Goal: Transaction & Acquisition: Book appointment/travel/reservation

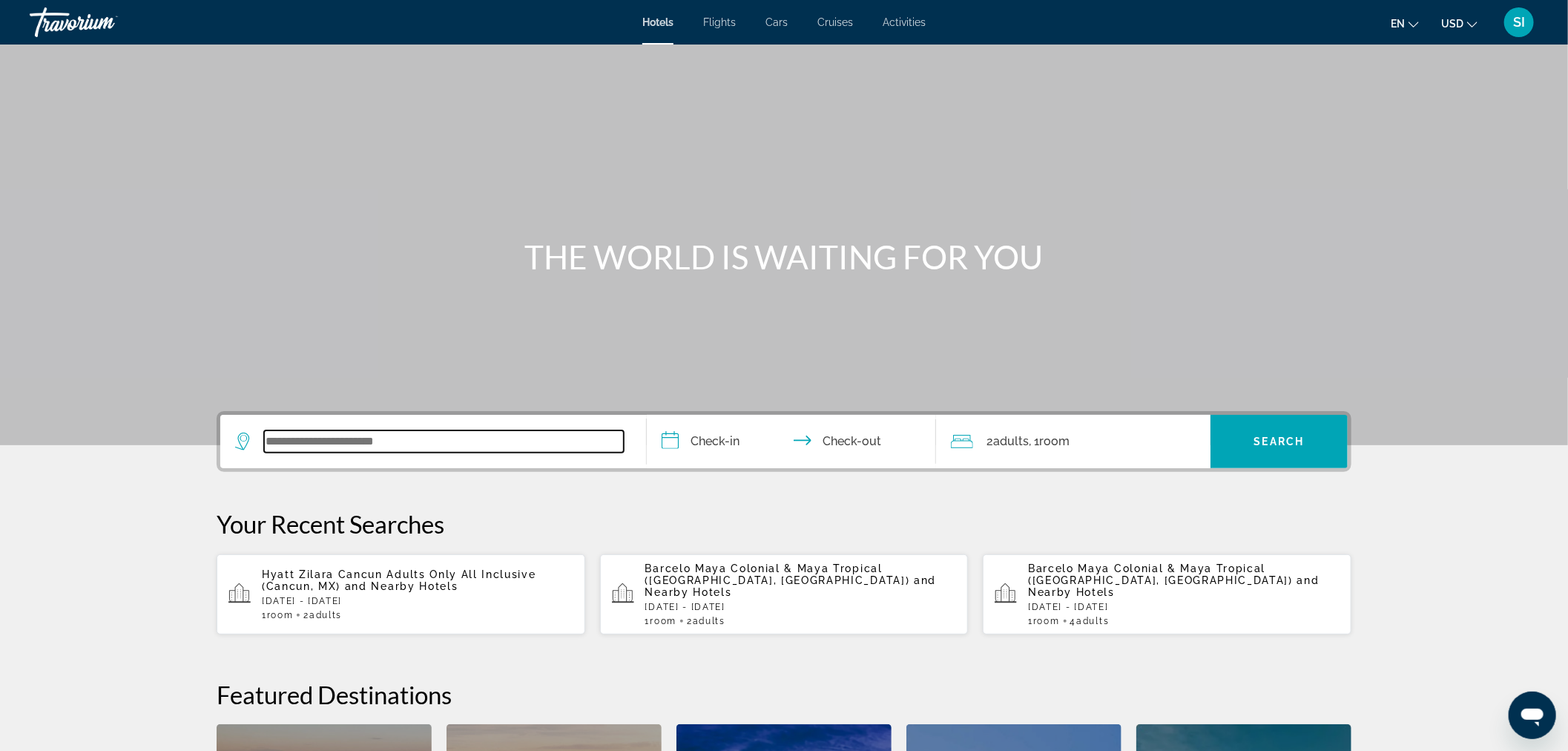
click at [278, 435] on input "Search widget" at bounding box center [444, 441] width 360 height 22
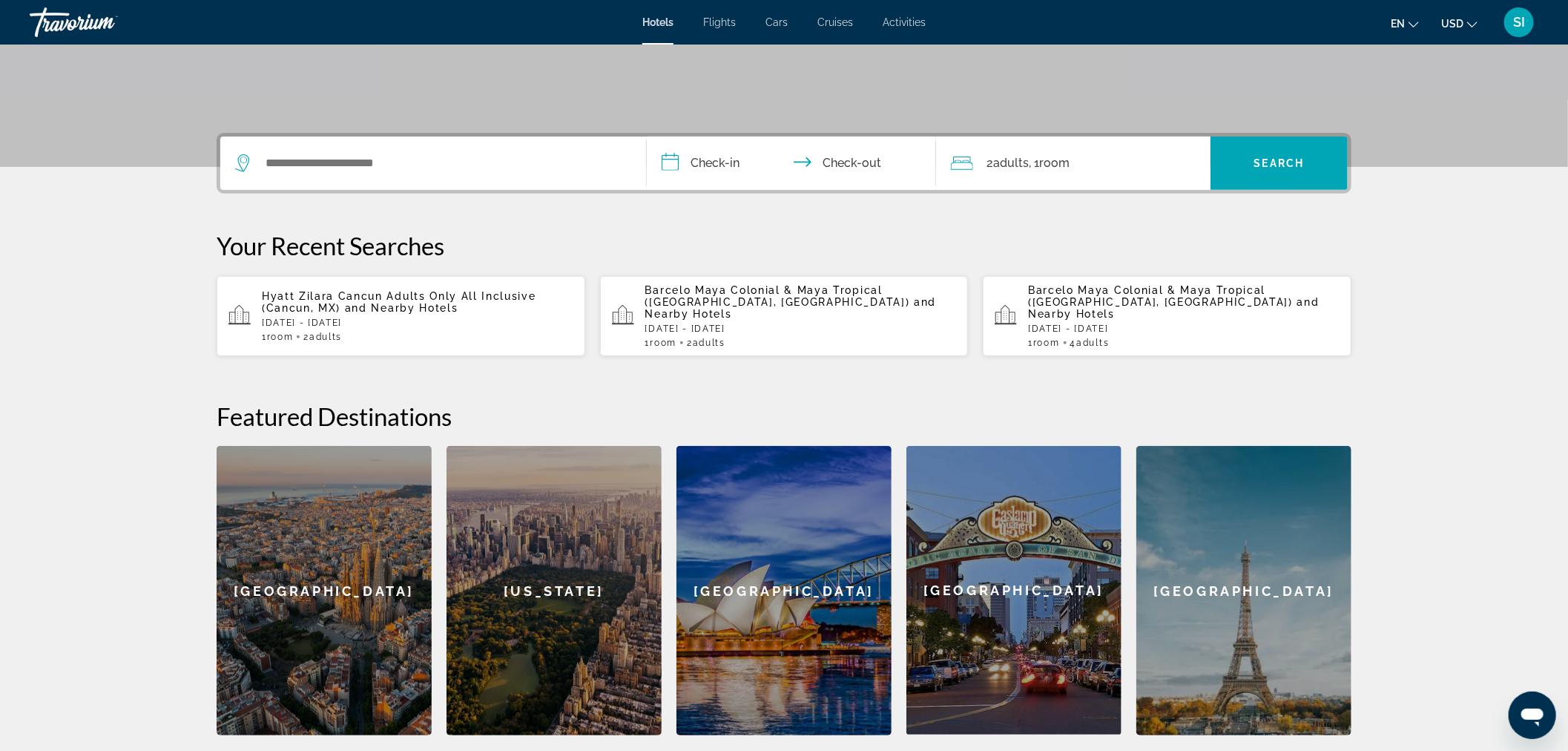
scroll to position [362, 0]
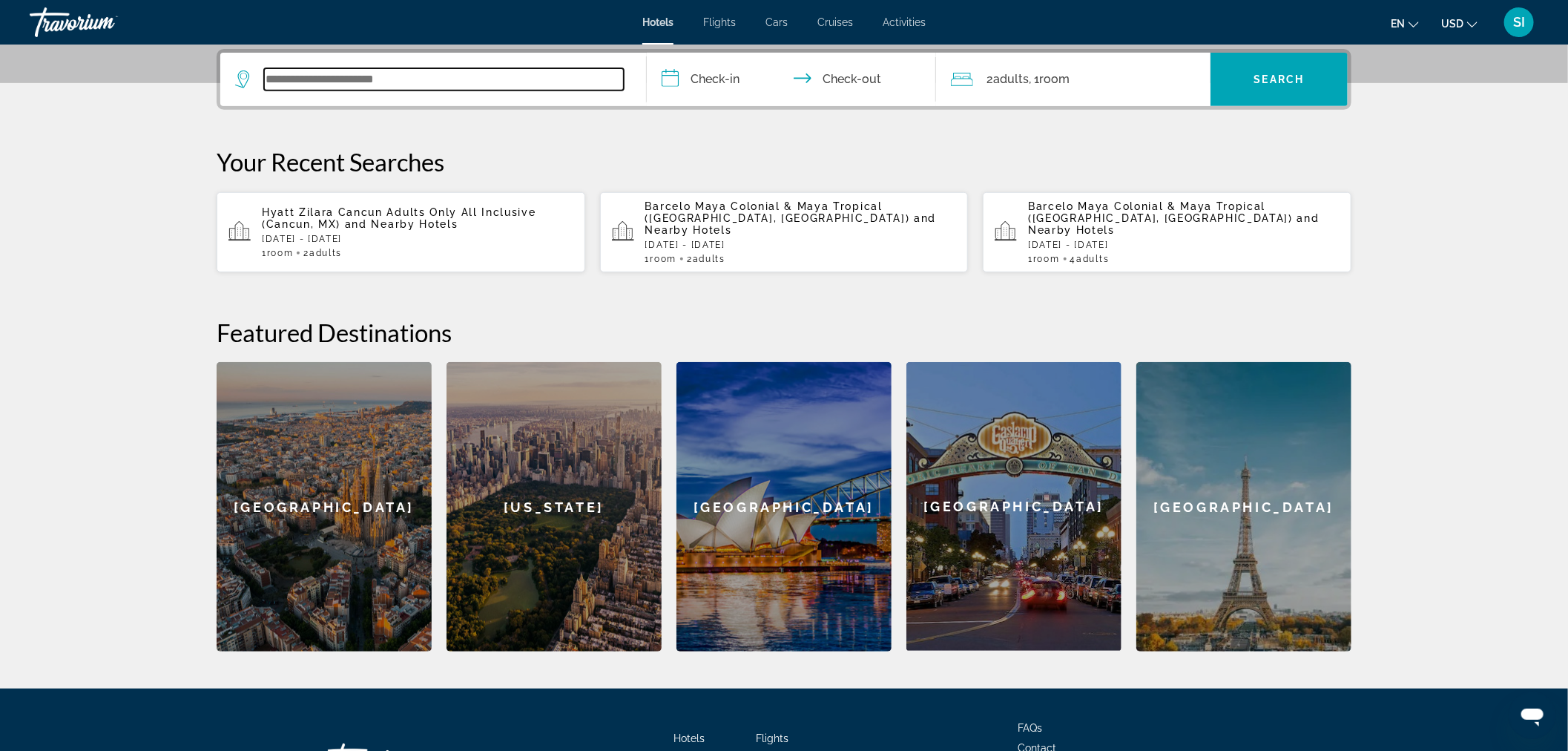
drag, startPoint x: 278, startPoint y: 435, endPoint x: 264, endPoint y: 73, distance: 362.3
click at [264, 73] on input "Search widget" at bounding box center [444, 80] width 360 height 22
paste input "**********"
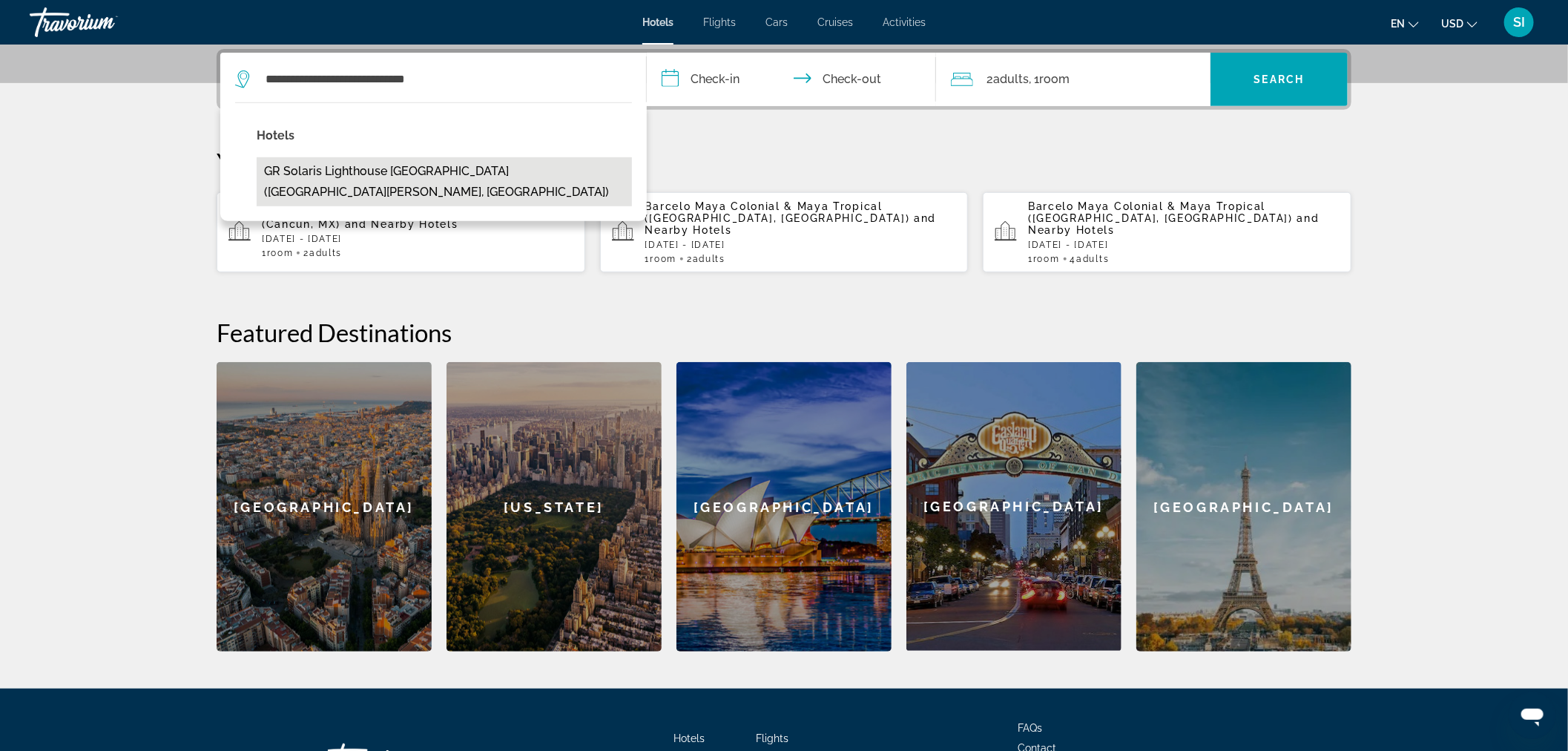
click at [445, 173] on button "GR Solaris Lighthouse [GEOGRAPHIC_DATA] ([GEOGRAPHIC_DATA][PERSON_NAME], [GEOGR…" at bounding box center [444, 182] width 375 height 49
type input "**********"
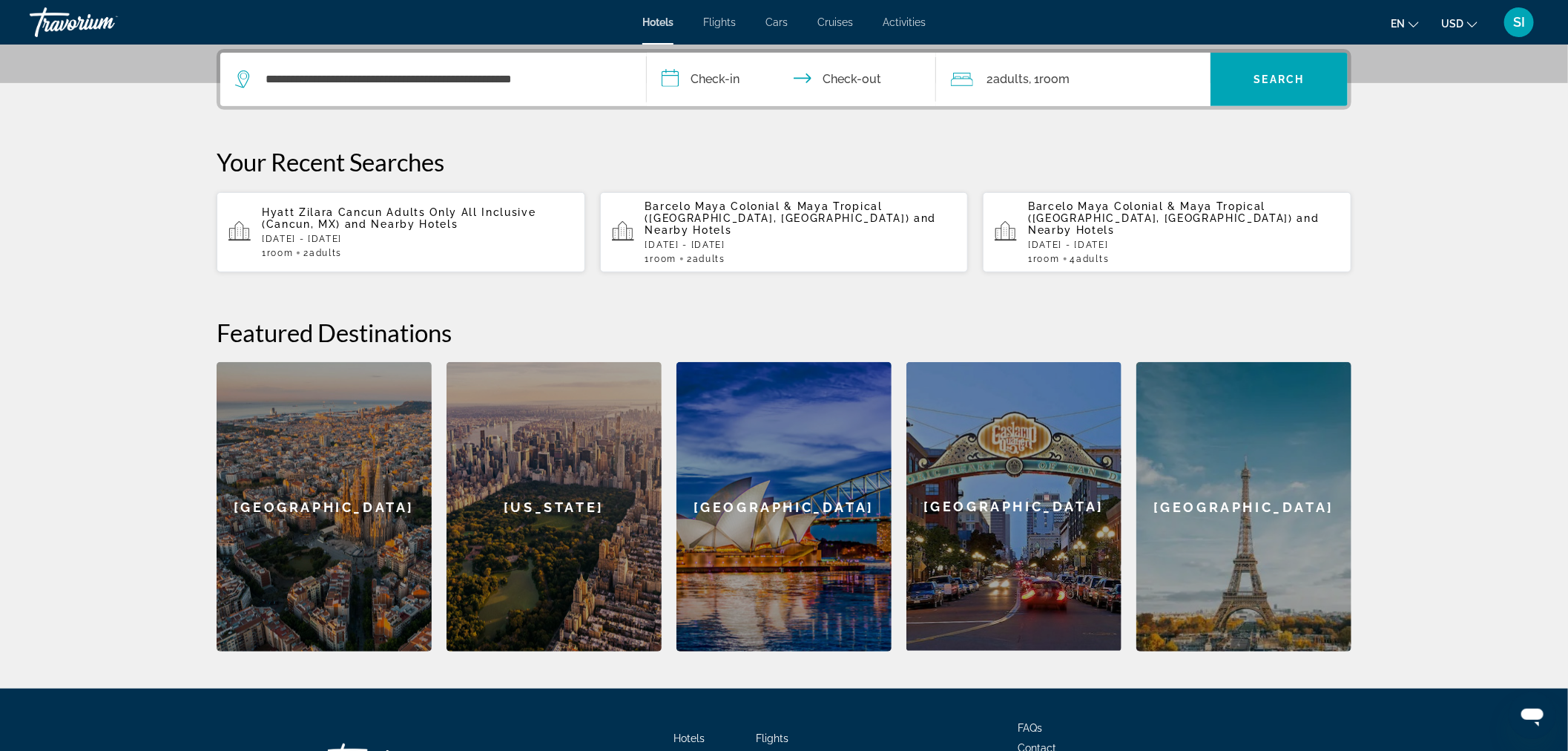
click at [718, 75] on input "**********" at bounding box center [794, 82] width 295 height 58
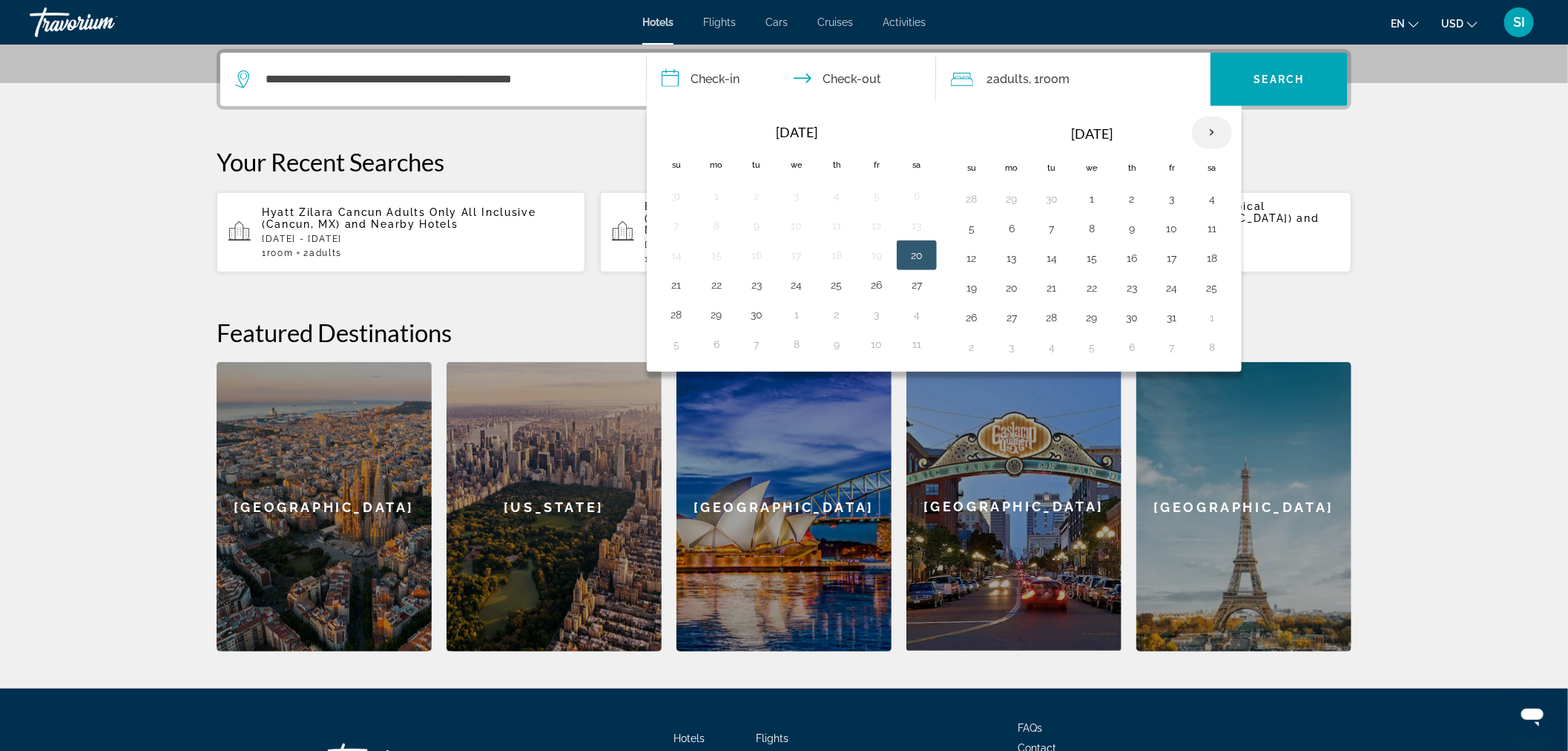
click at [1217, 130] on th "Next month" at bounding box center [1212, 133] width 40 height 33
click at [1217, 129] on th "Next month" at bounding box center [1212, 133] width 40 height 33
click at [1217, 128] on th "Next month" at bounding box center [1212, 133] width 40 height 33
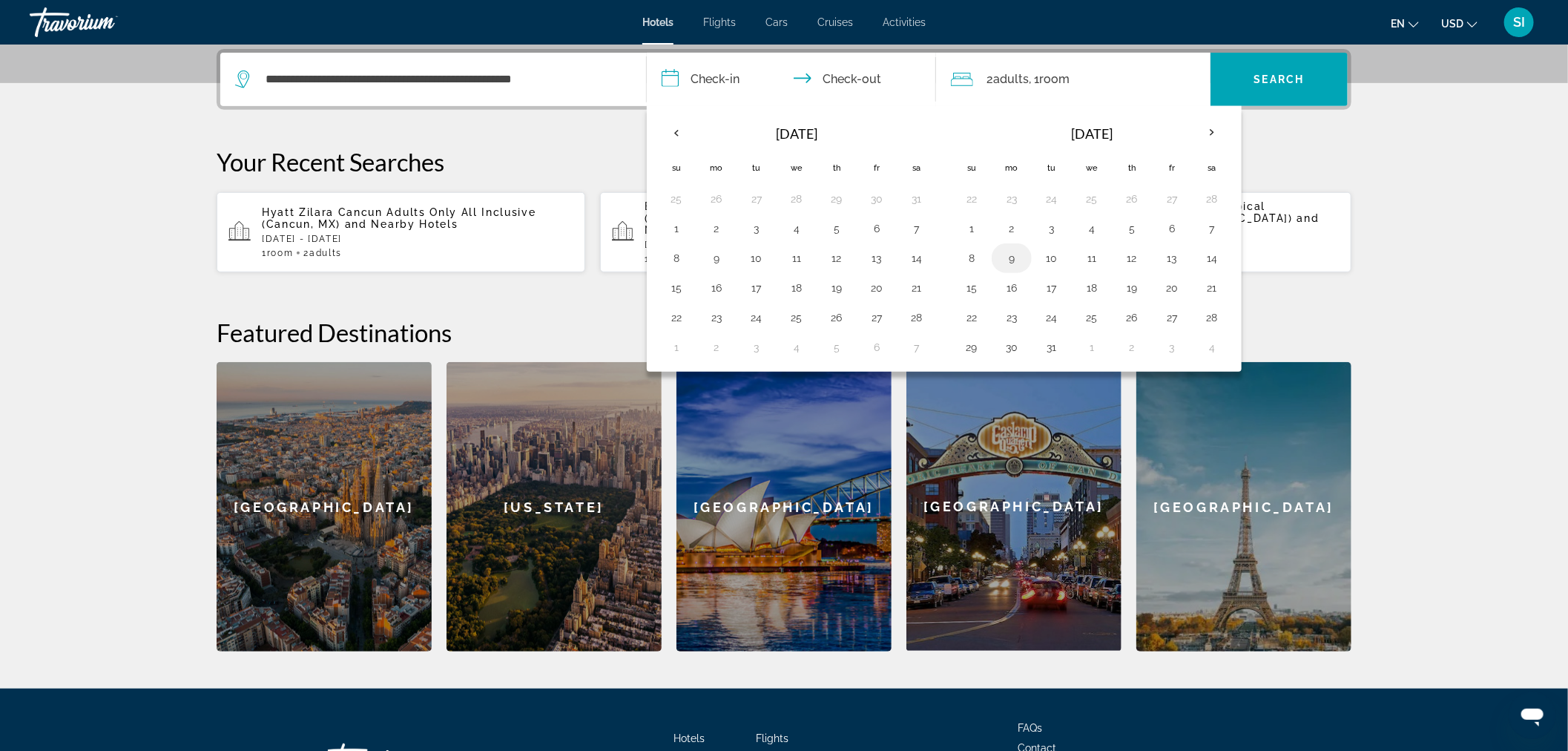
click at [1007, 256] on button "9" at bounding box center [1012, 258] width 24 height 21
click at [1212, 254] on button "14" at bounding box center [1213, 258] width 24 height 21
type input "**********"
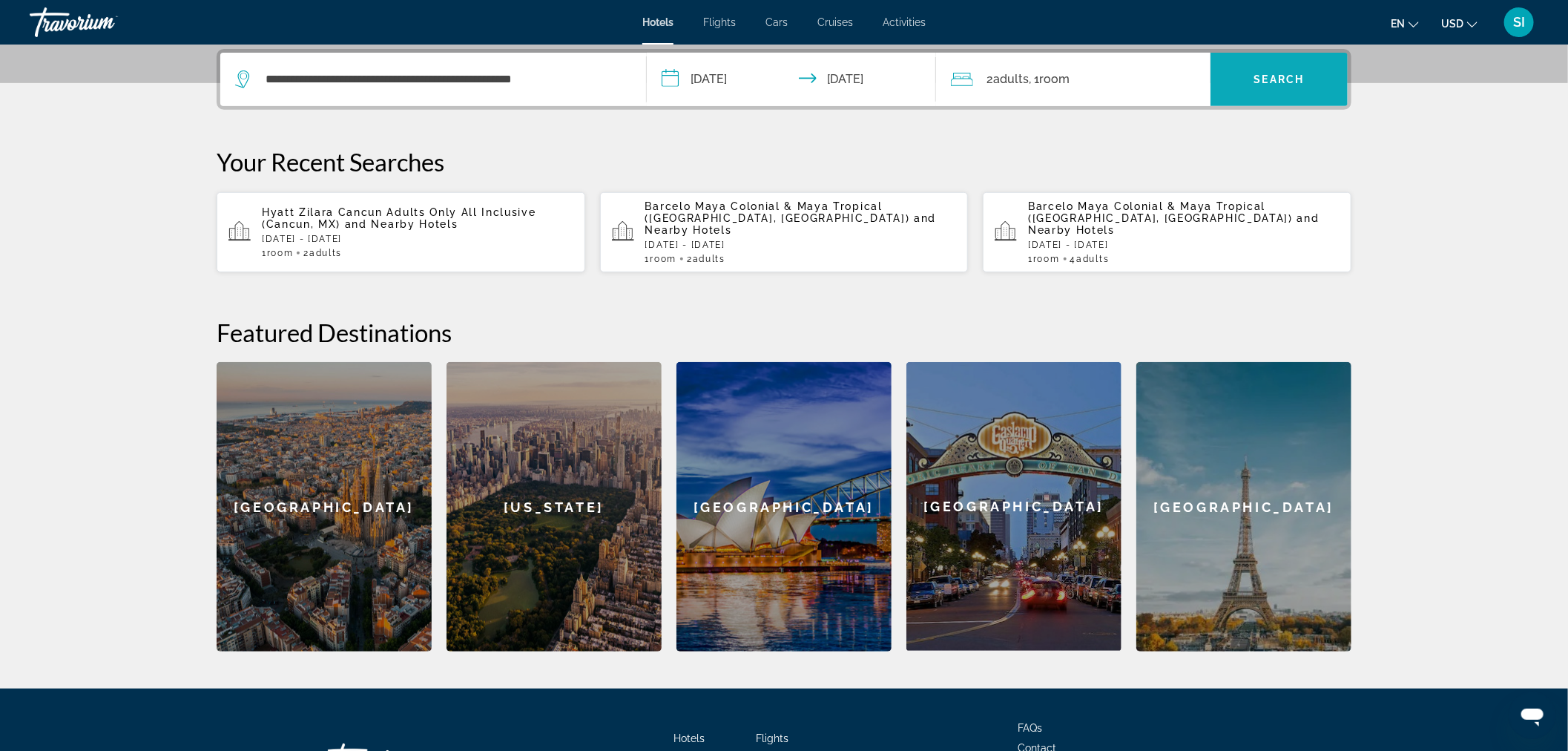
click at [1284, 75] on span "Search" at bounding box center [1279, 80] width 51 height 12
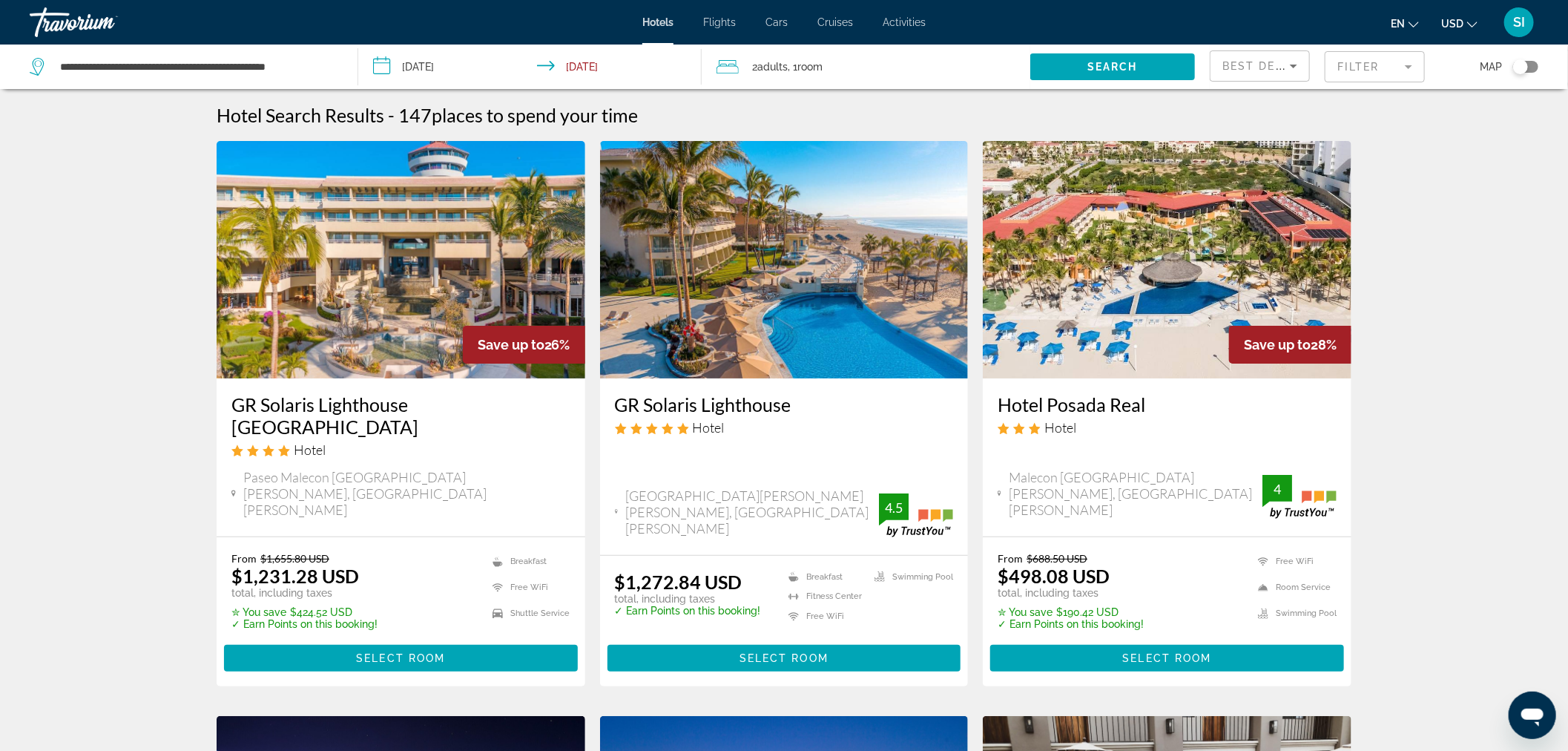
click at [394, 301] on img "Main content" at bounding box center [401, 259] width 369 height 237
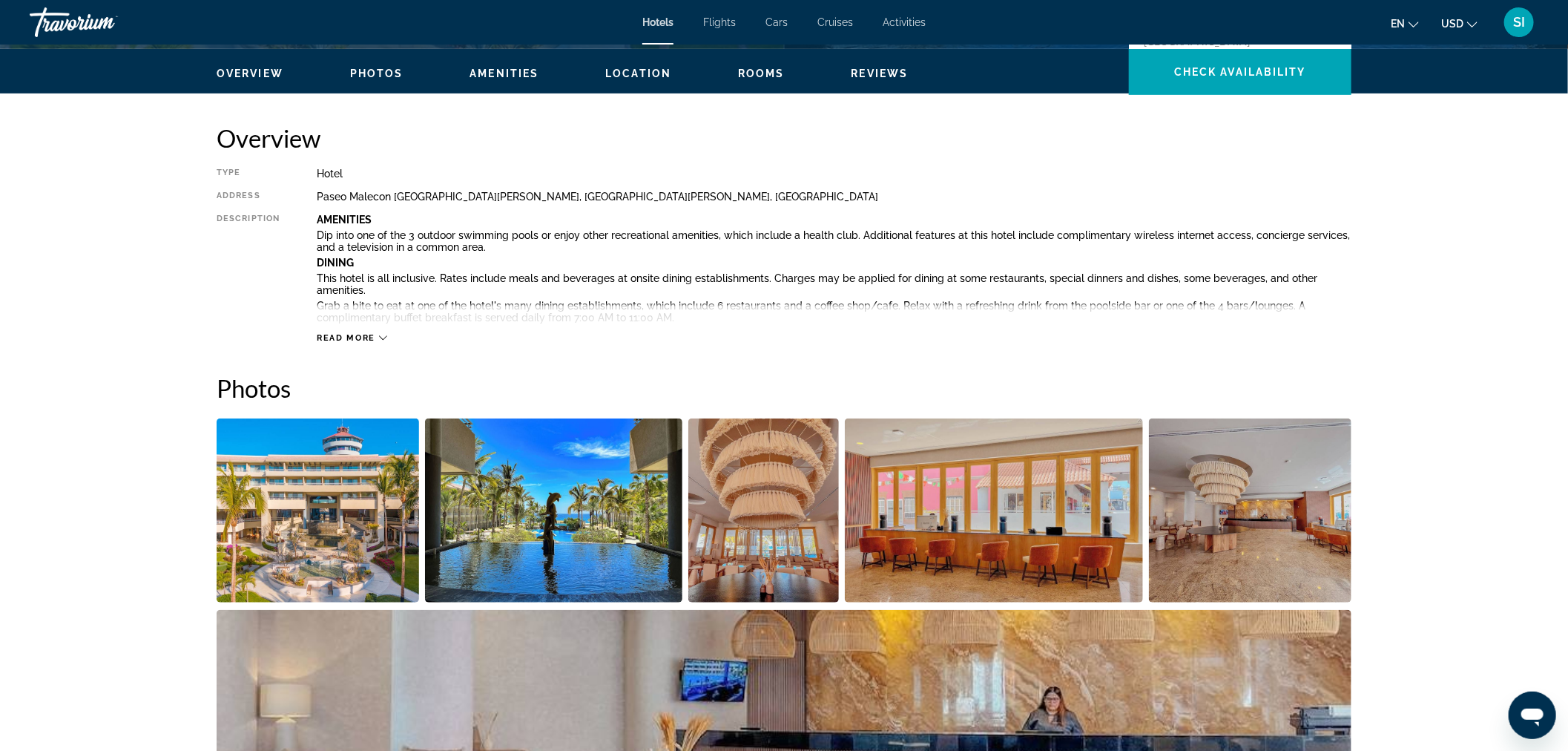
scroll to position [247, 0]
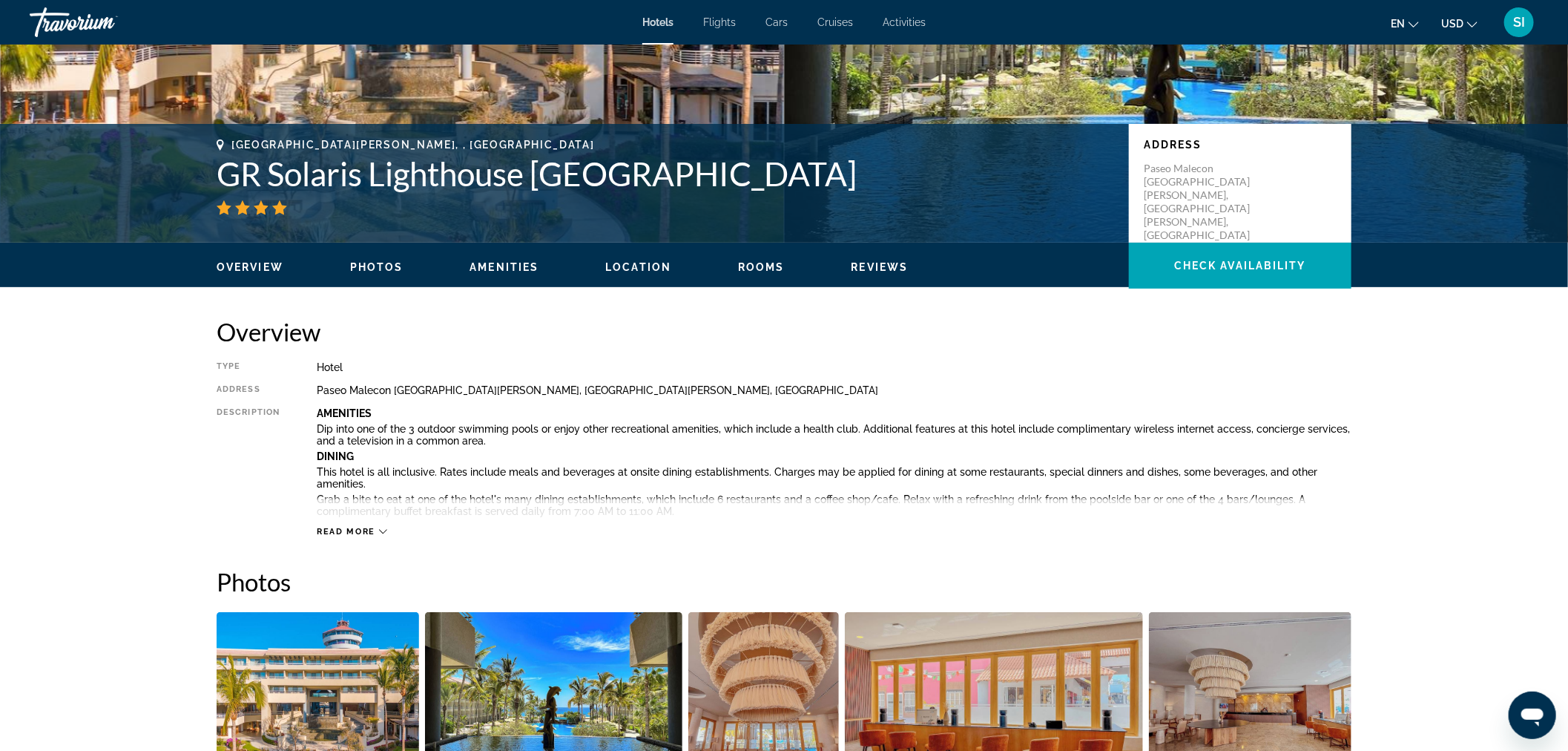
click at [380, 516] on div "Read more" at bounding box center [834, 517] width 1034 height 41
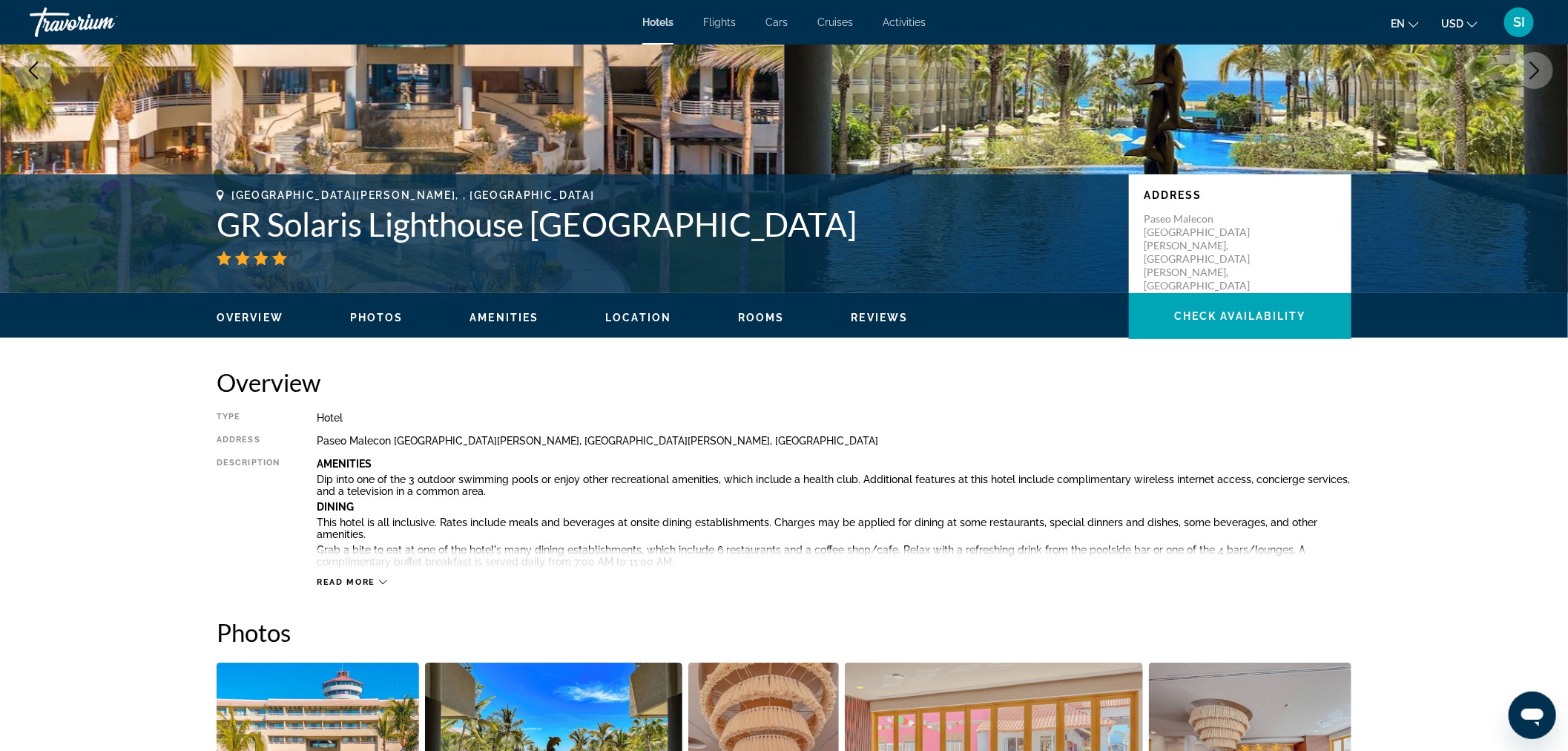
scroll to position [0, 0]
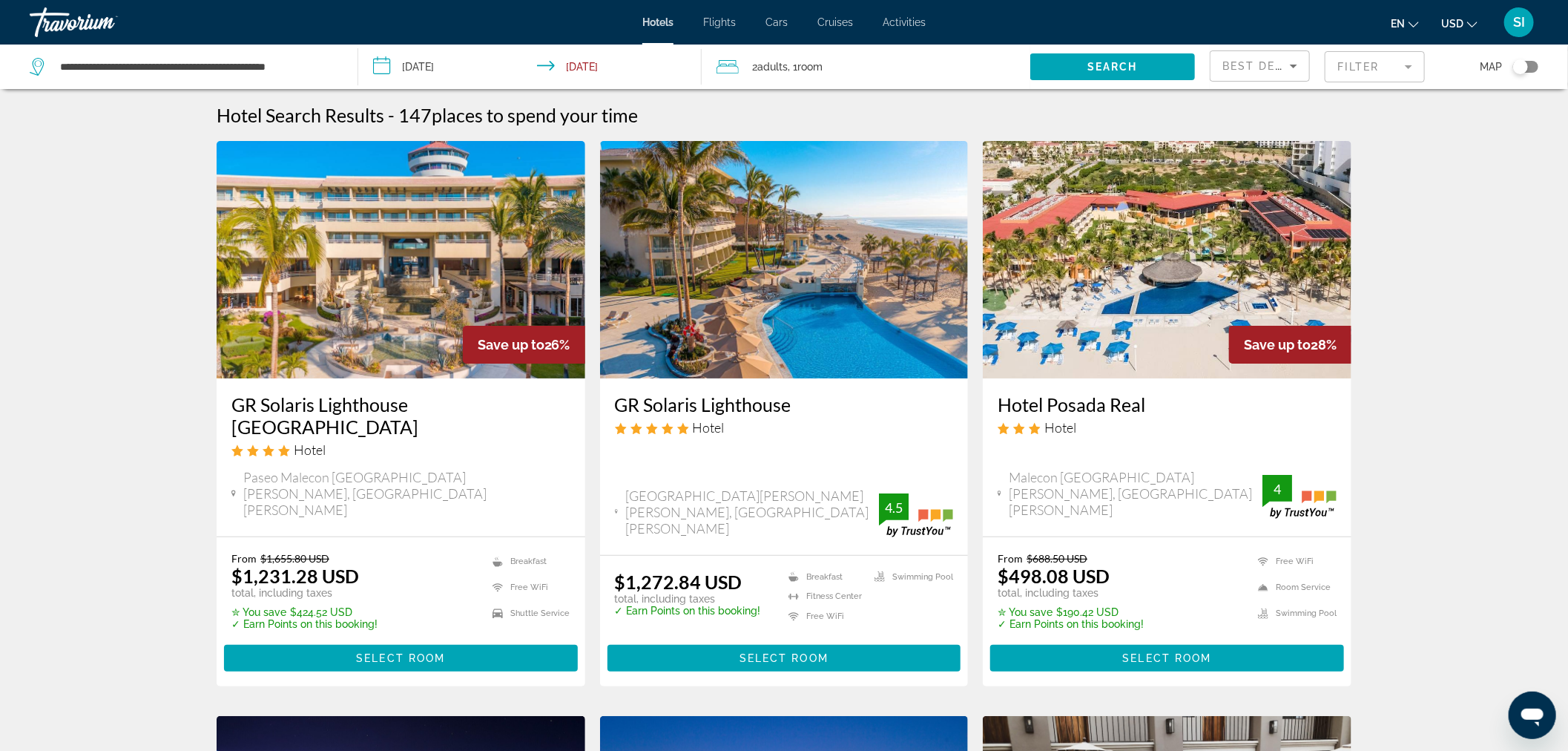
click at [699, 398] on h3 "GR Solaris Lighthouse" at bounding box center [784, 404] width 339 height 22
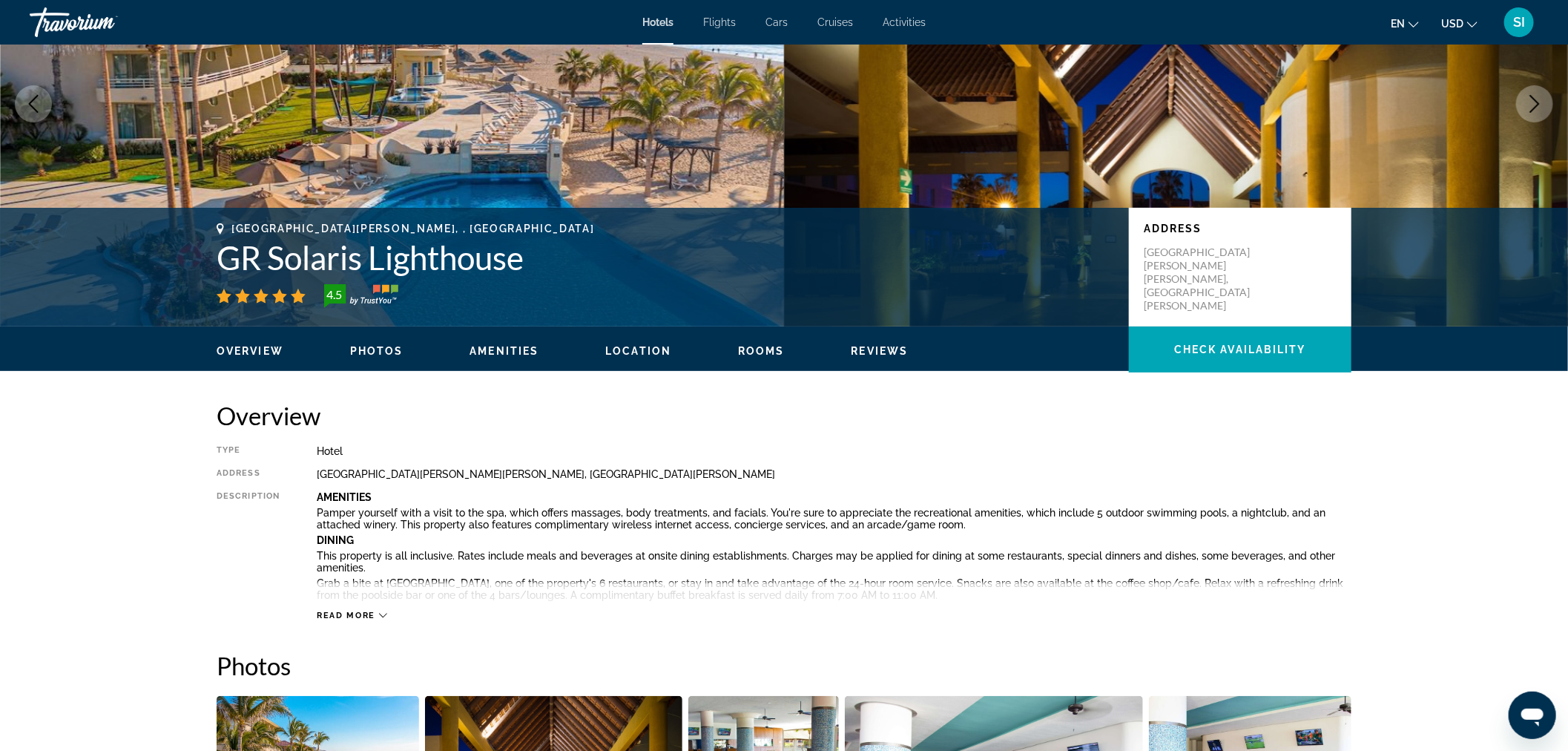
scroll to position [164, 0]
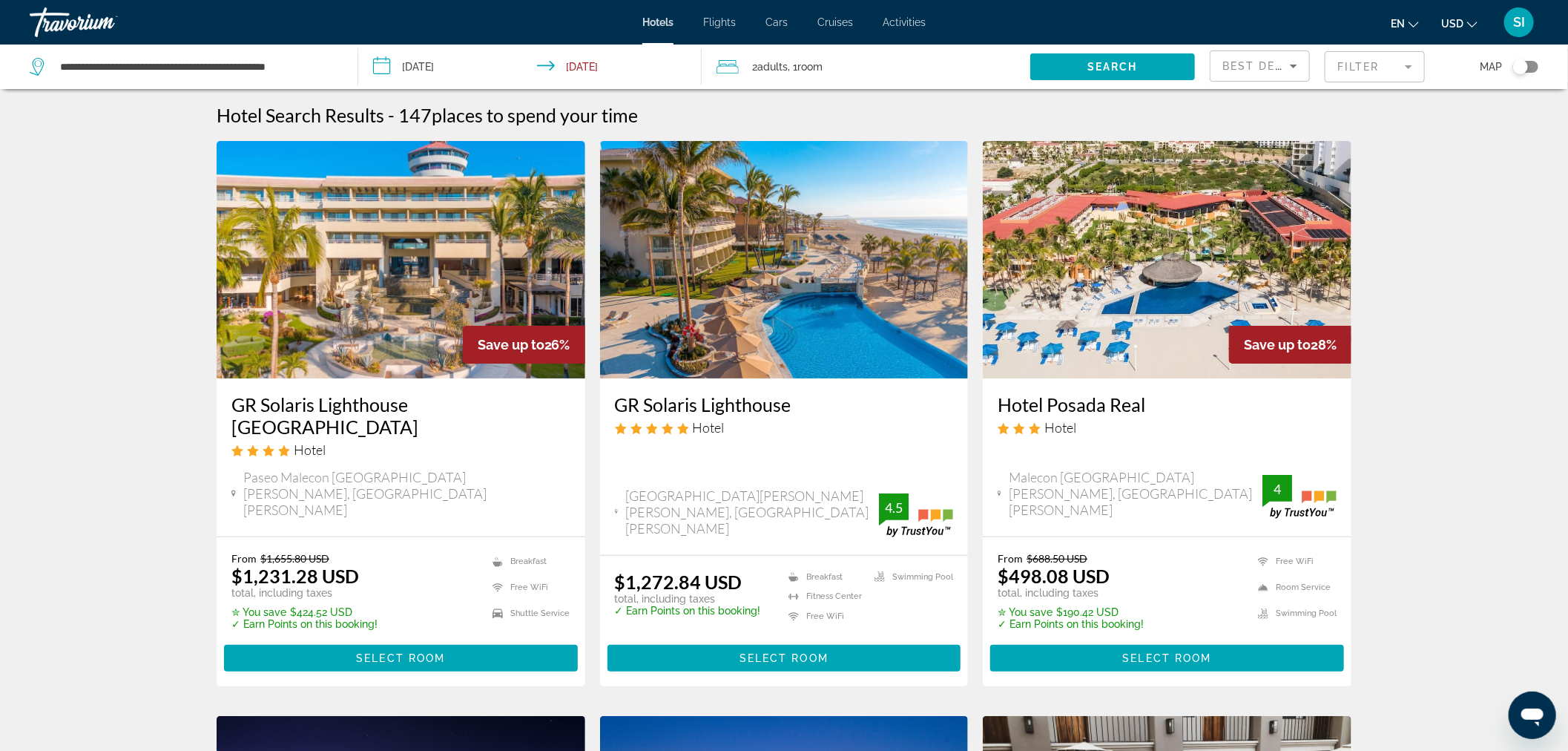
click at [352, 402] on h3 "GR Solaris Lighthouse [GEOGRAPHIC_DATA]" at bounding box center [401, 415] width 339 height 45
click at [450, 245] on img "Main content" at bounding box center [401, 259] width 369 height 237
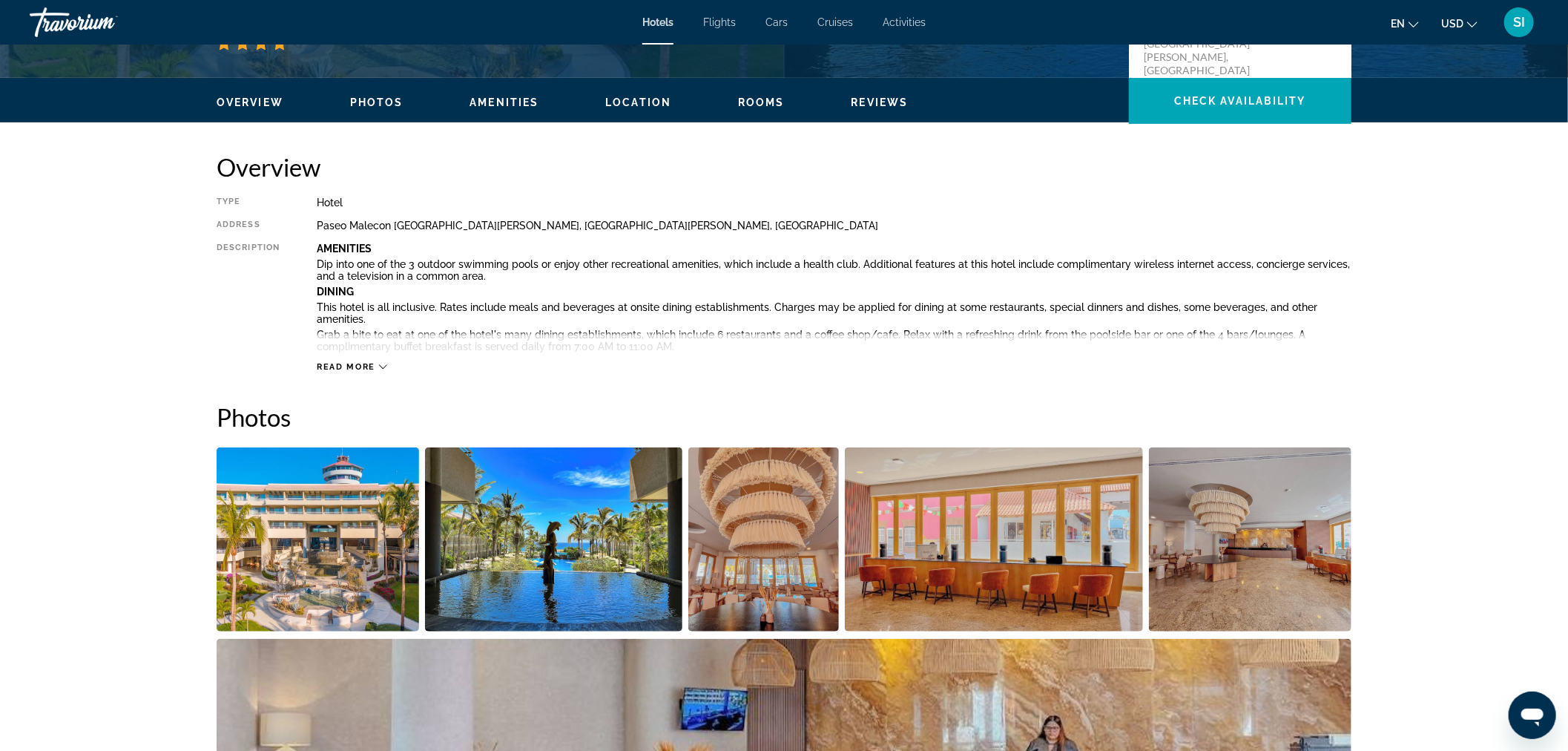
scroll to position [742, 0]
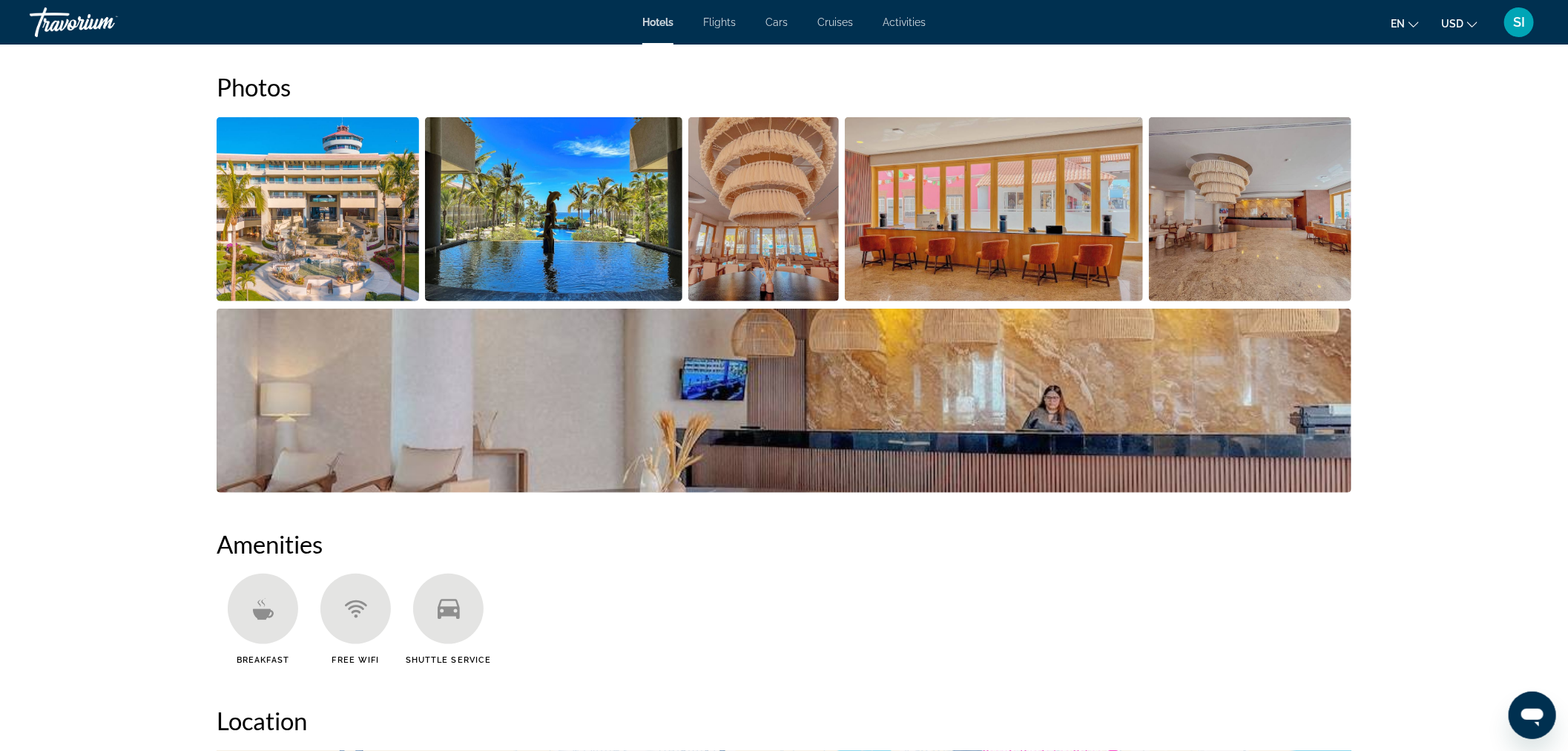
click at [336, 203] on img "Open full-screen image slider" at bounding box center [318, 209] width 202 height 184
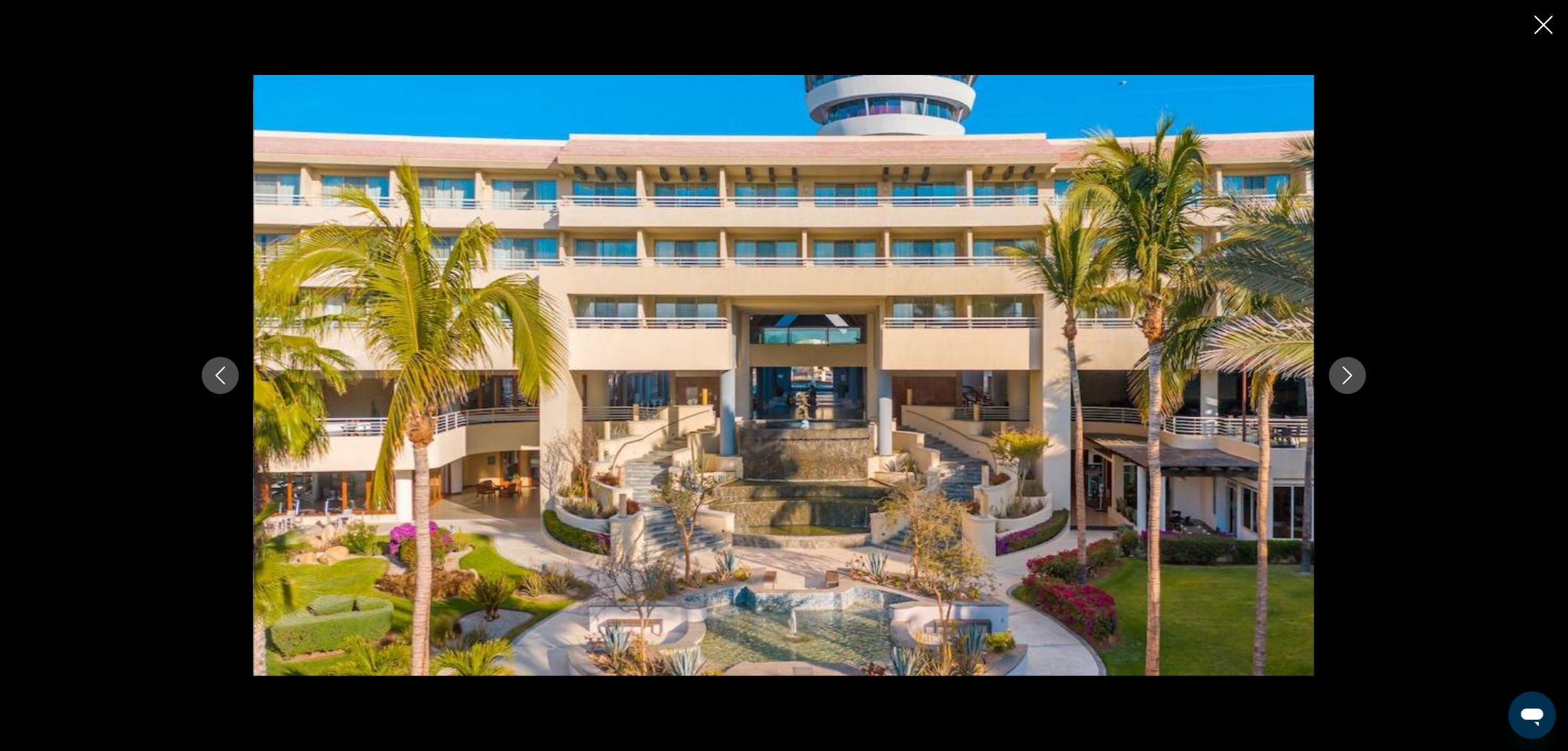
click at [1340, 368] on icon "Next image" at bounding box center [1348, 375] width 18 height 18
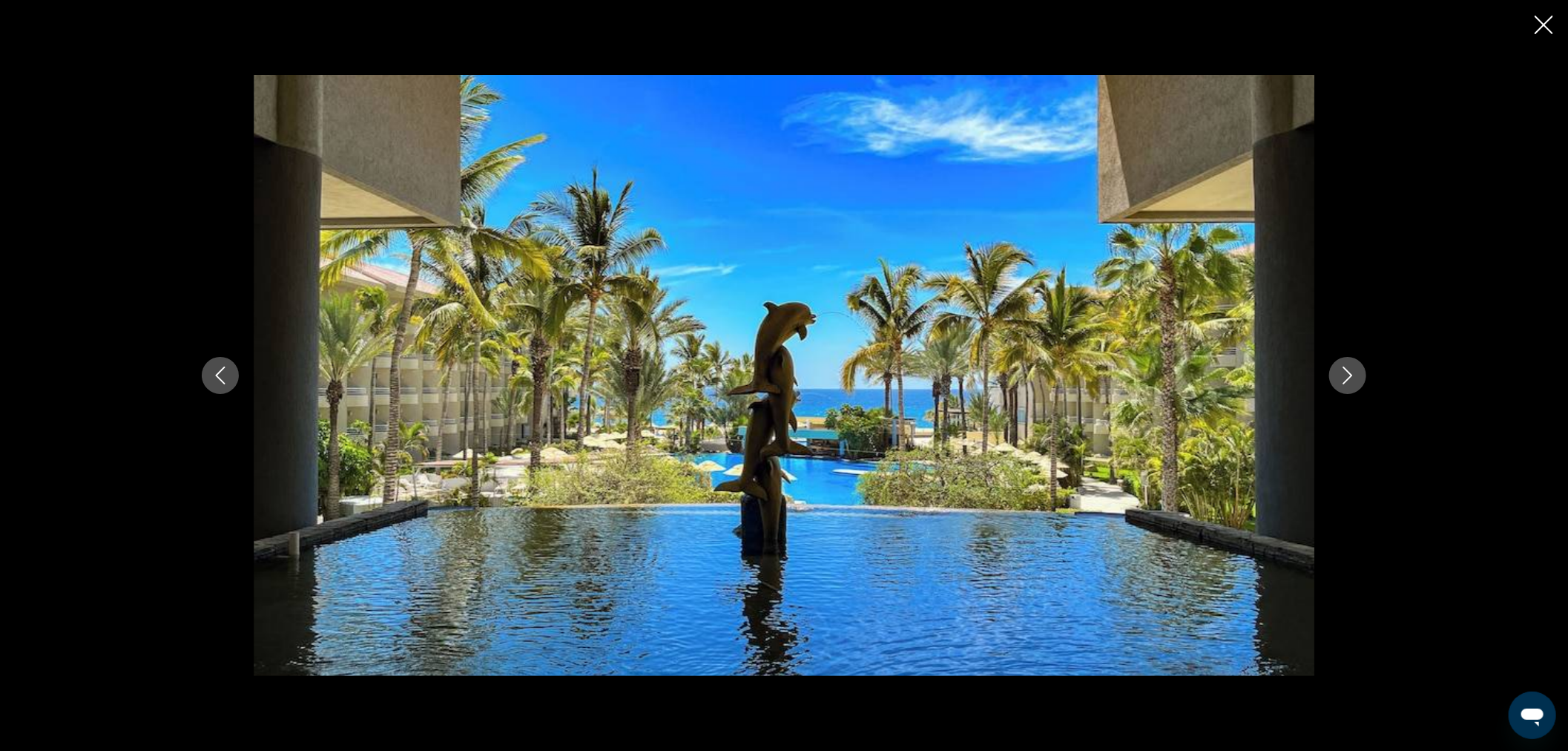
click at [1340, 368] on icon "Next image" at bounding box center [1348, 375] width 18 height 18
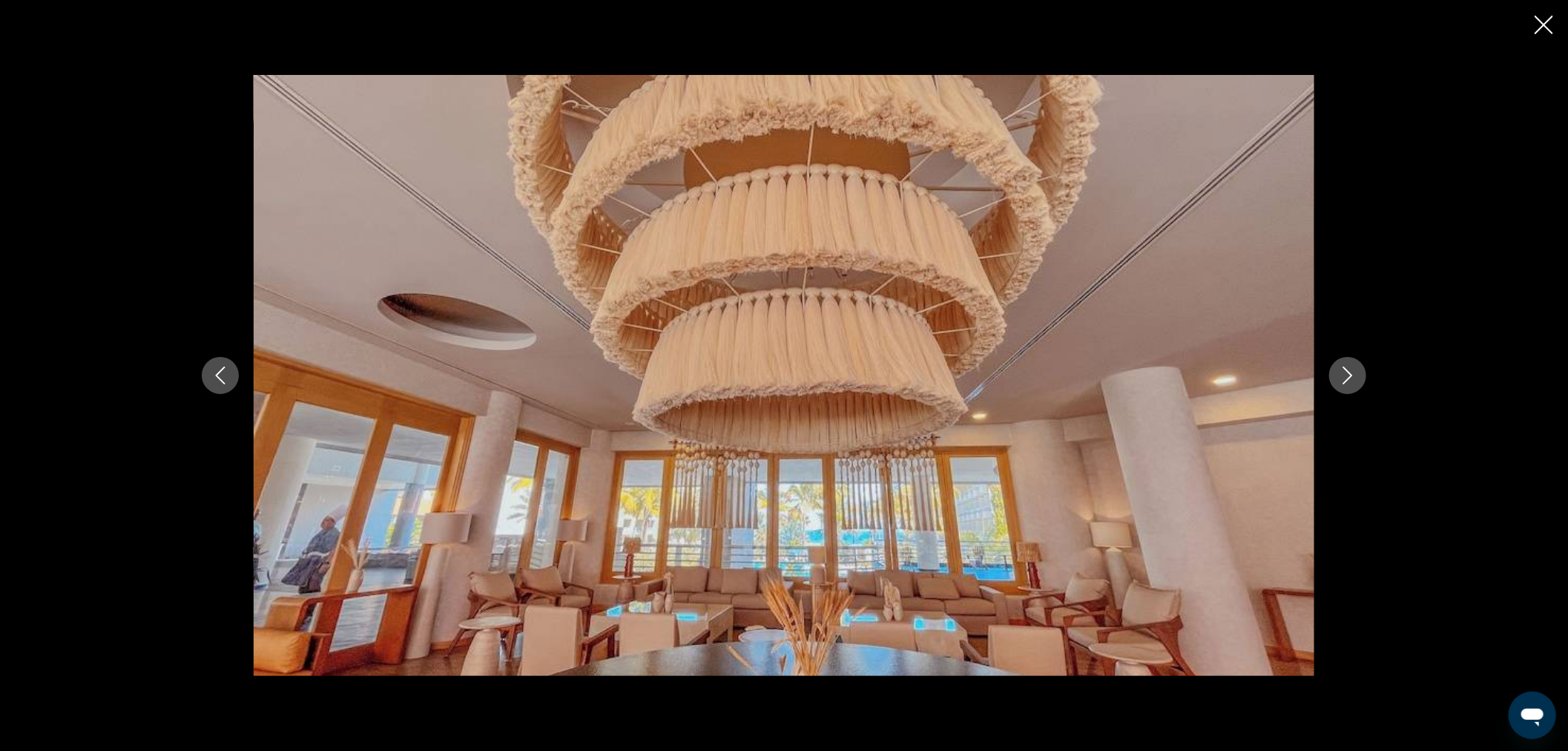
click at [1340, 368] on icon "Next image" at bounding box center [1348, 375] width 18 height 18
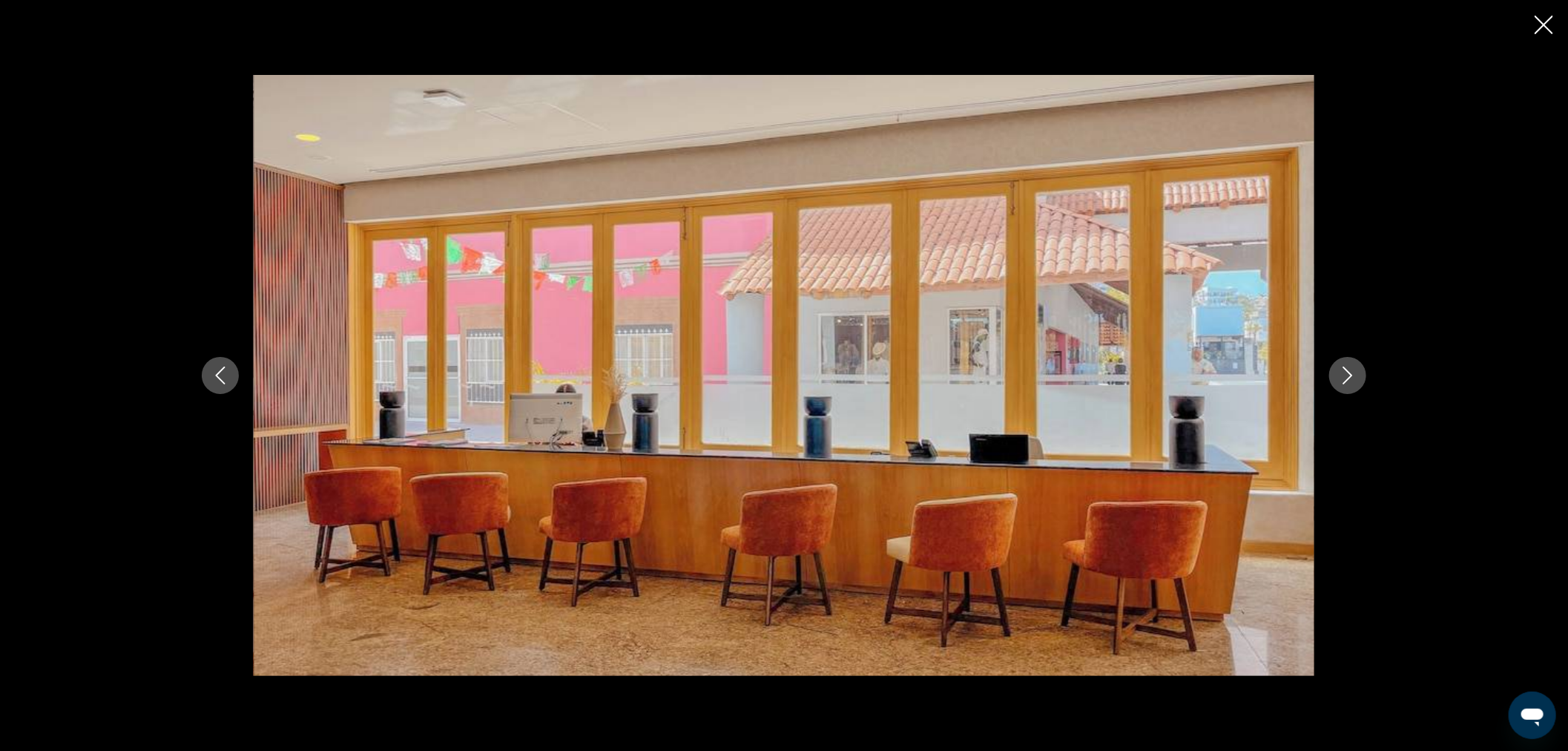
click at [1340, 368] on icon "Next image" at bounding box center [1348, 375] width 18 height 18
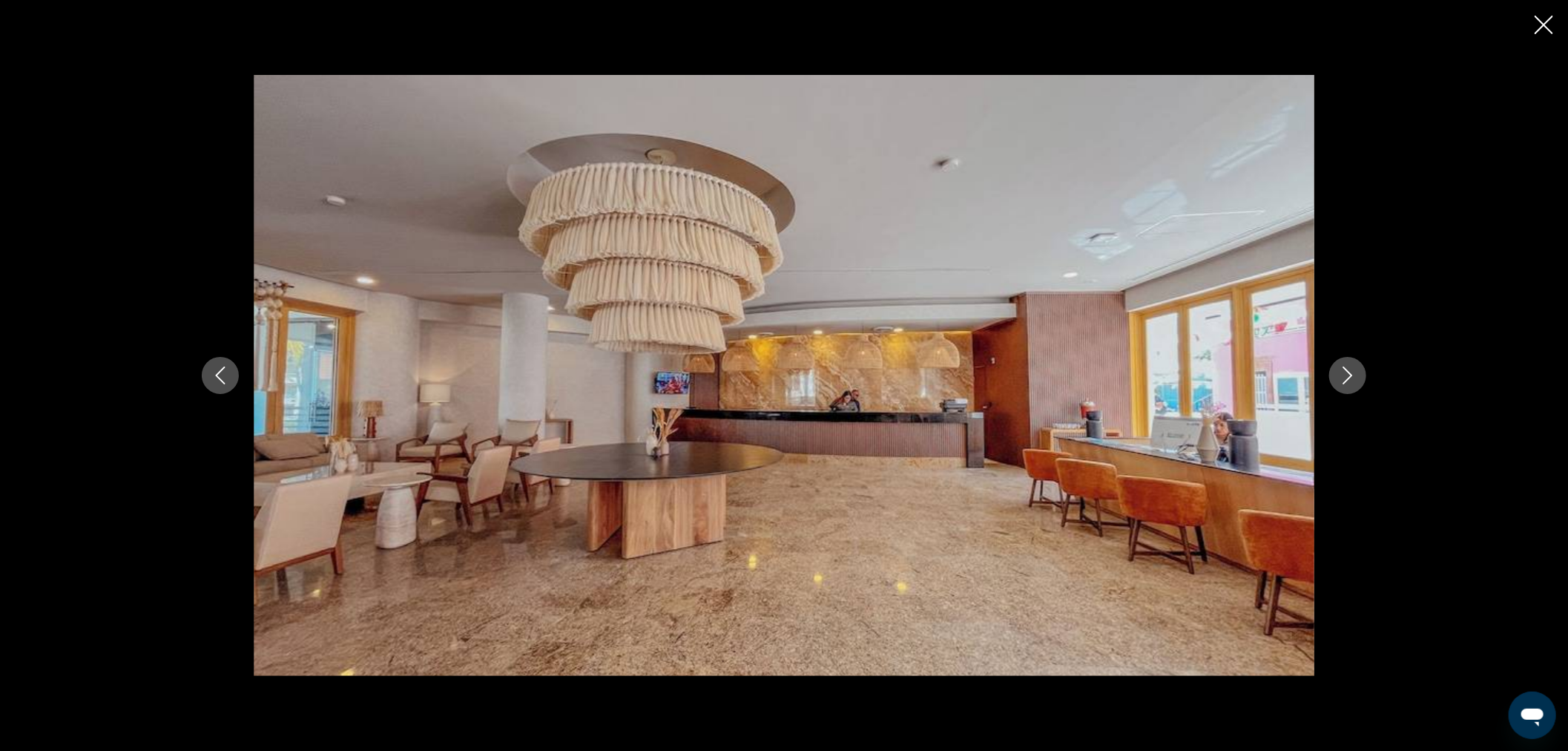
click at [1340, 368] on icon "Next image" at bounding box center [1348, 375] width 18 height 18
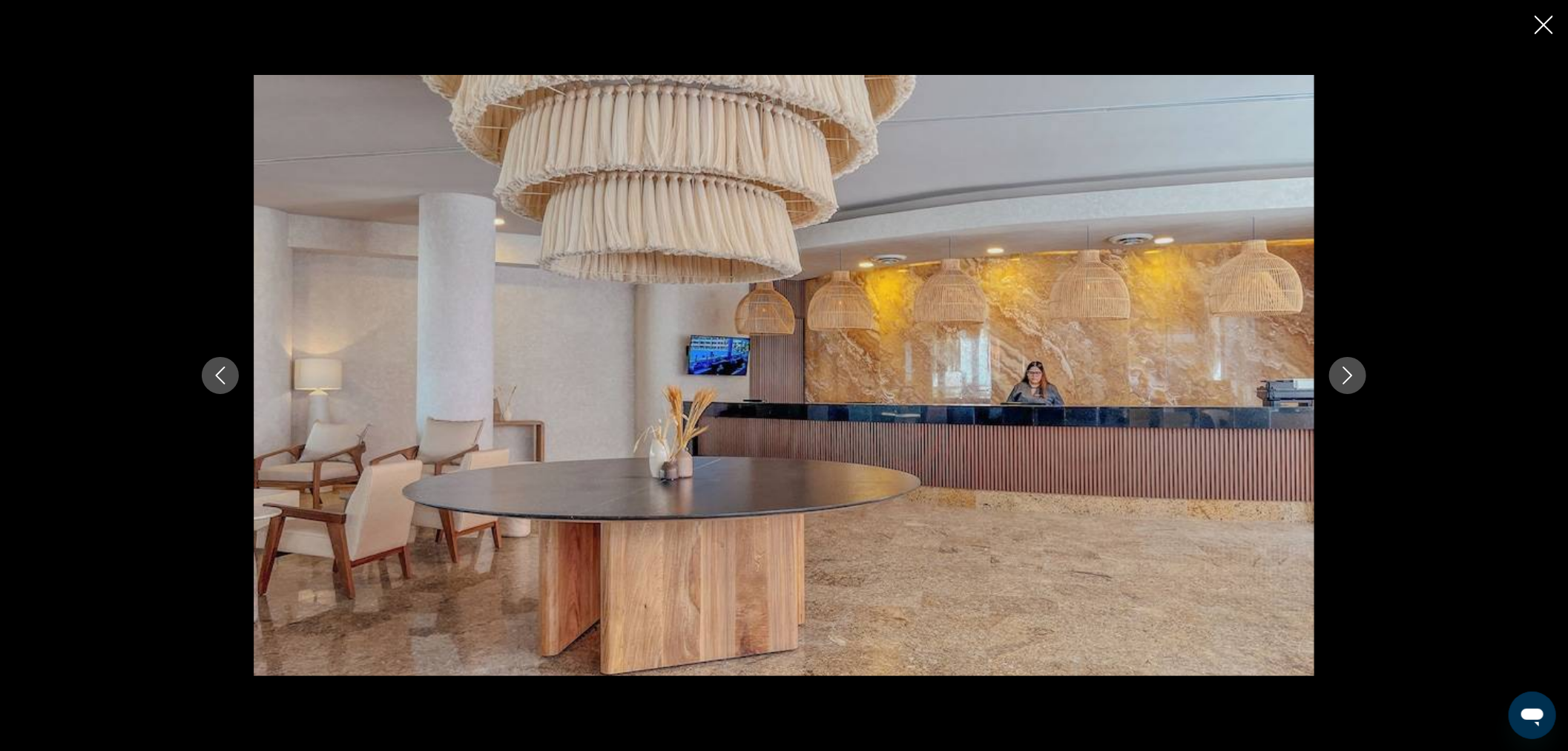
click at [1340, 368] on icon "Next image" at bounding box center [1348, 375] width 18 height 18
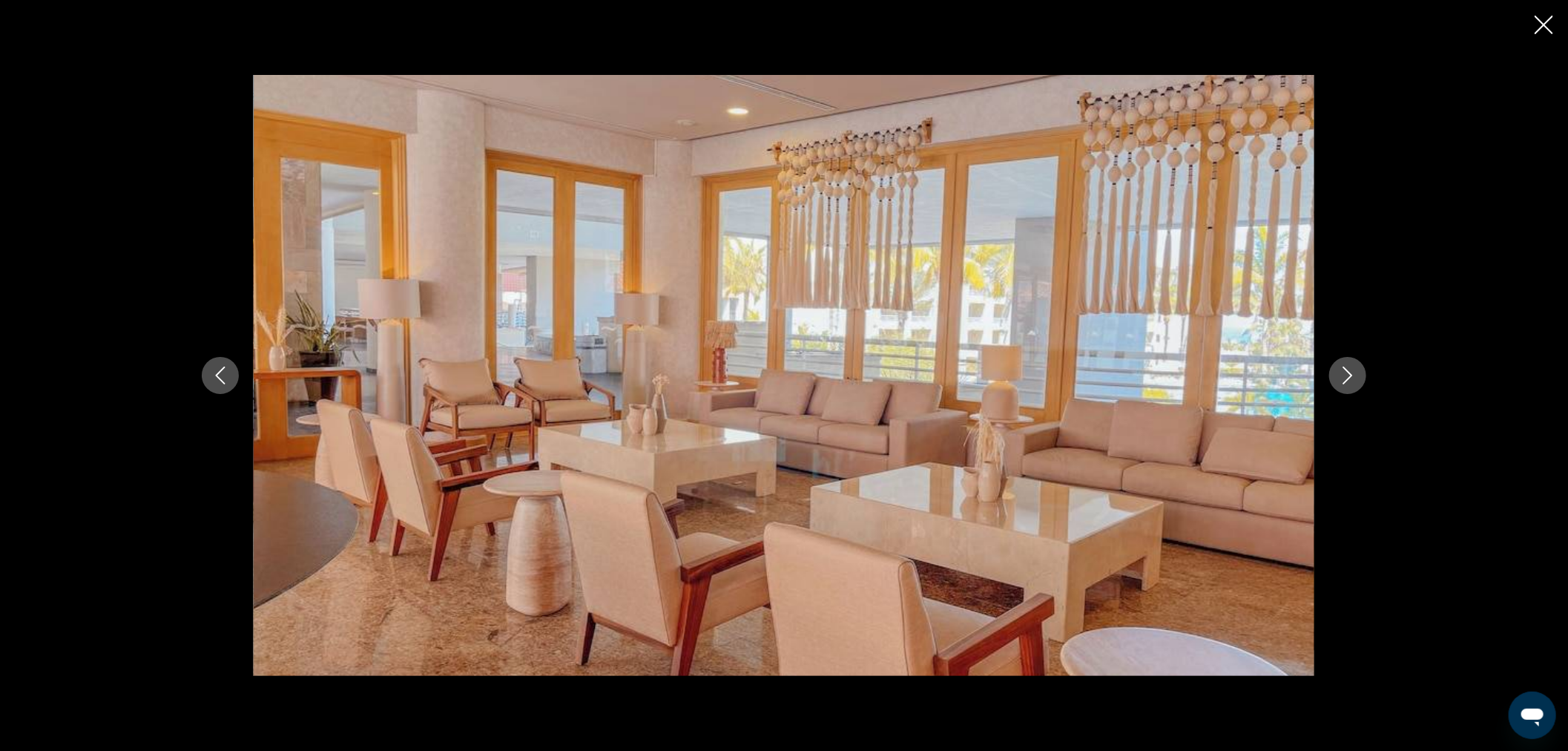
click at [1340, 368] on icon "Next image" at bounding box center [1348, 375] width 18 height 18
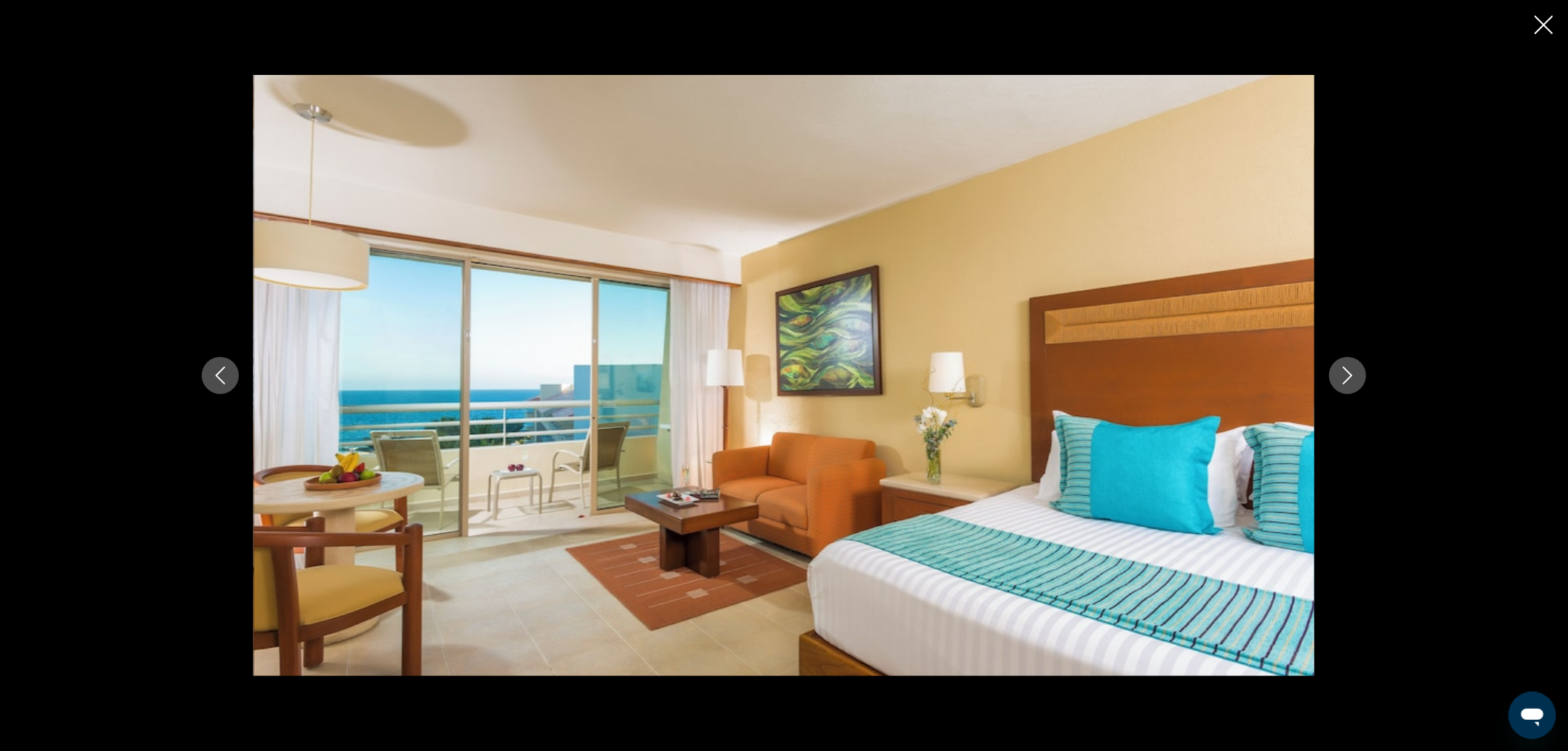
click at [1340, 368] on icon "Next image" at bounding box center [1348, 375] width 18 height 18
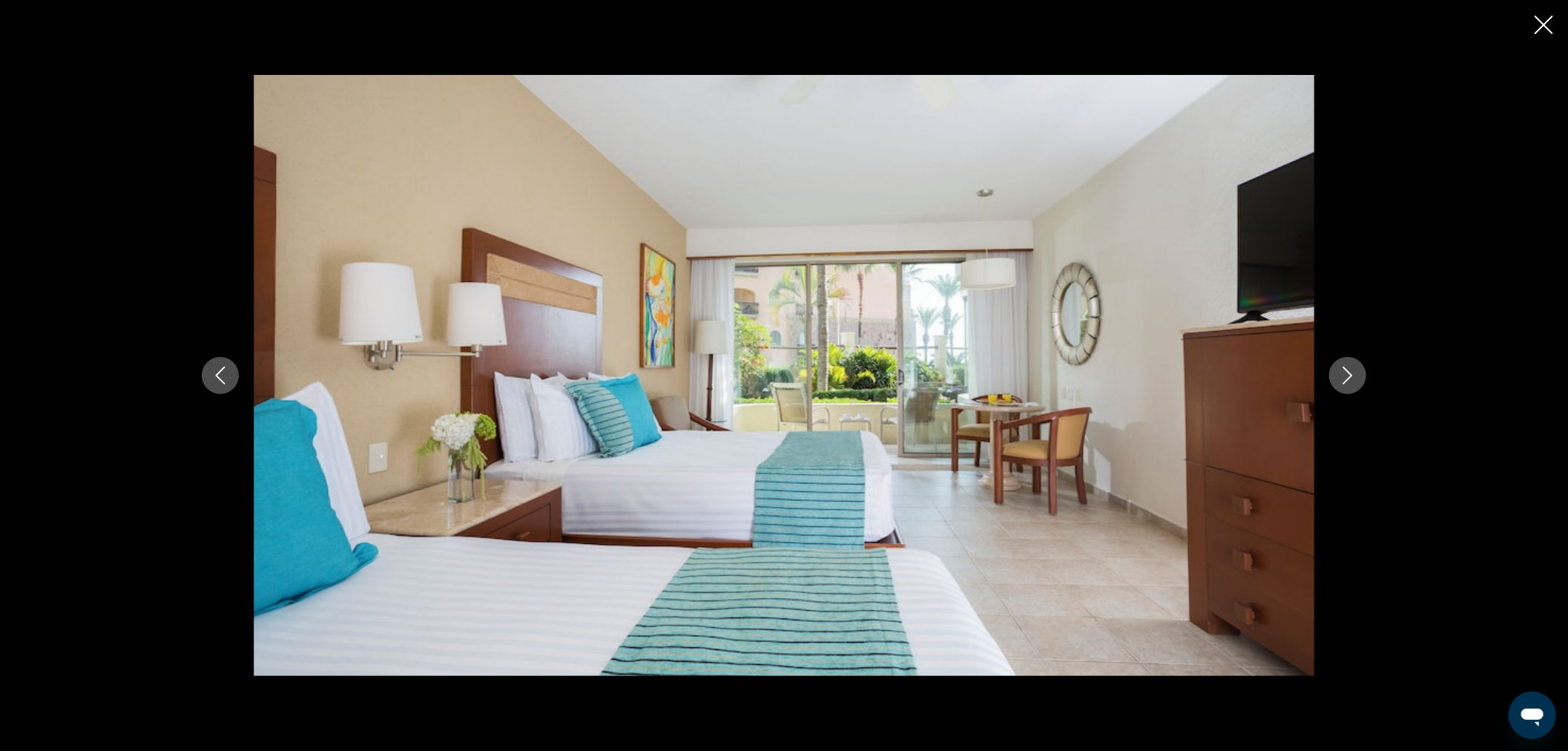
click at [1340, 368] on icon "Next image" at bounding box center [1348, 375] width 18 height 18
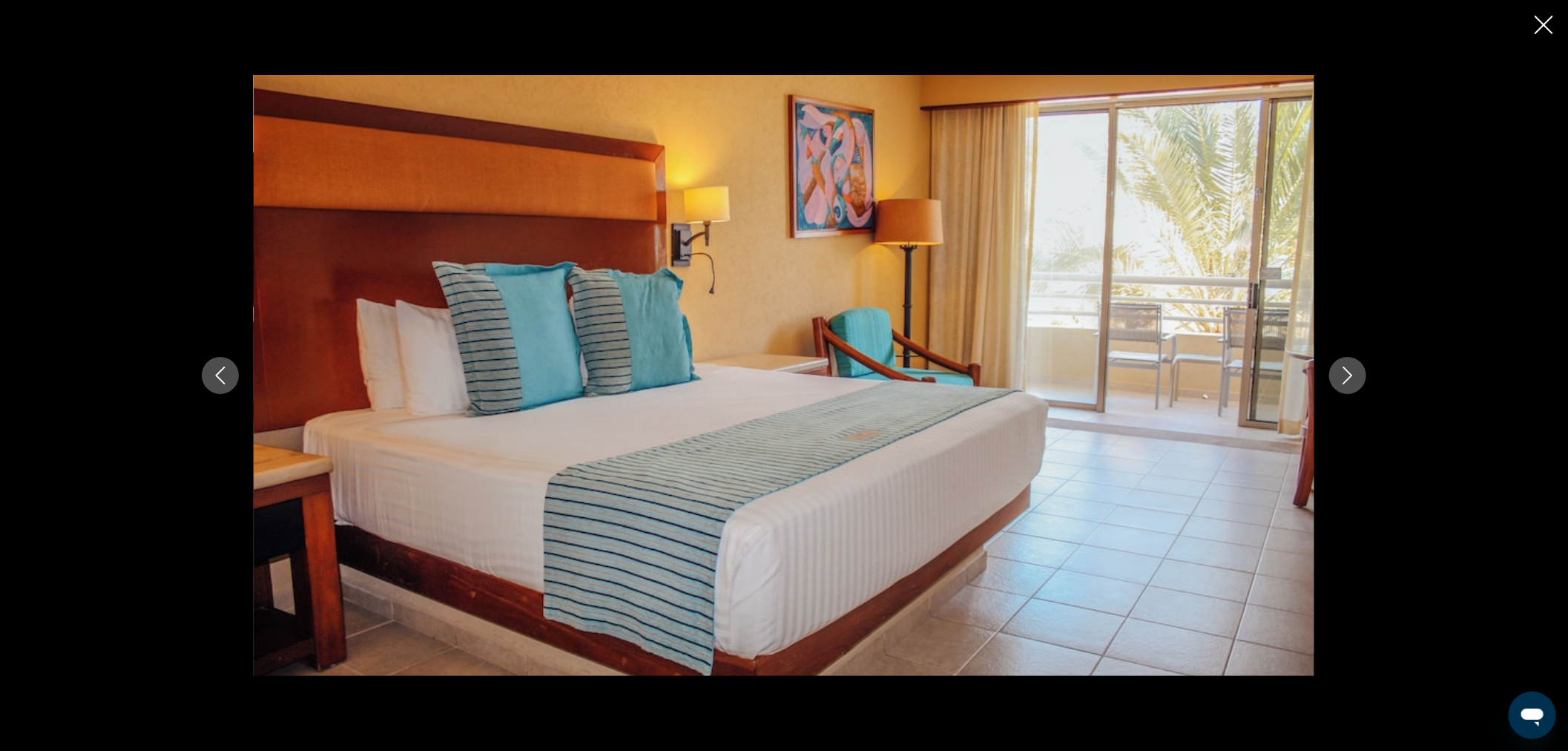
click at [1340, 368] on icon "Next image" at bounding box center [1348, 375] width 18 height 18
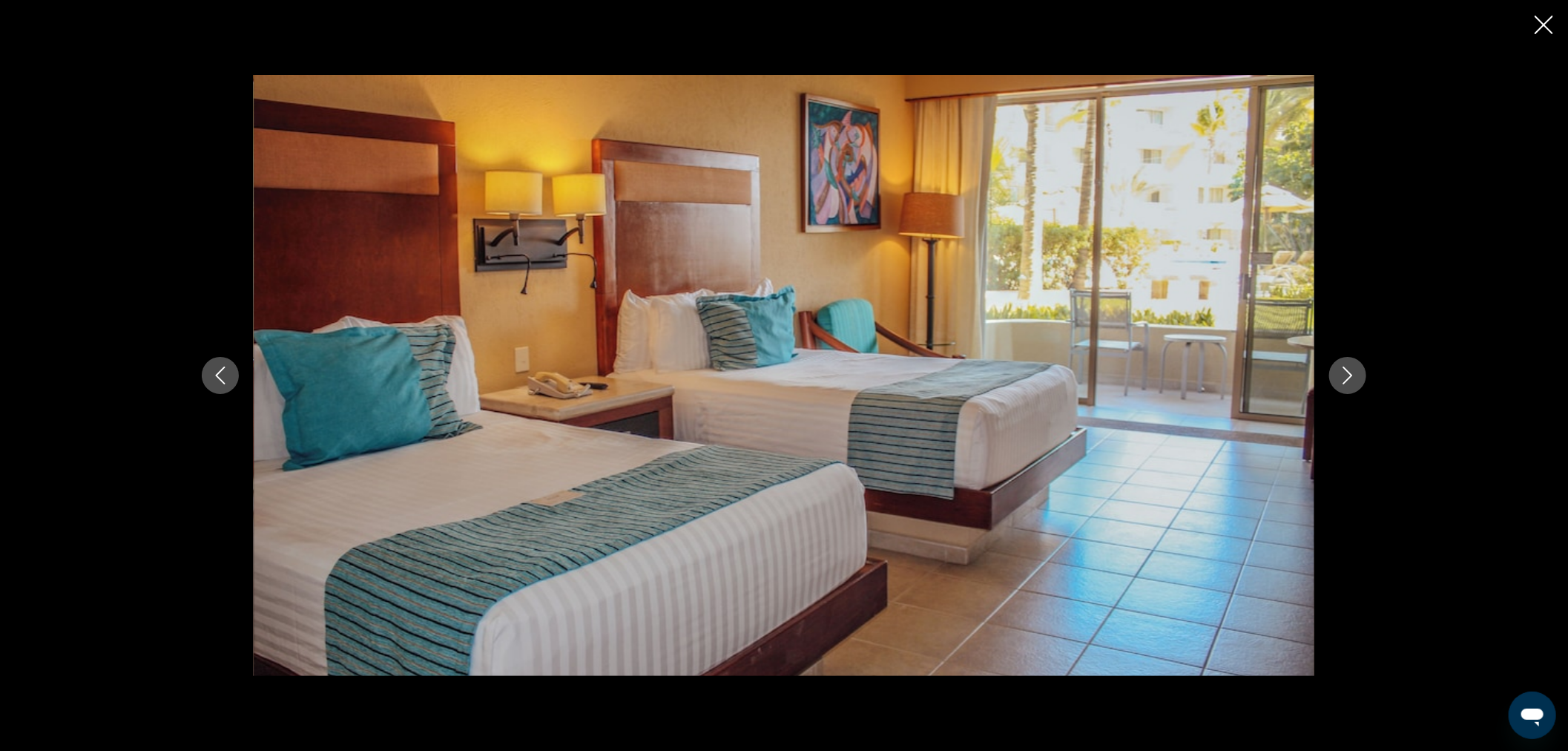
click at [1340, 368] on icon "Next image" at bounding box center [1348, 375] width 18 height 18
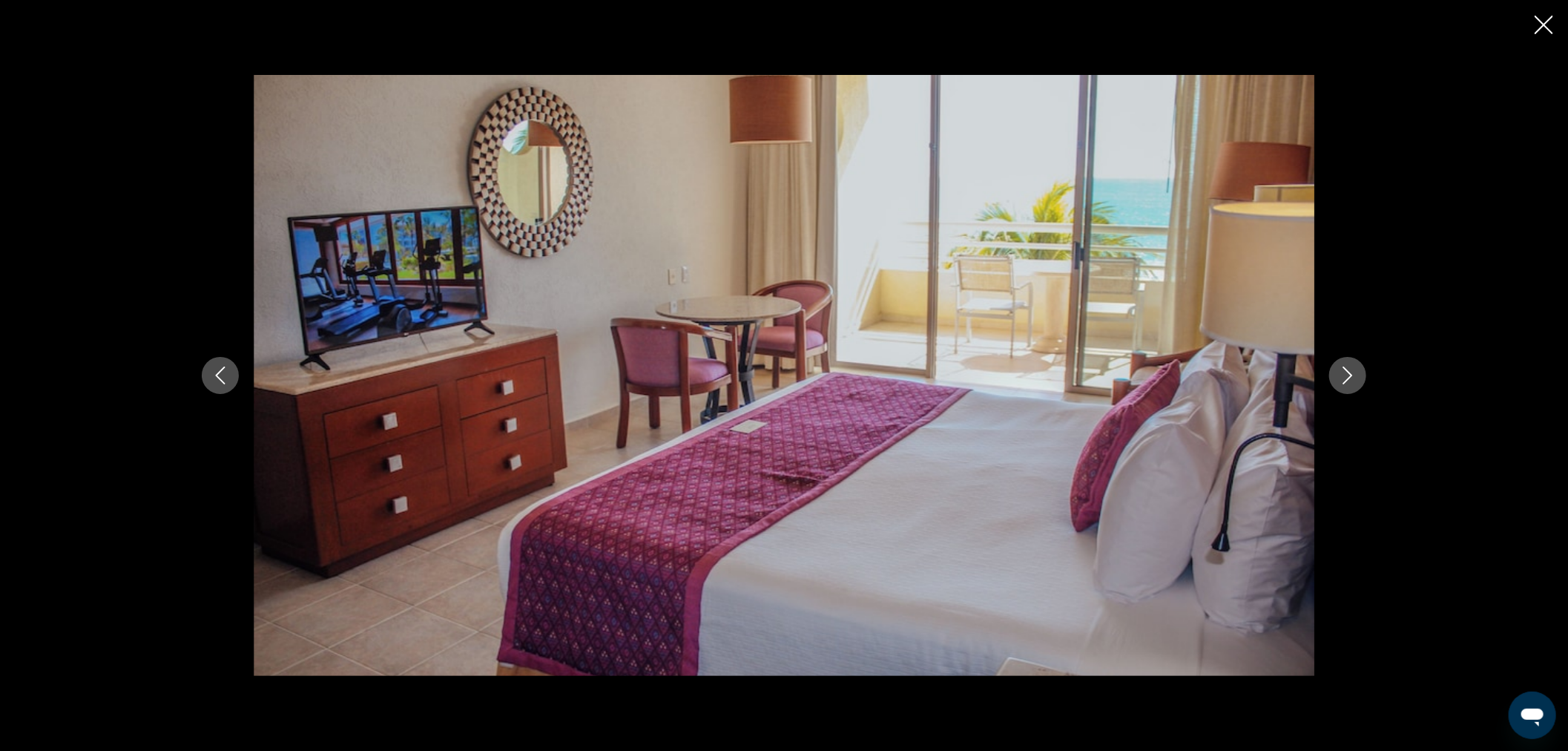
click at [1340, 368] on icon "Next image" at bounding box center [1348, 375] width 18 height 18
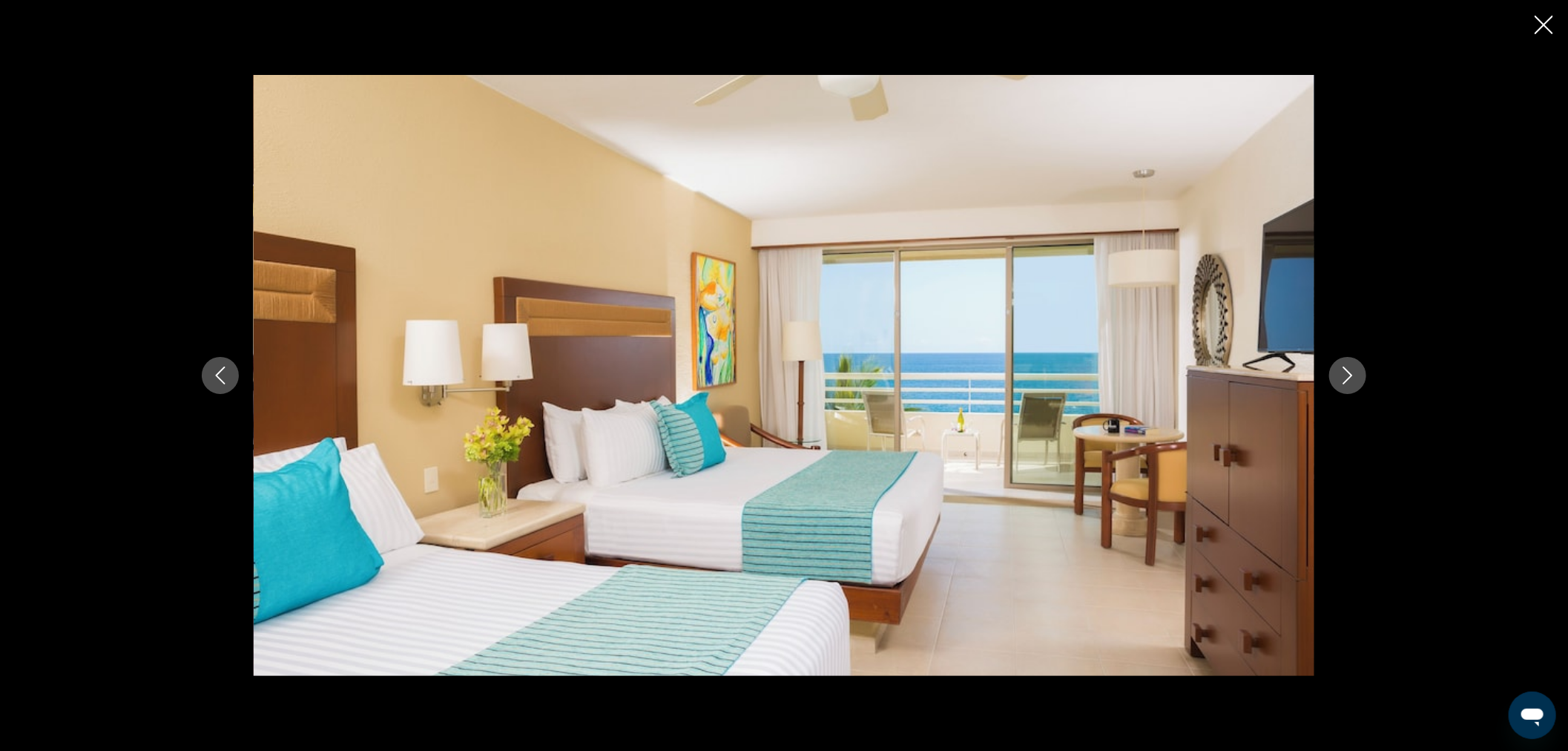
click at [1340, 368] on icon "Next image" at bounding box center [1348, 375] width 18 height 18
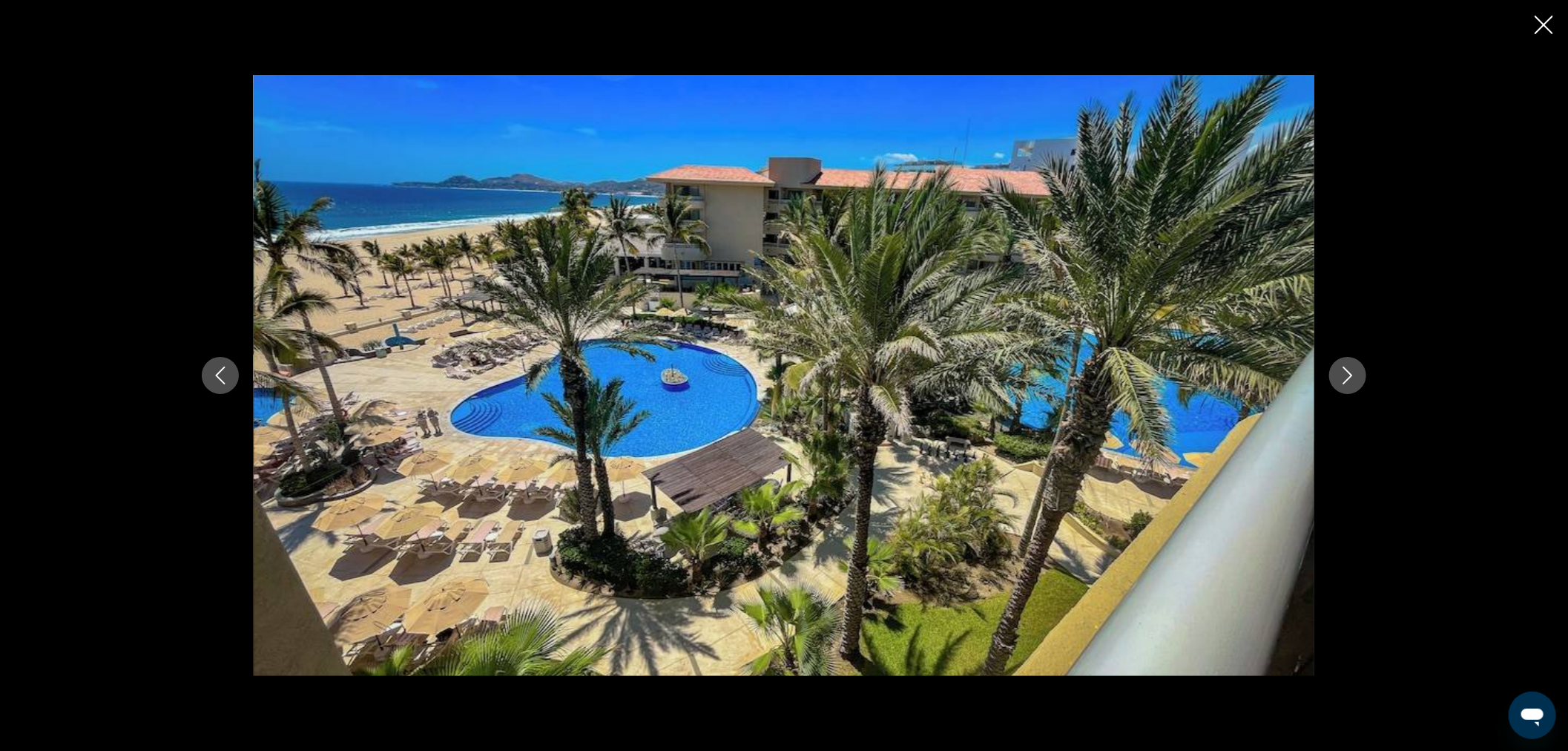
click at [1340, 368] on icon "Next image" at bounding box center [1348, 375] width 18 height 18
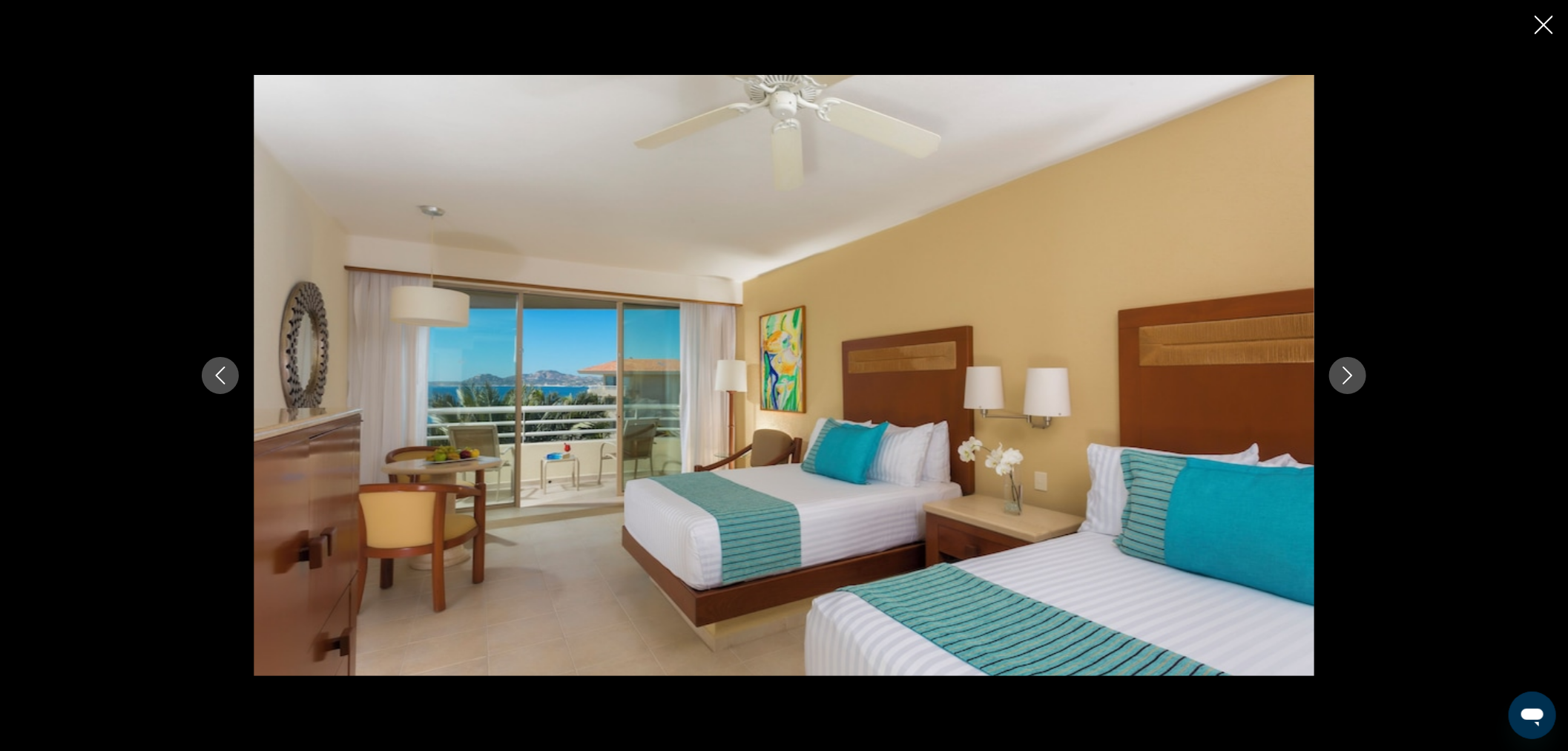
click at [1340, 368] on icon "Next image" at bounding box center [1348, 375] width 18 height 18
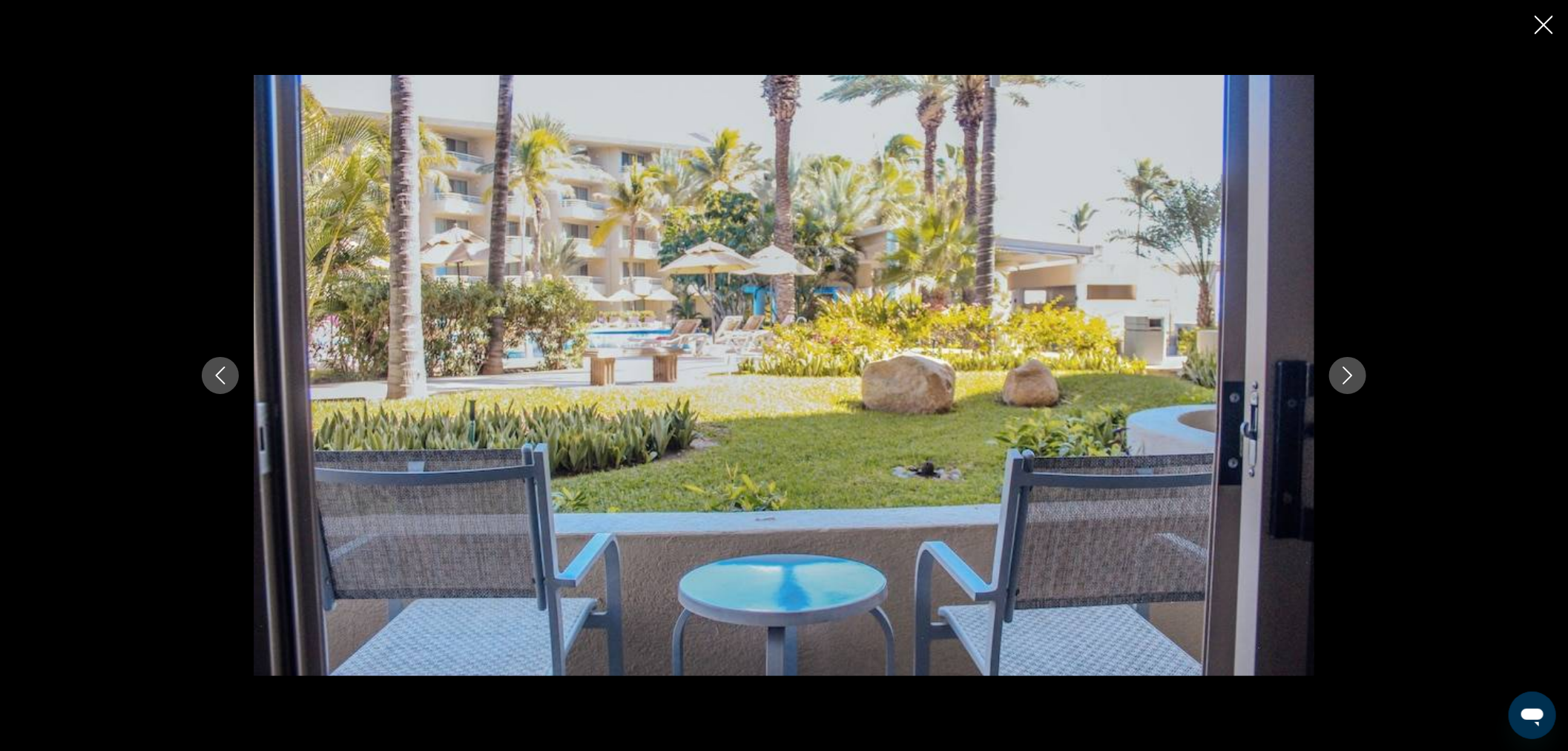
click at [1340, 368] on icon "Next image" at bounding box center [1348, 375] width 18 height 18
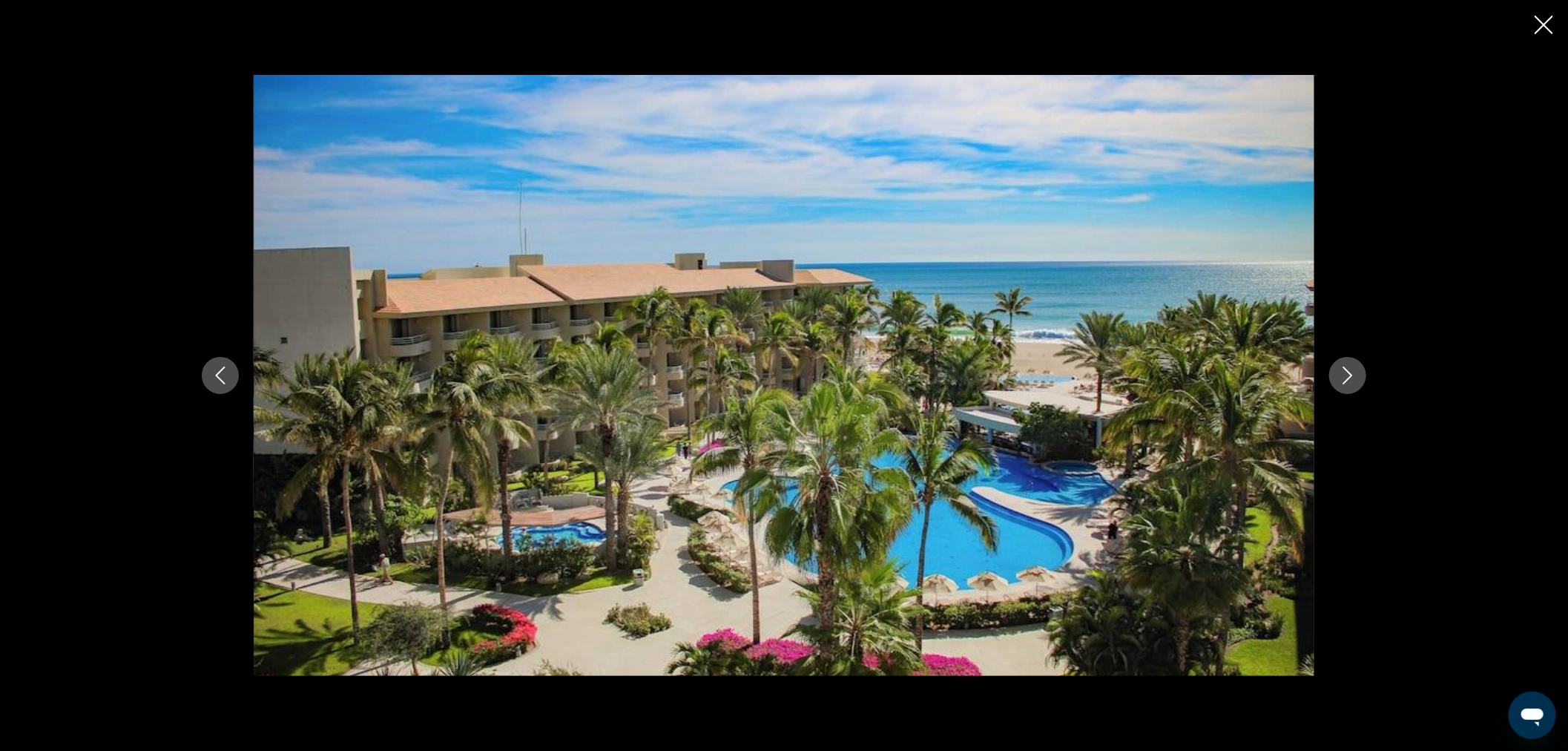
click at [1350, 372] on icon "Next image" at bounding box center [1348, 375] width 18 height 18
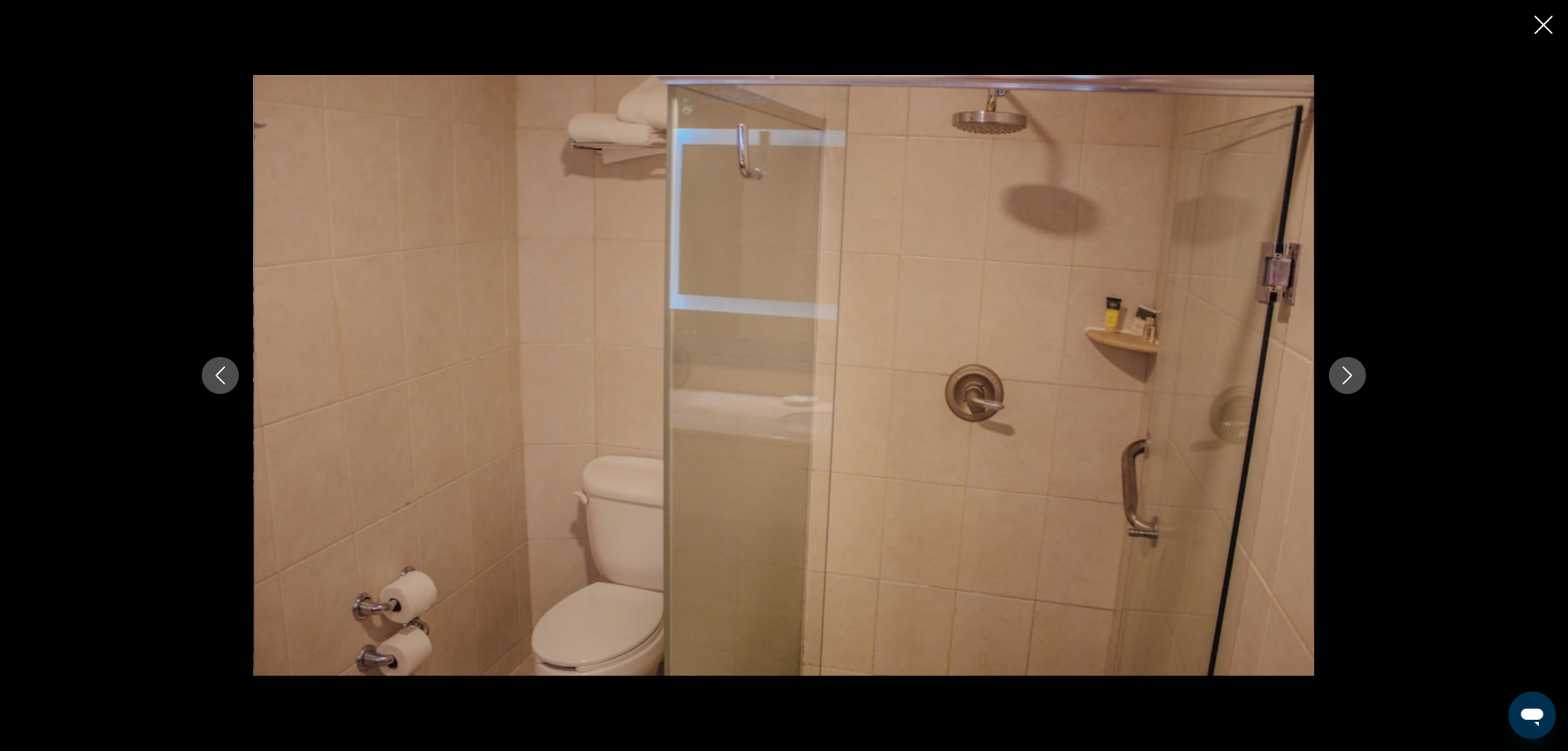
click at [1350, 372] on icon "Next image" at bounding box center [1348, 375] width 18 height 18
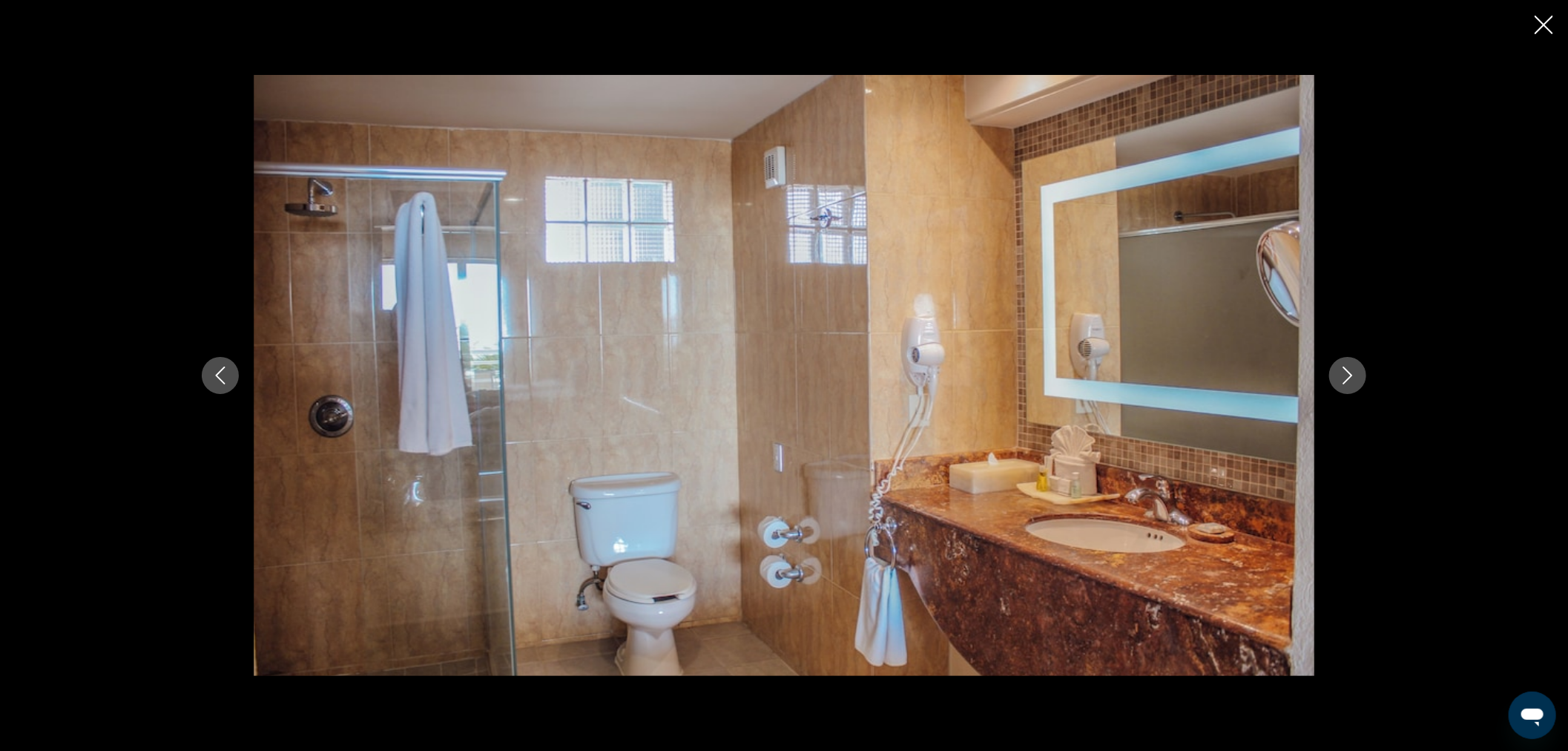
click at [1350, 372] on icon "Next image" at bounding box center [1348, 375] width 18 height 18
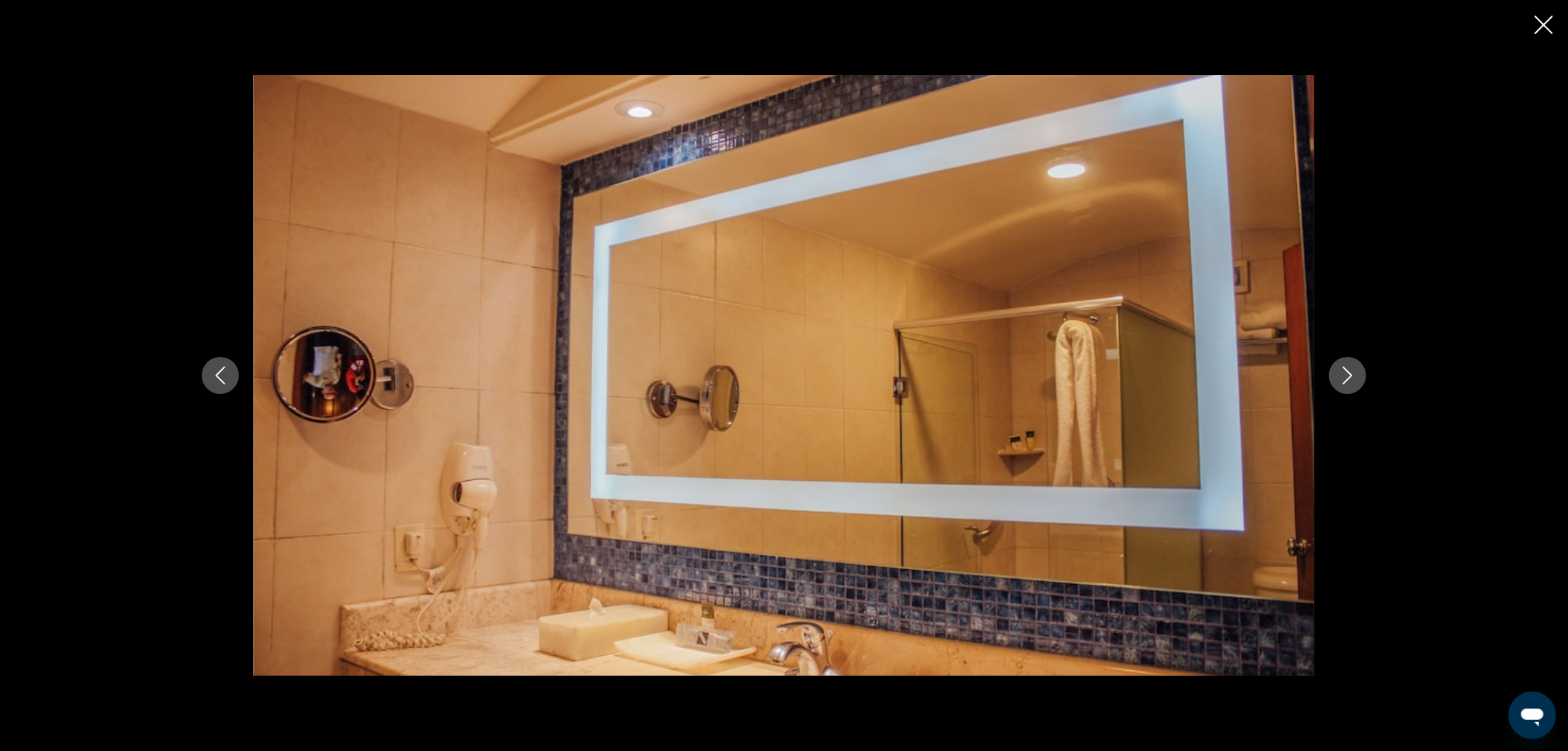
click at [1350, 372] on icon "Next image" at bounding box center [1348, 375] width 18 height 18
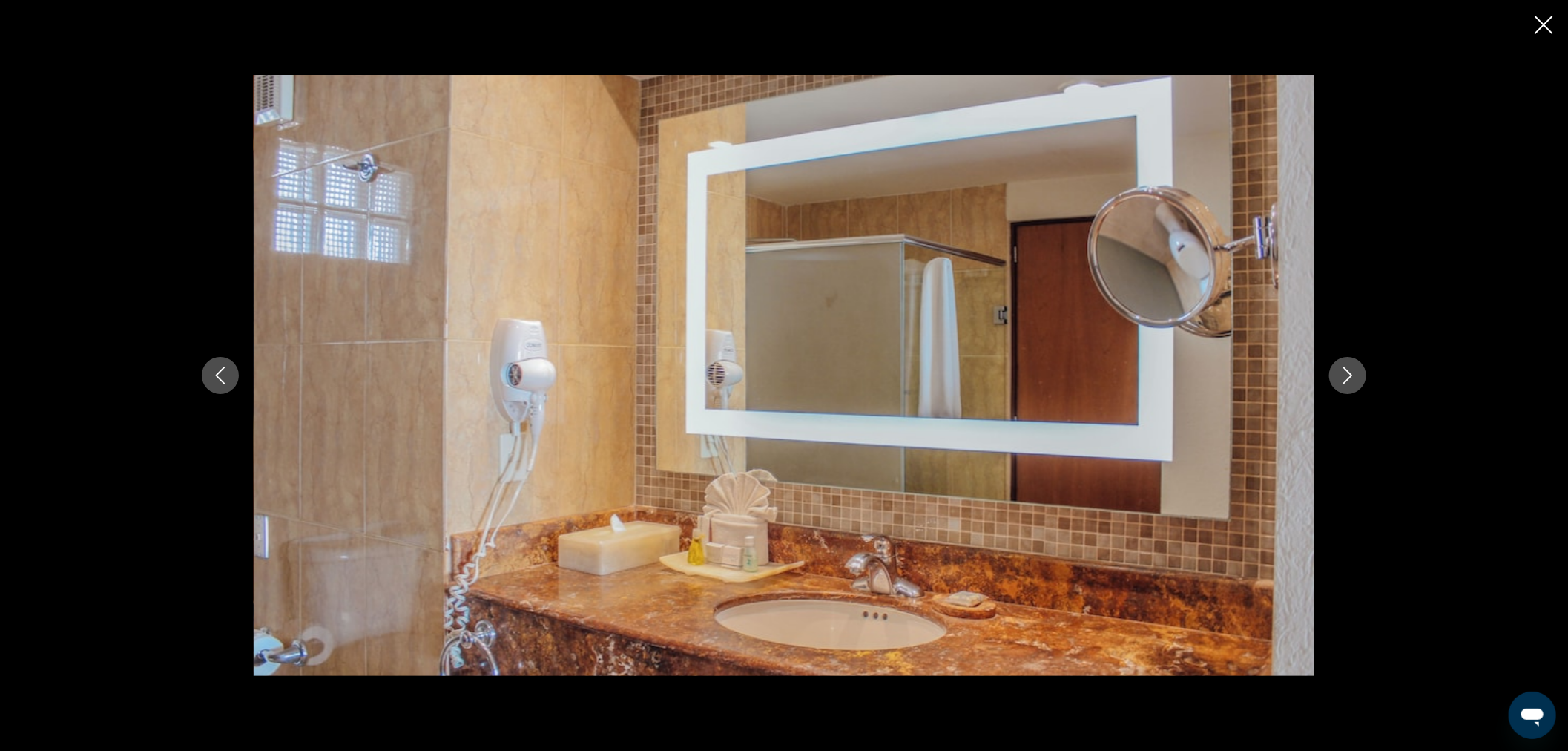
click at [1350, 372] on icon "Next image" at bounding box center [1348, 375] width 18 height 18
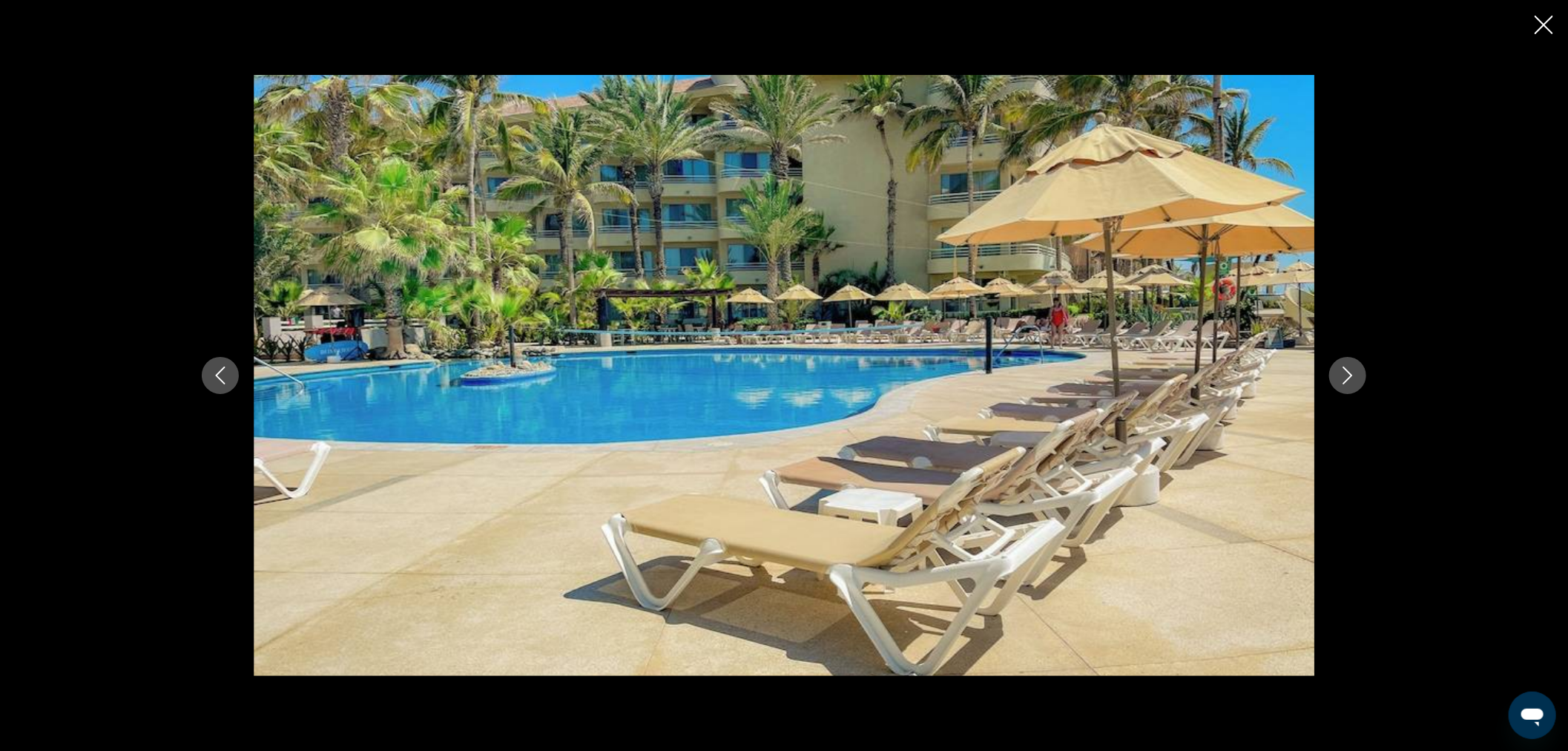
click at [1350, 372] on icon "Next image" at bounding box center [1348, 375] width 18 height 18
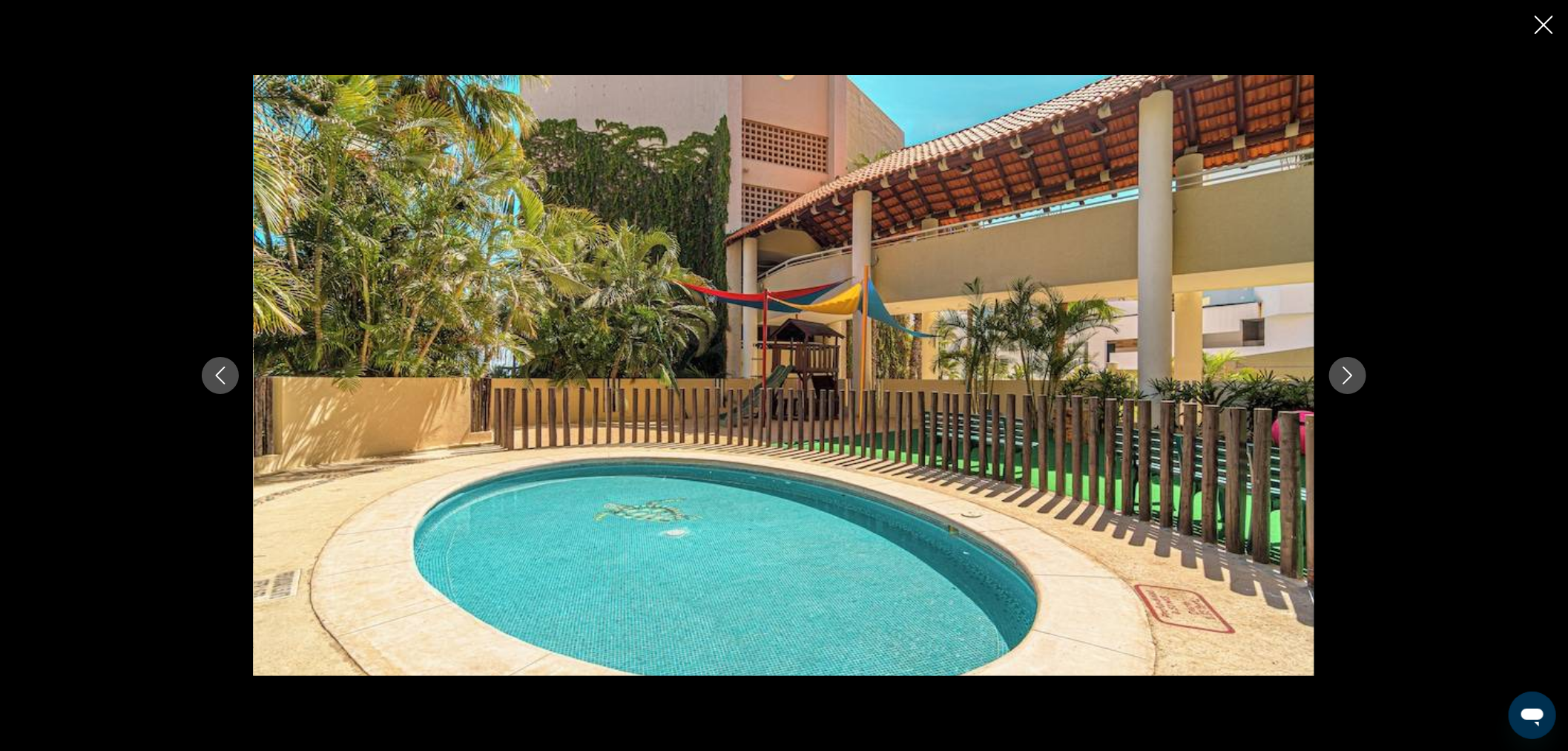
click at [1350, 372] on icon "Next image" at bounding box center [1348, 375] width 18 height 18
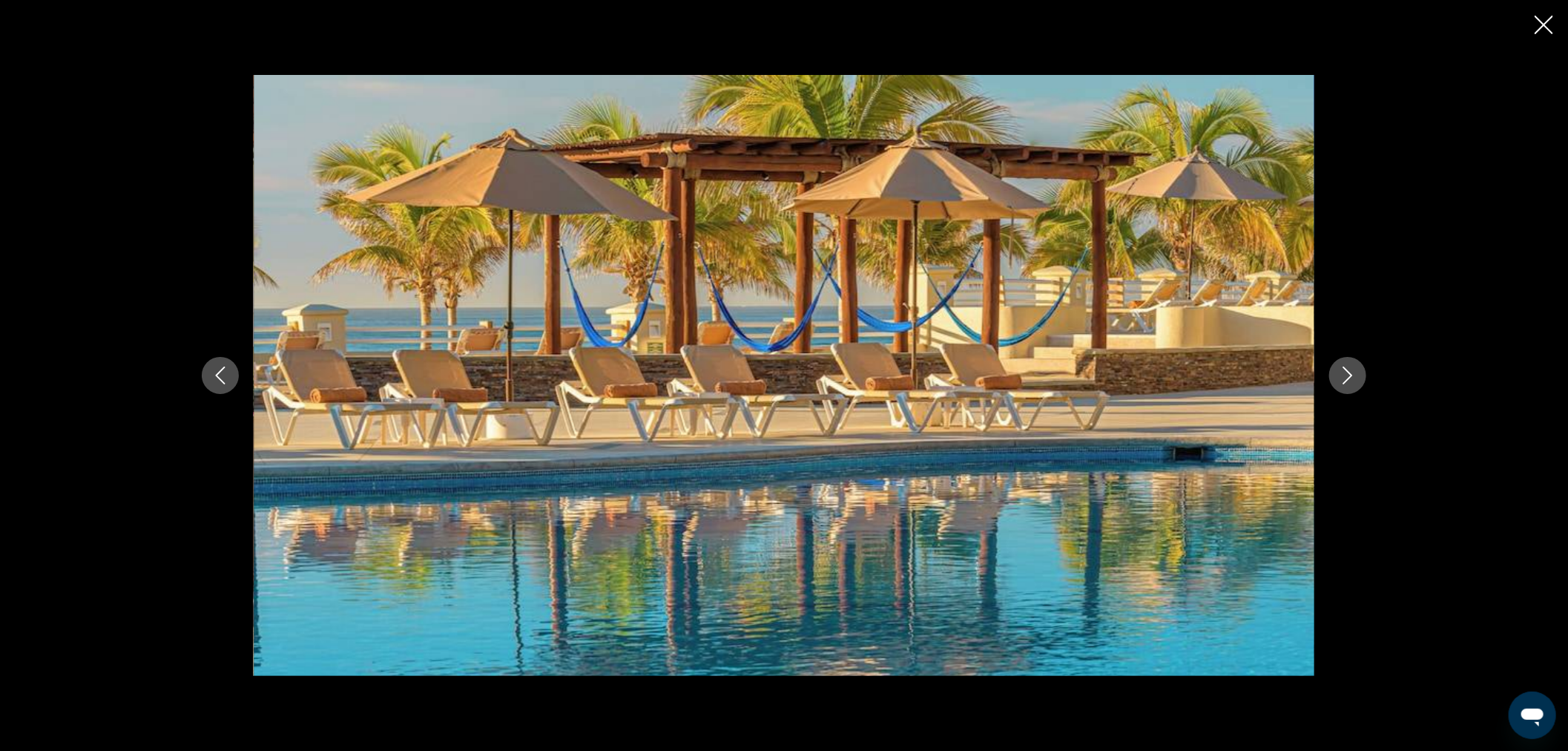
click at [1350, 372] on icon "Next image" at bounding box center [1348, 375] width 18 height 18
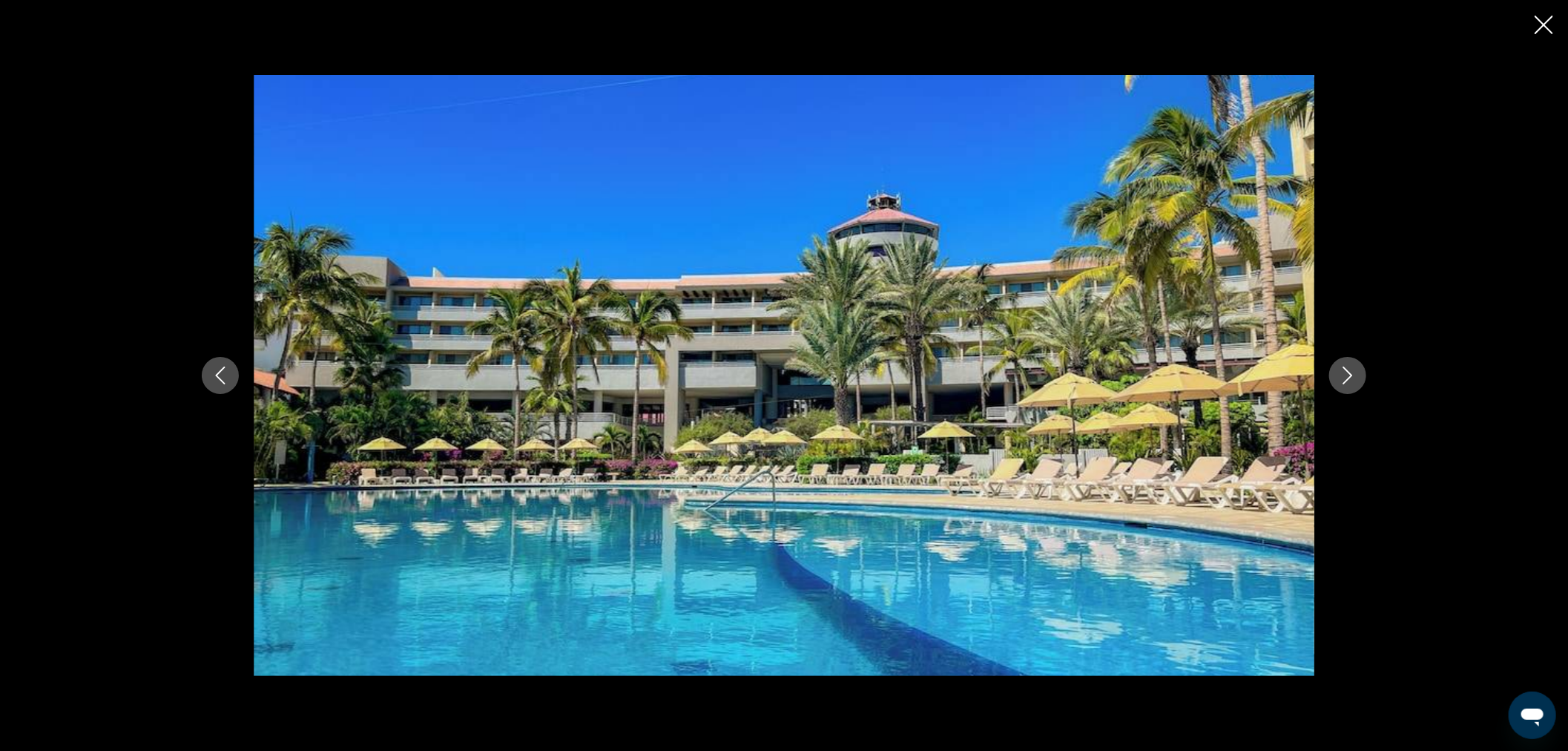
click at [1350, 372] on icon "Next image" at bounding box center [1348, 375] width 18 height 18
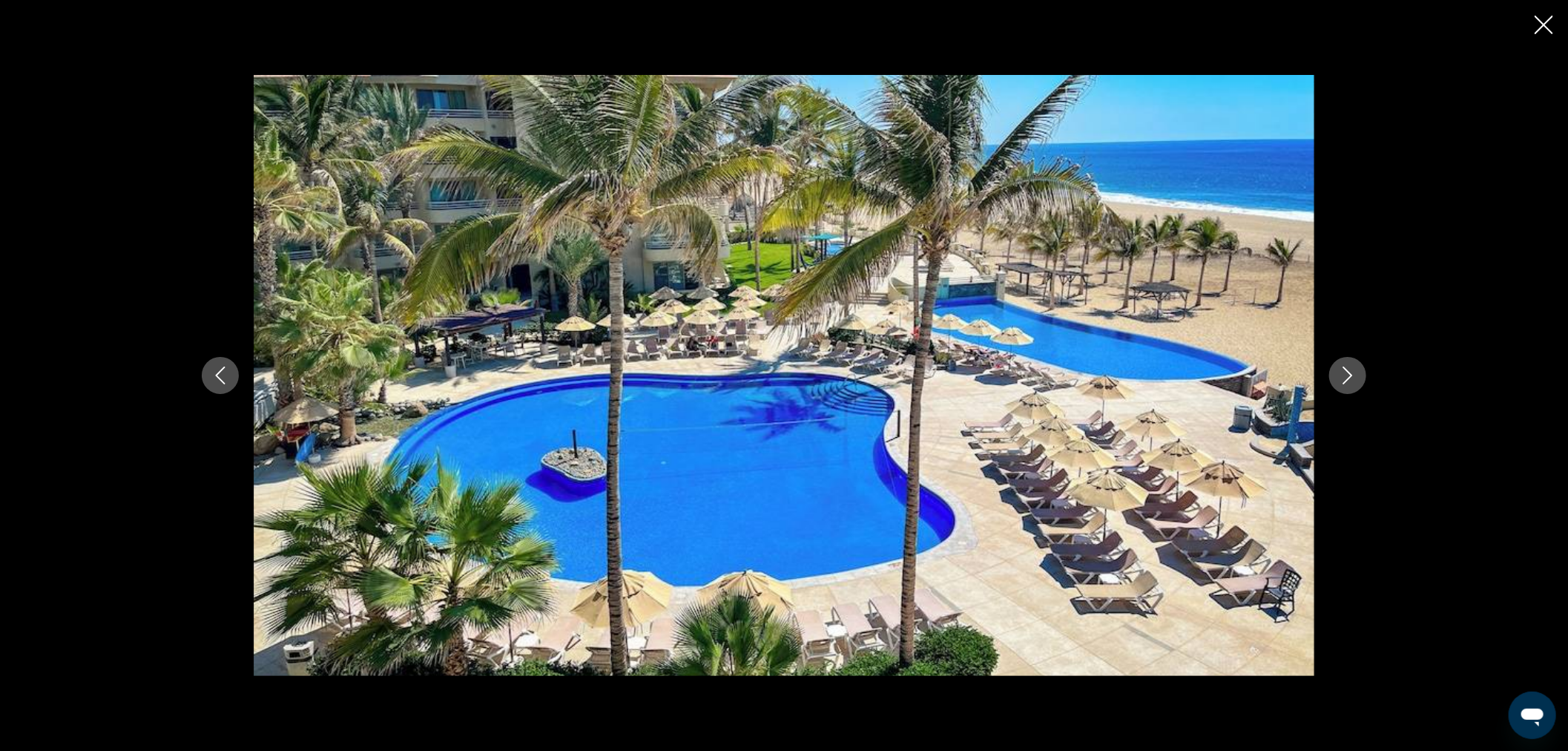
click at [1350, 372] on icon "Next image" at bounding box center [1348, 375] width 18 height 18
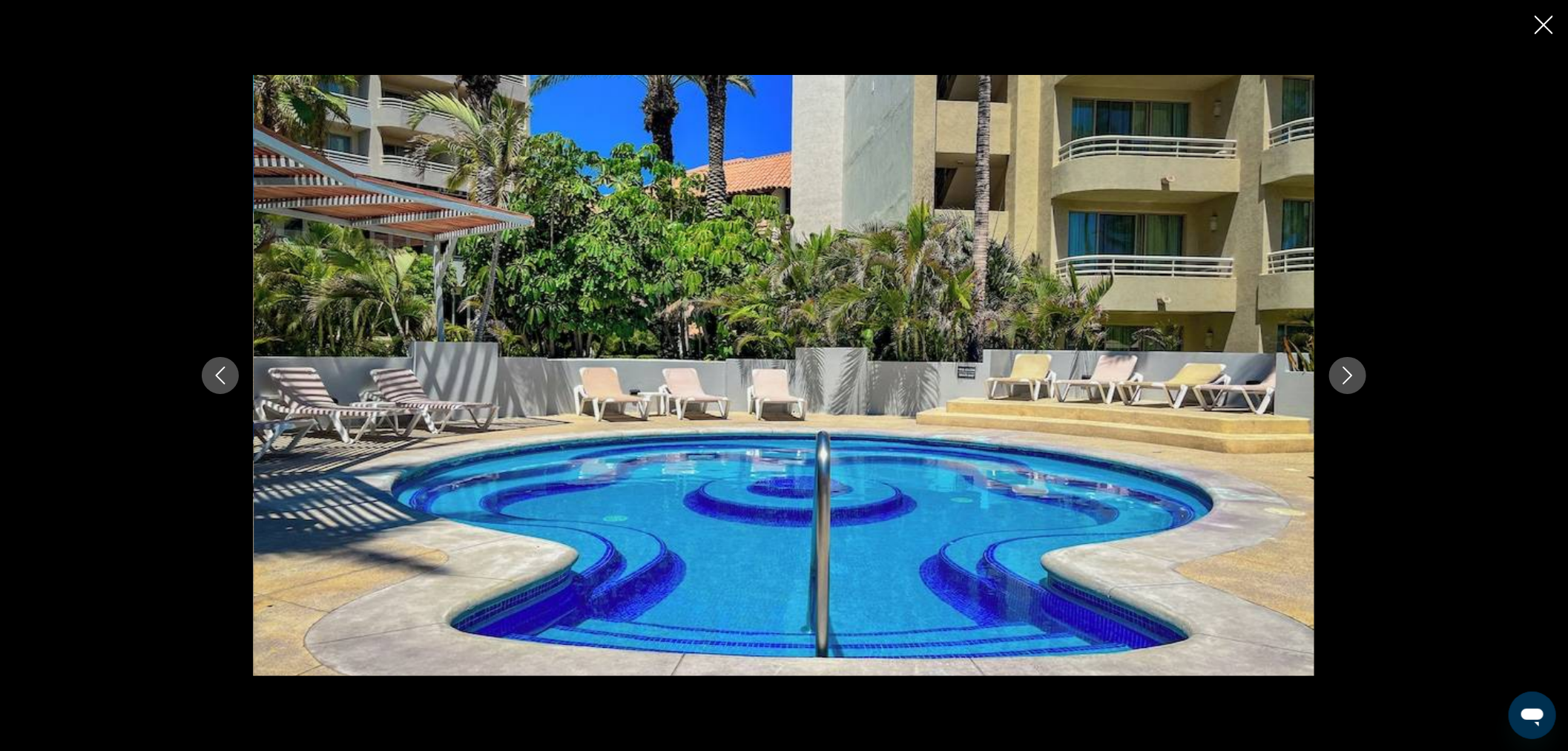
click at [1351, 373] on icon "Next image" at bounding box center [1348, 375] width 18 height 18
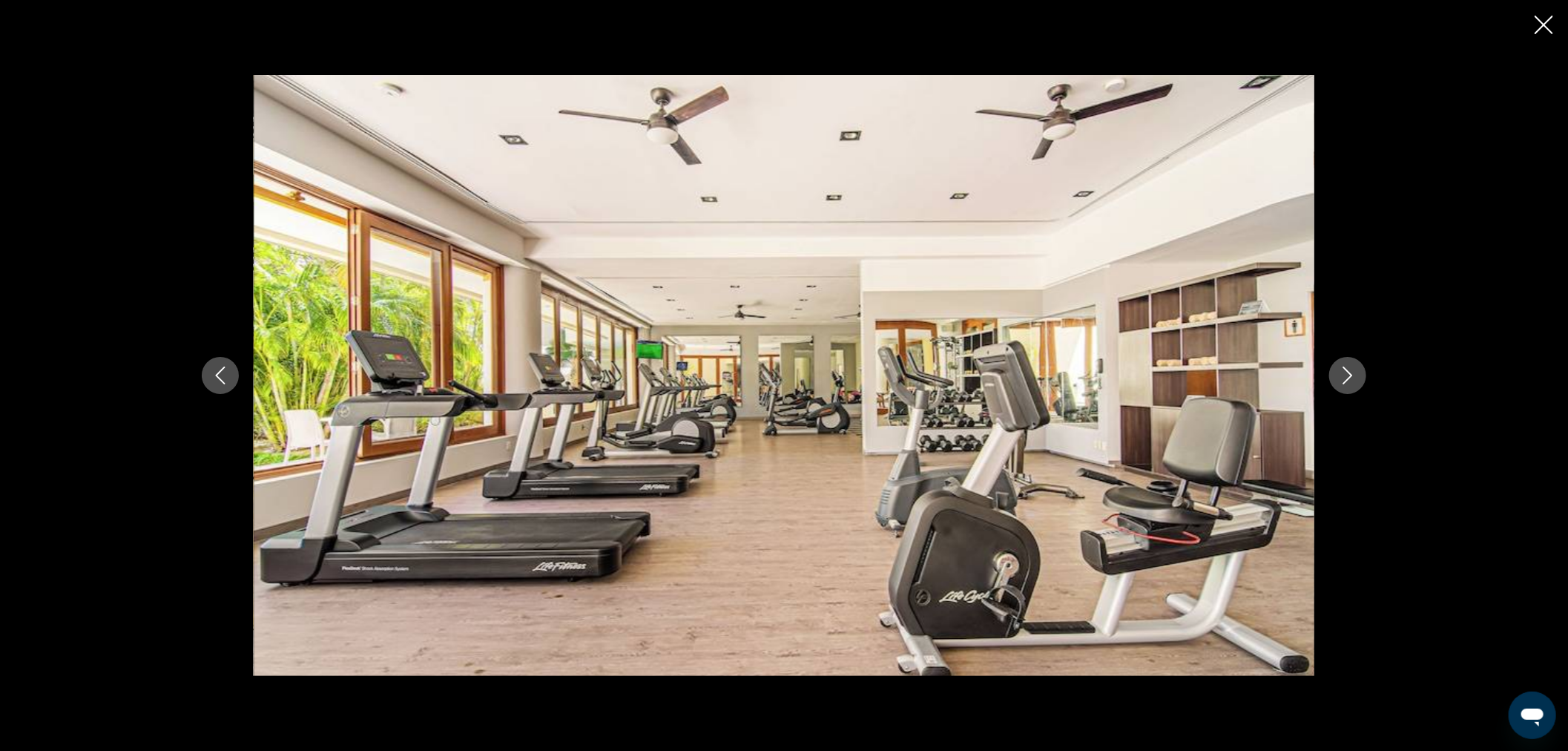
click at [1351, 373] on icon "Next image" at bounding box center [1348, 375] width 18 height 18
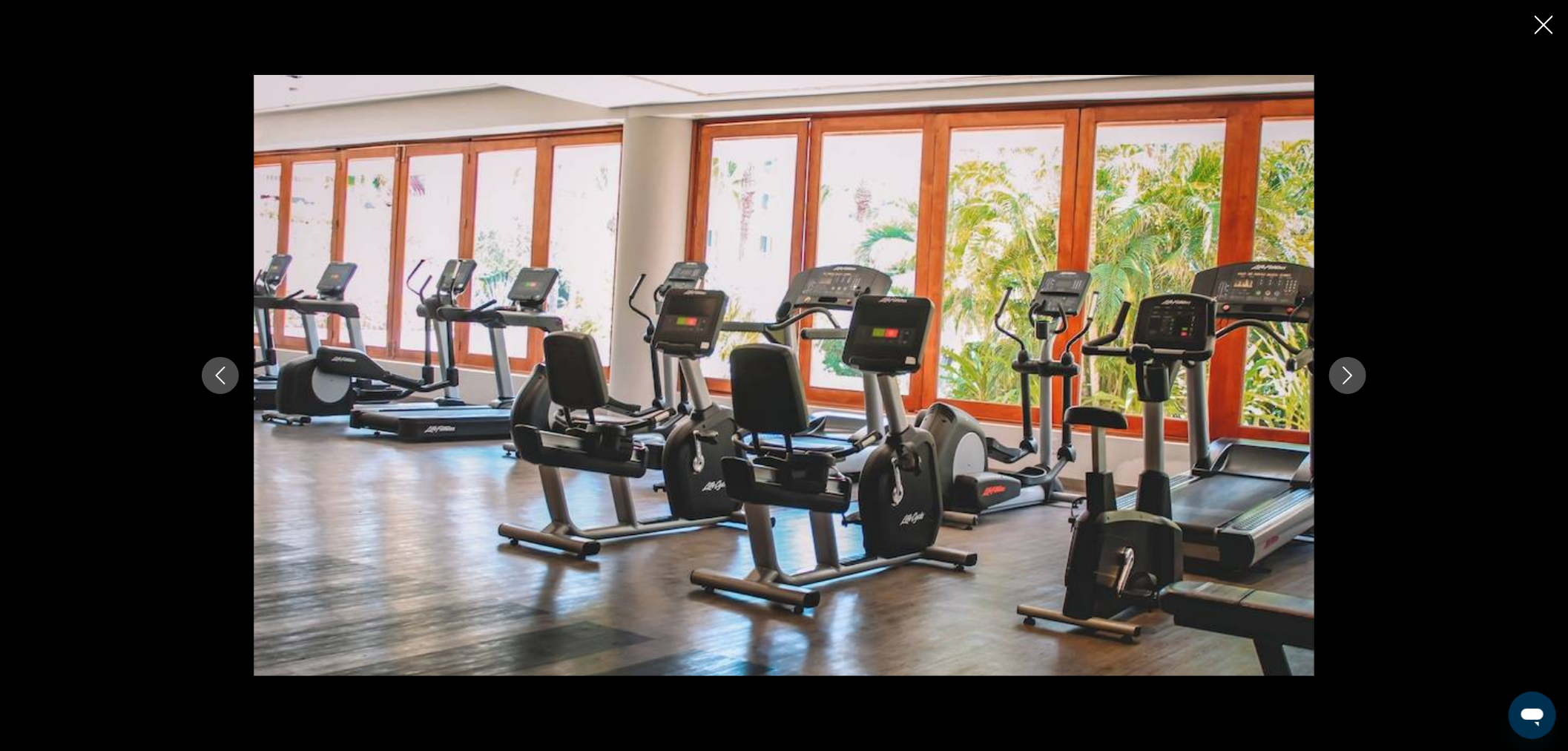
click at [1351, 373] on icon "Next image" at bounding box center [1348, 375] width 18 height 18
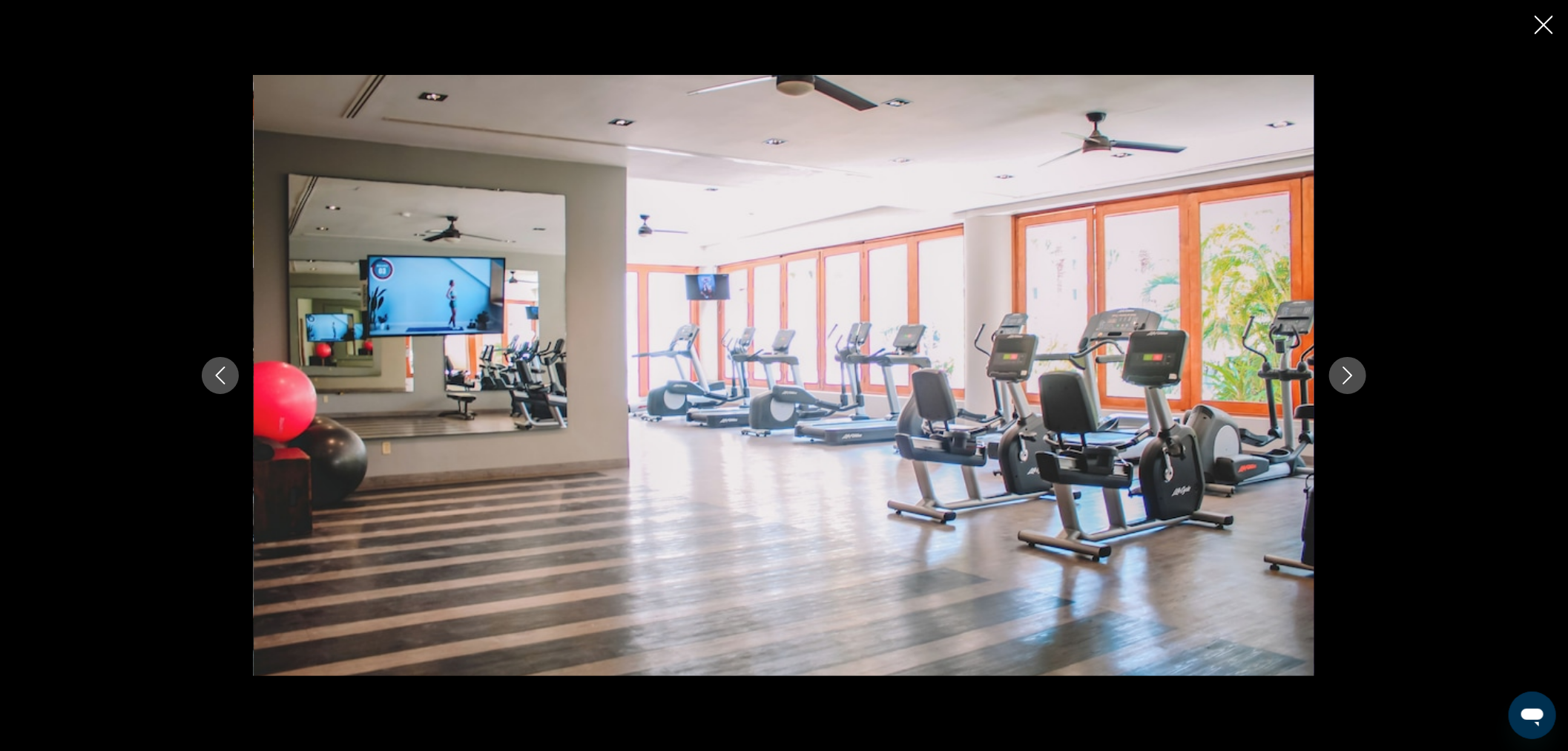
click at [1351, 373] on icon "Next image" at bounding box center [1348, 375] width 18 height 18
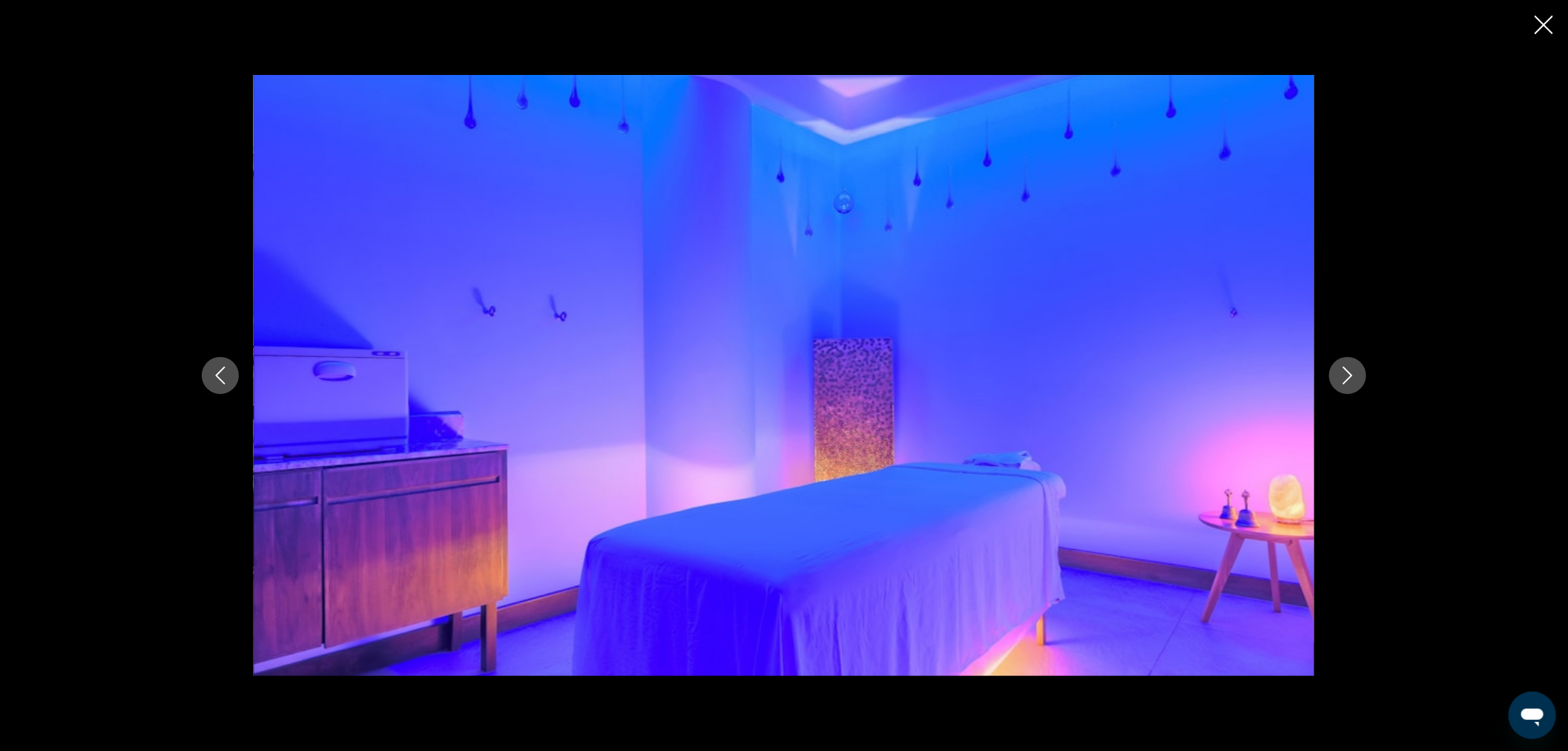
click at [1351, 373] on icon "Next image" at bounding box center [1348, 375] width 18 height 18
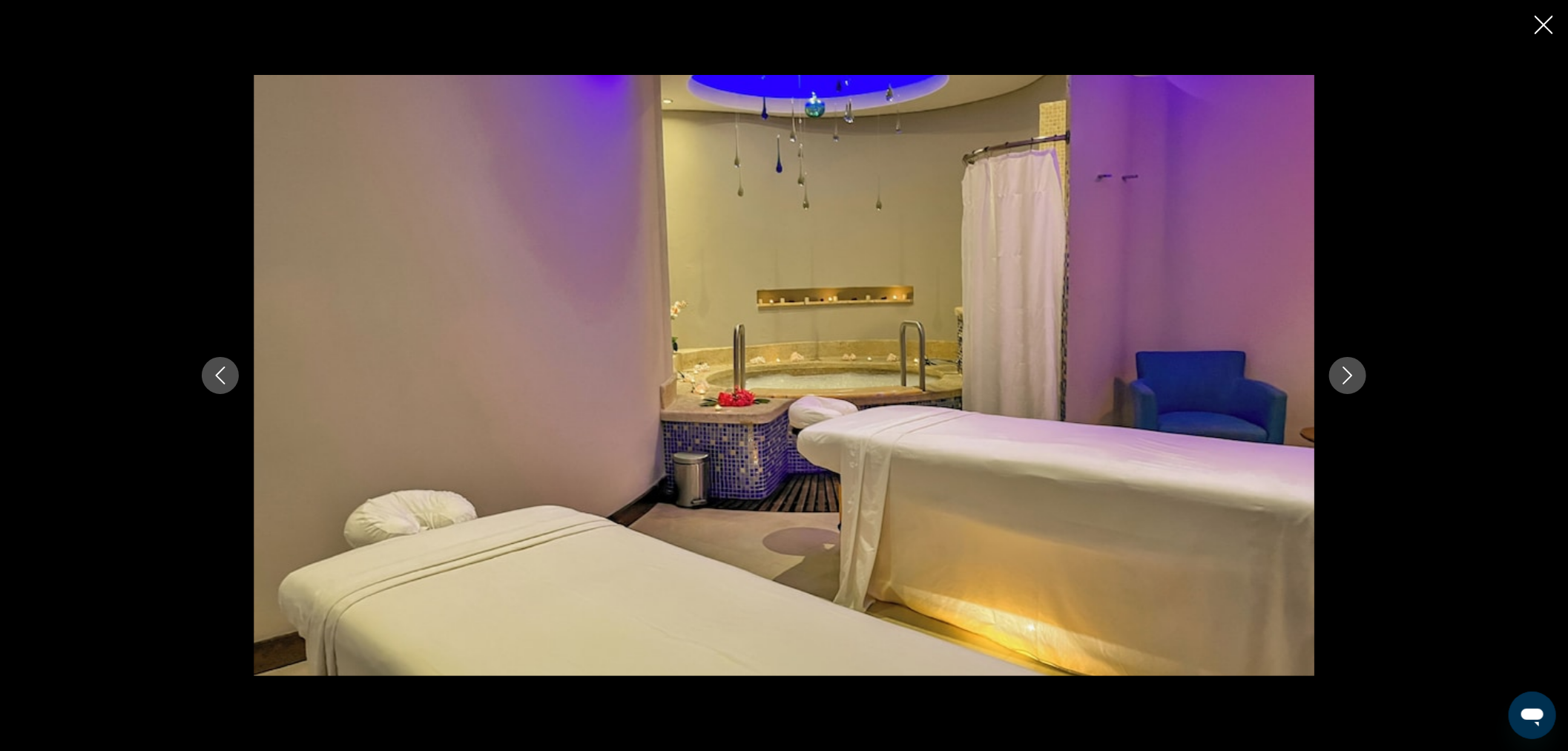
click at [1351, 373] on icon "Next image" at bounding box center [1348, 375] width 18 height 18
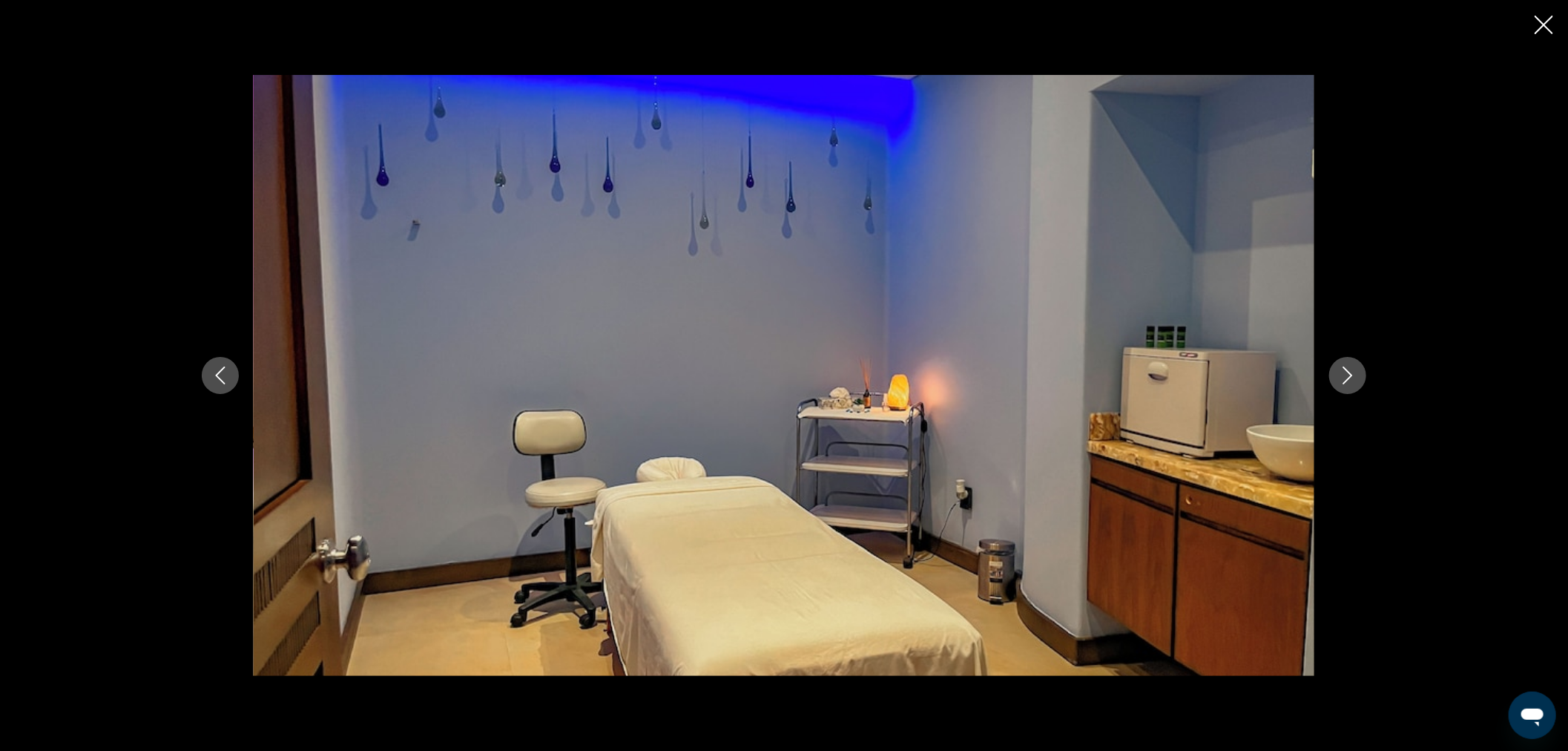
click at [1351, 373] on icon "Next image" at bounding box center [1348, 375] width 18 height 18
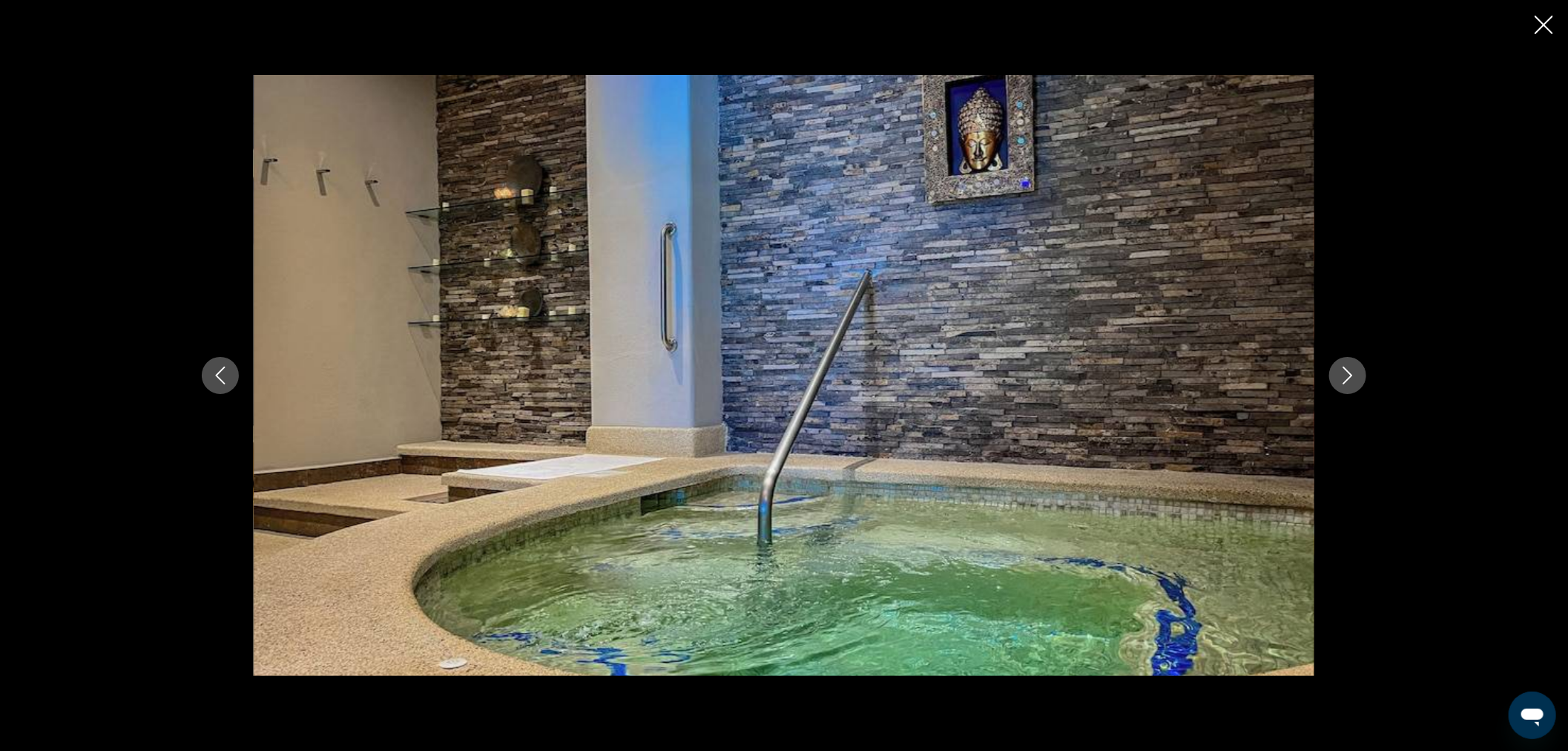
click at [1351, 373] on icon "Next image" at bounding box center [1348, 375] width 18 height 18
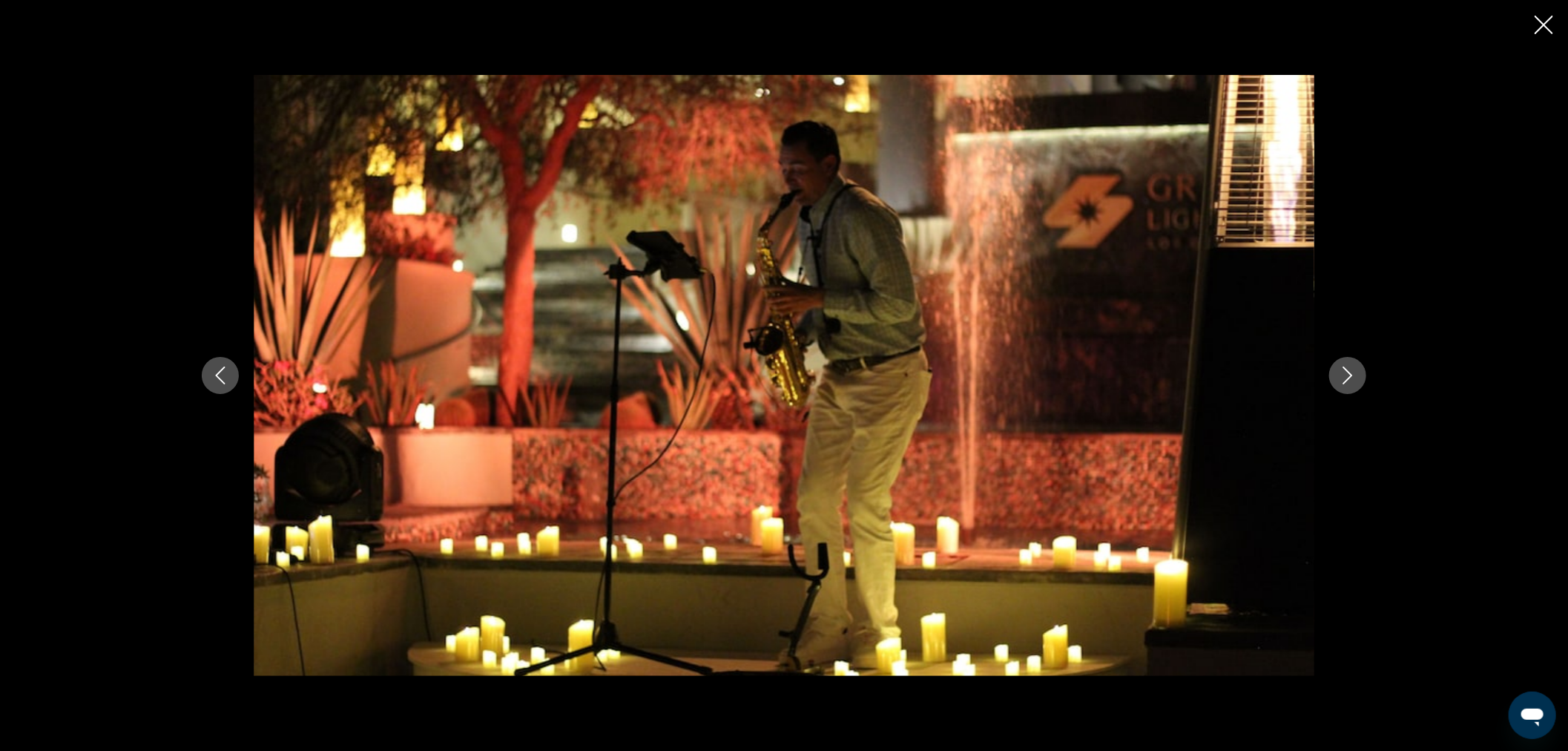
click at [1351, 373] on icon "Next image" at bounding box center [1348, 375] width 18 height 18
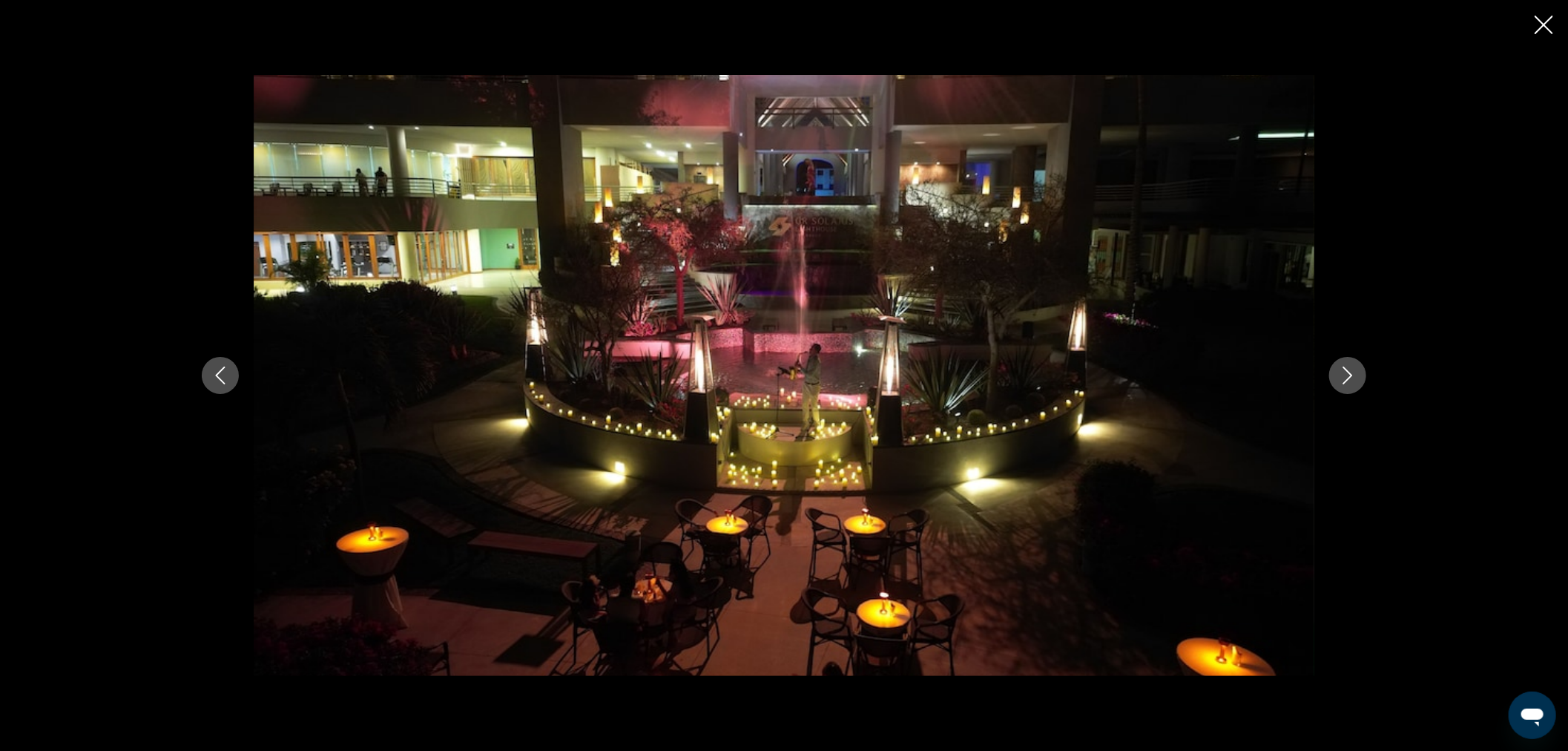
click at [1351, 373] on icon "Next image" at bounding box center [1348, 375] width 18 height 18
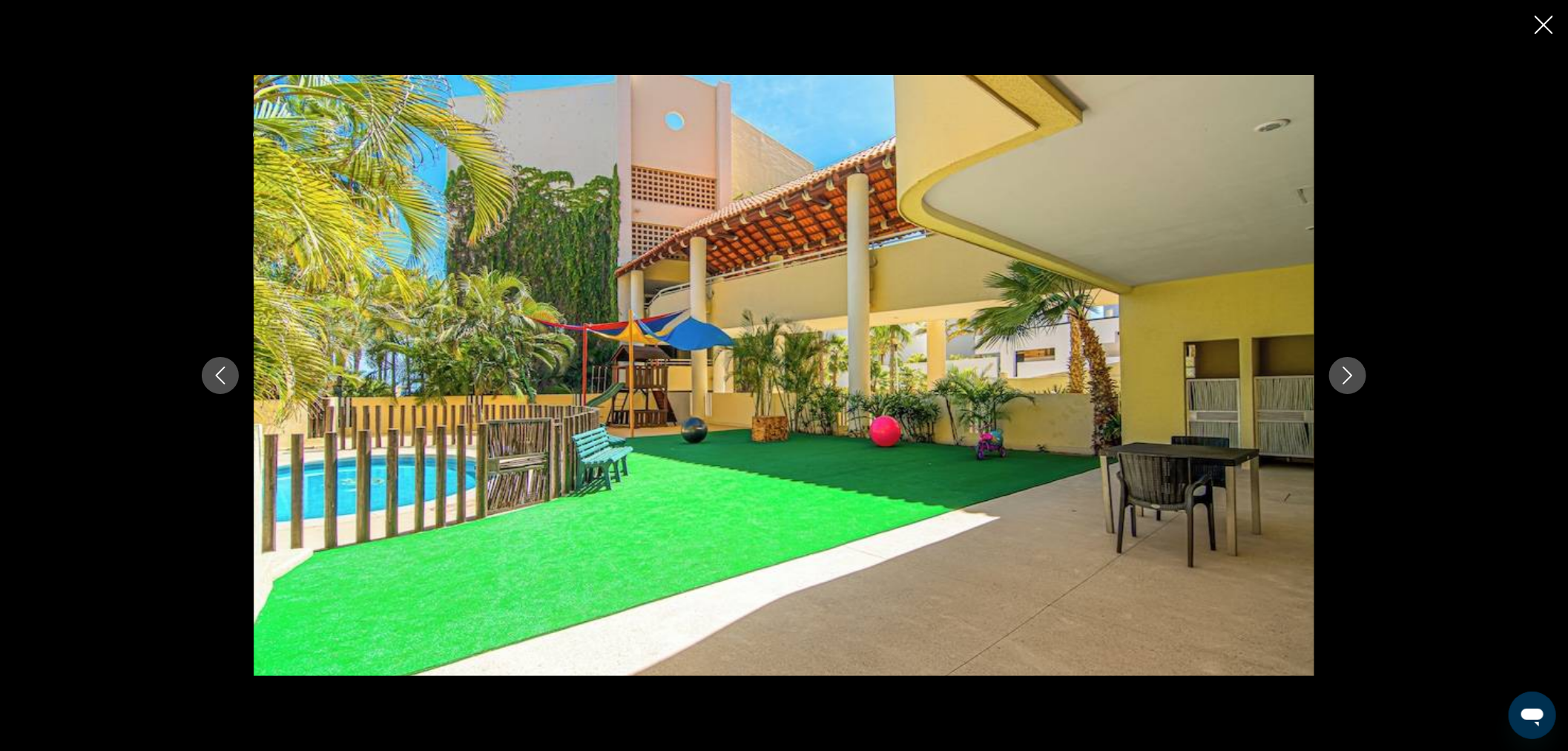
click at [1351, 373] on icon "Next image" at bounding box center [1348, 375] width 18 height 18
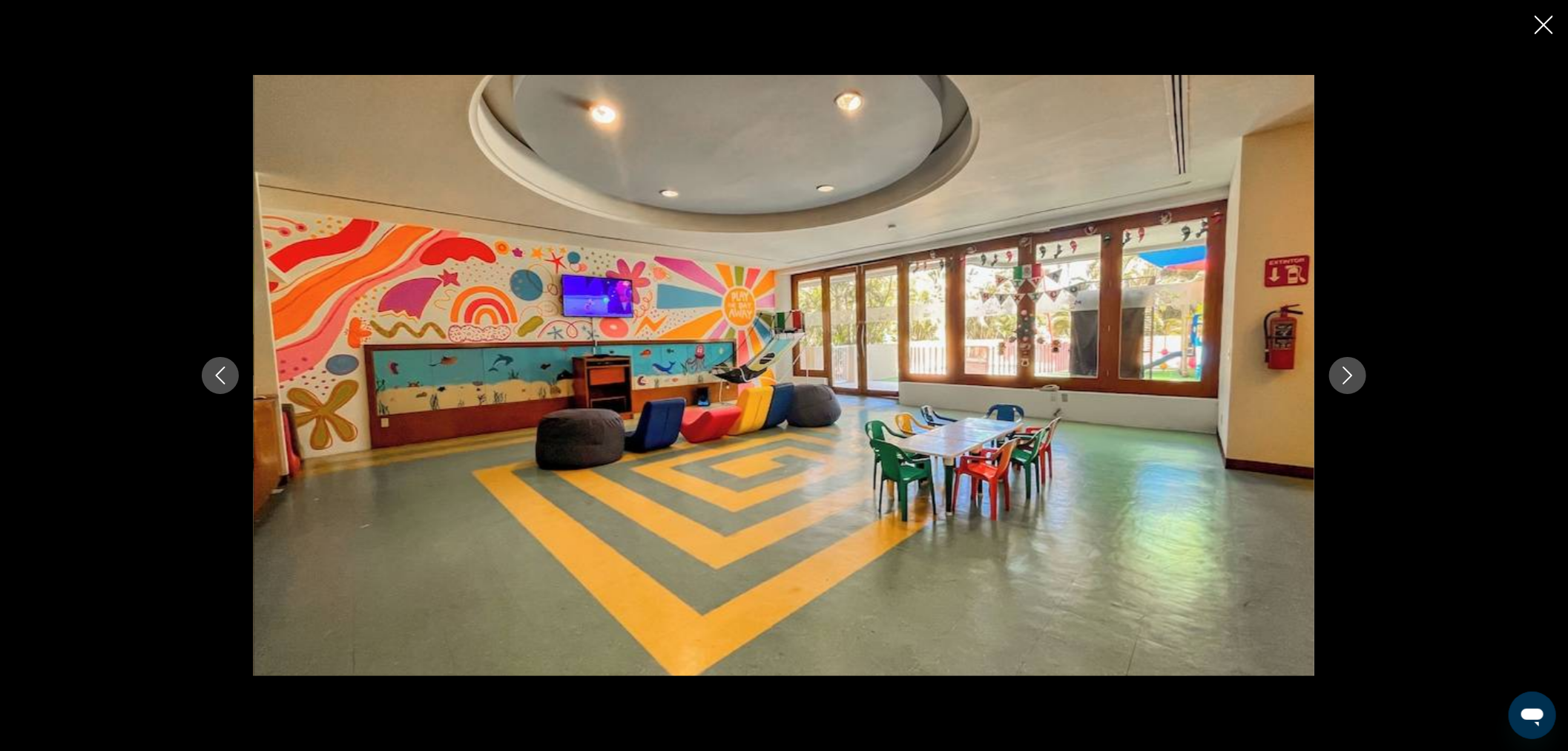
click at [1351, 373] on icon "Next image" at bounding box center [1348, 375] width 18 height 18
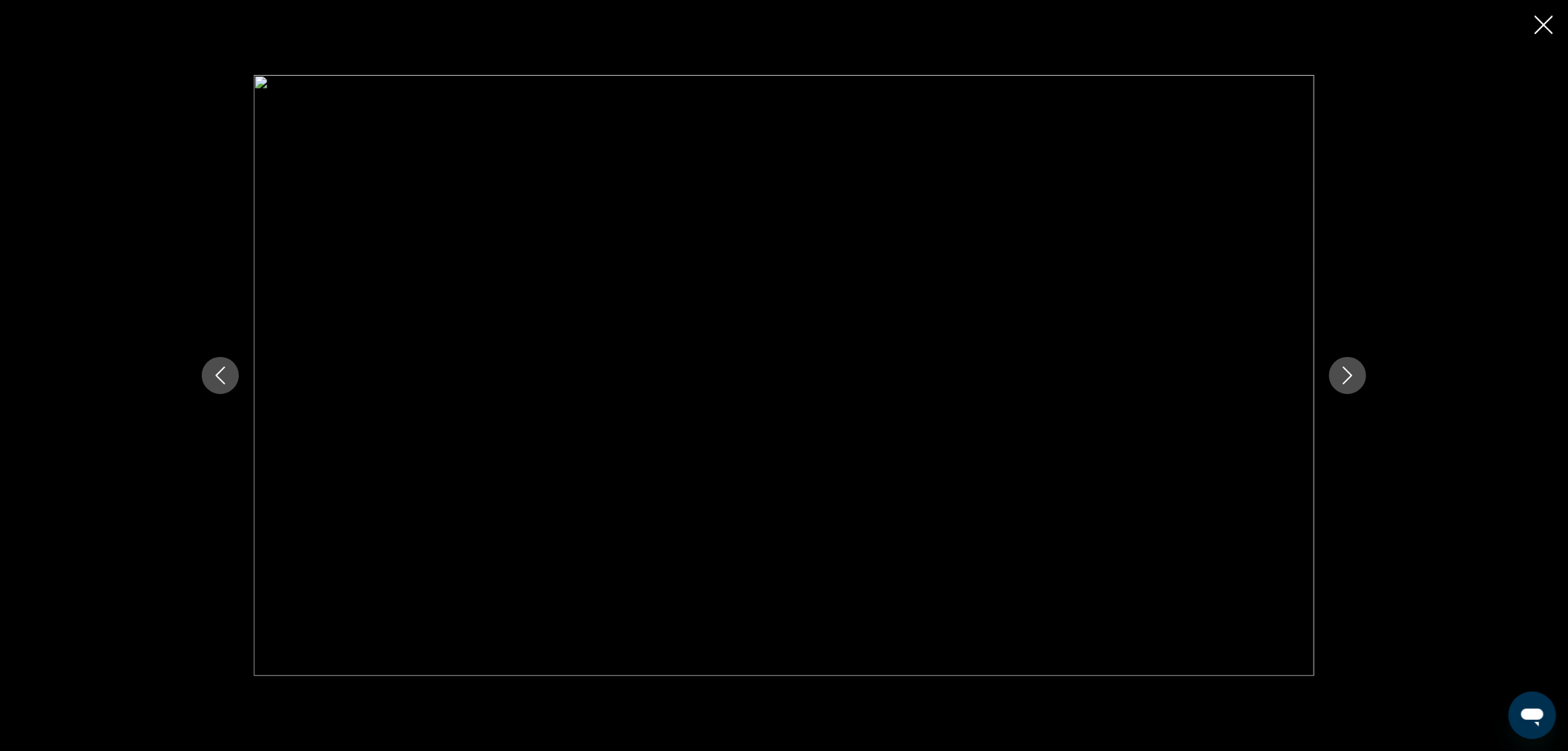
click at [1351, 373] on icon "Next image" at bounding box center [1348, 375] width 18 height 18
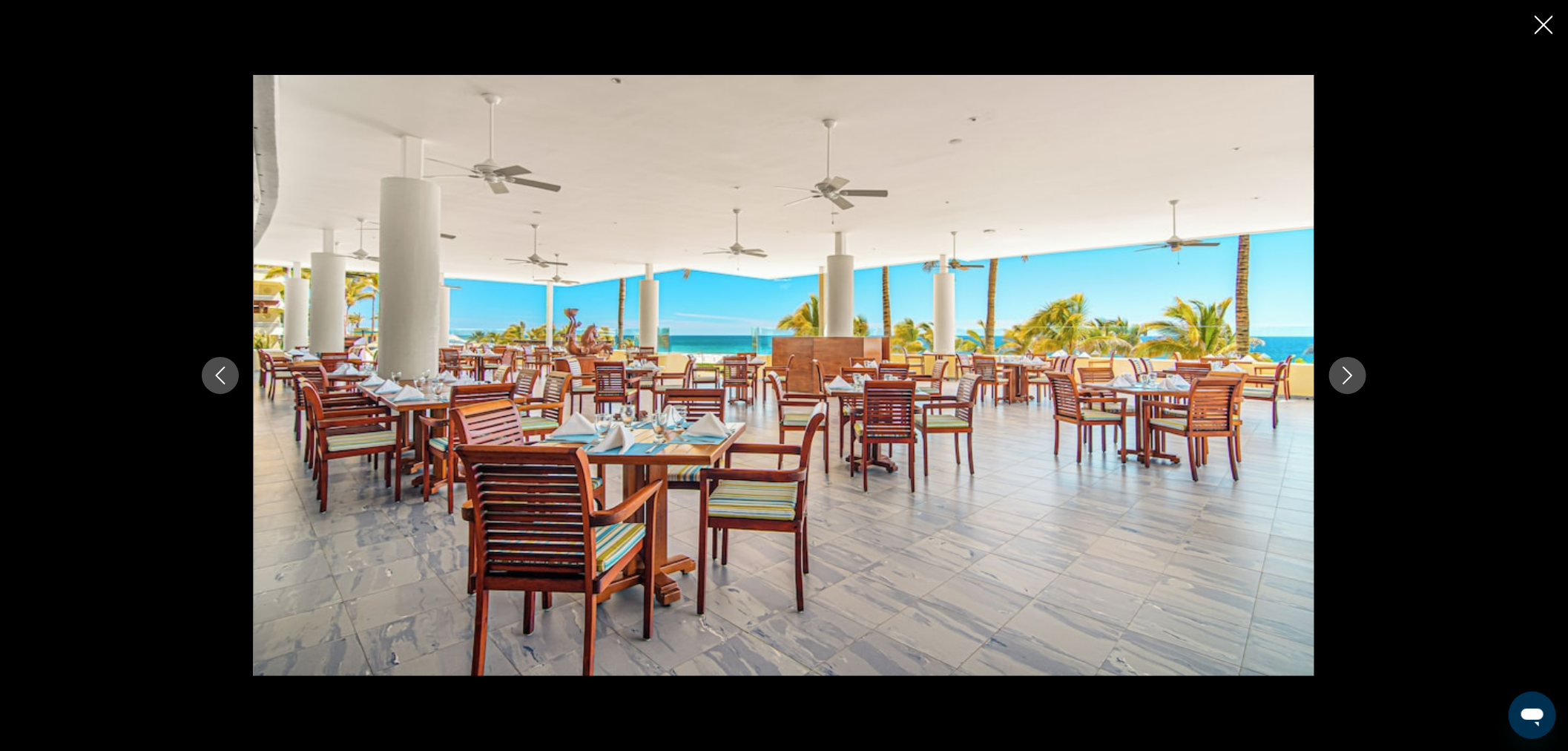
click at [1540, 27] on icon "Close slideshow" at bounding box center [1544, 25] width 19 height 19
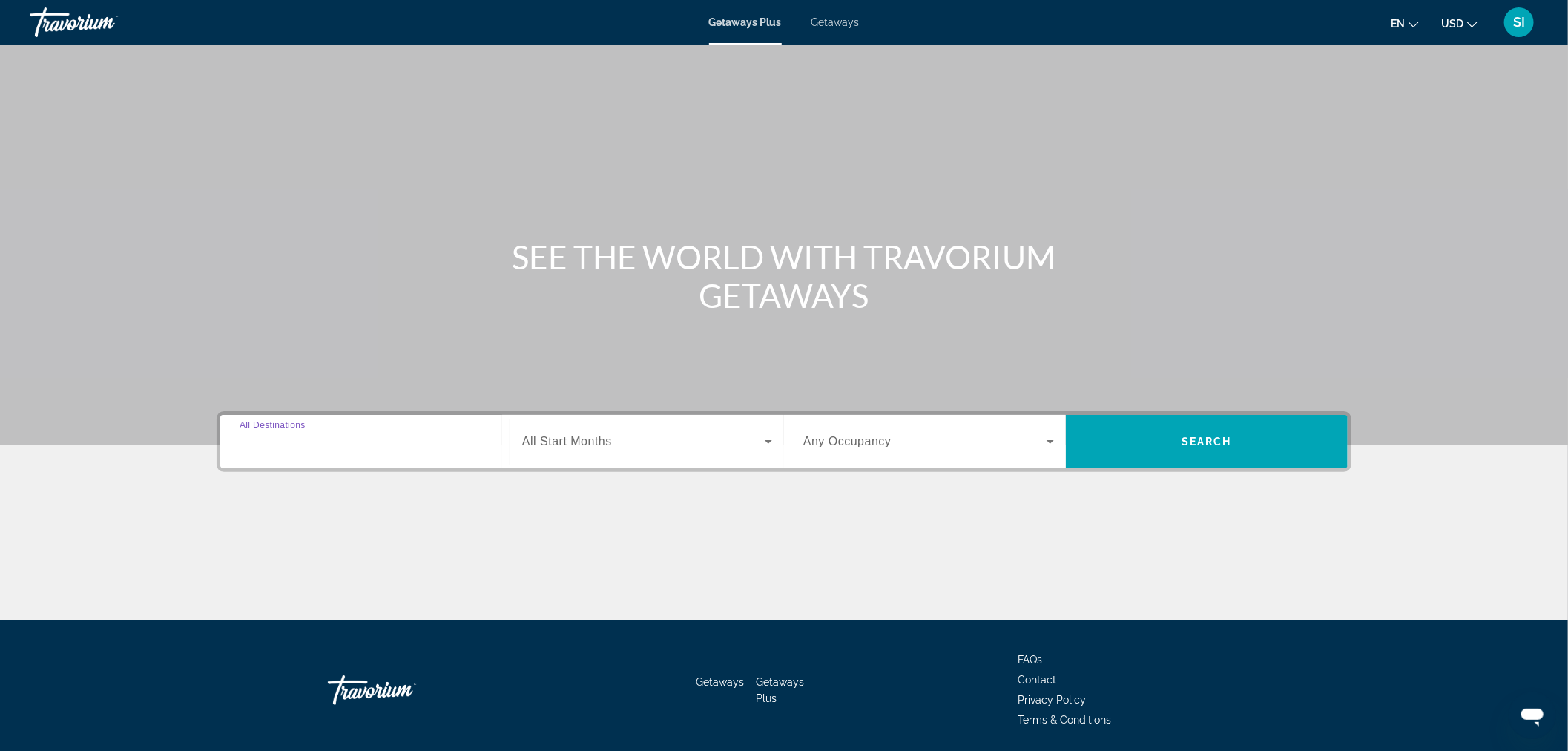
click at [265, 449] on input "Destination All Destinations" at bounding box center [365, 442] width 251 height 18
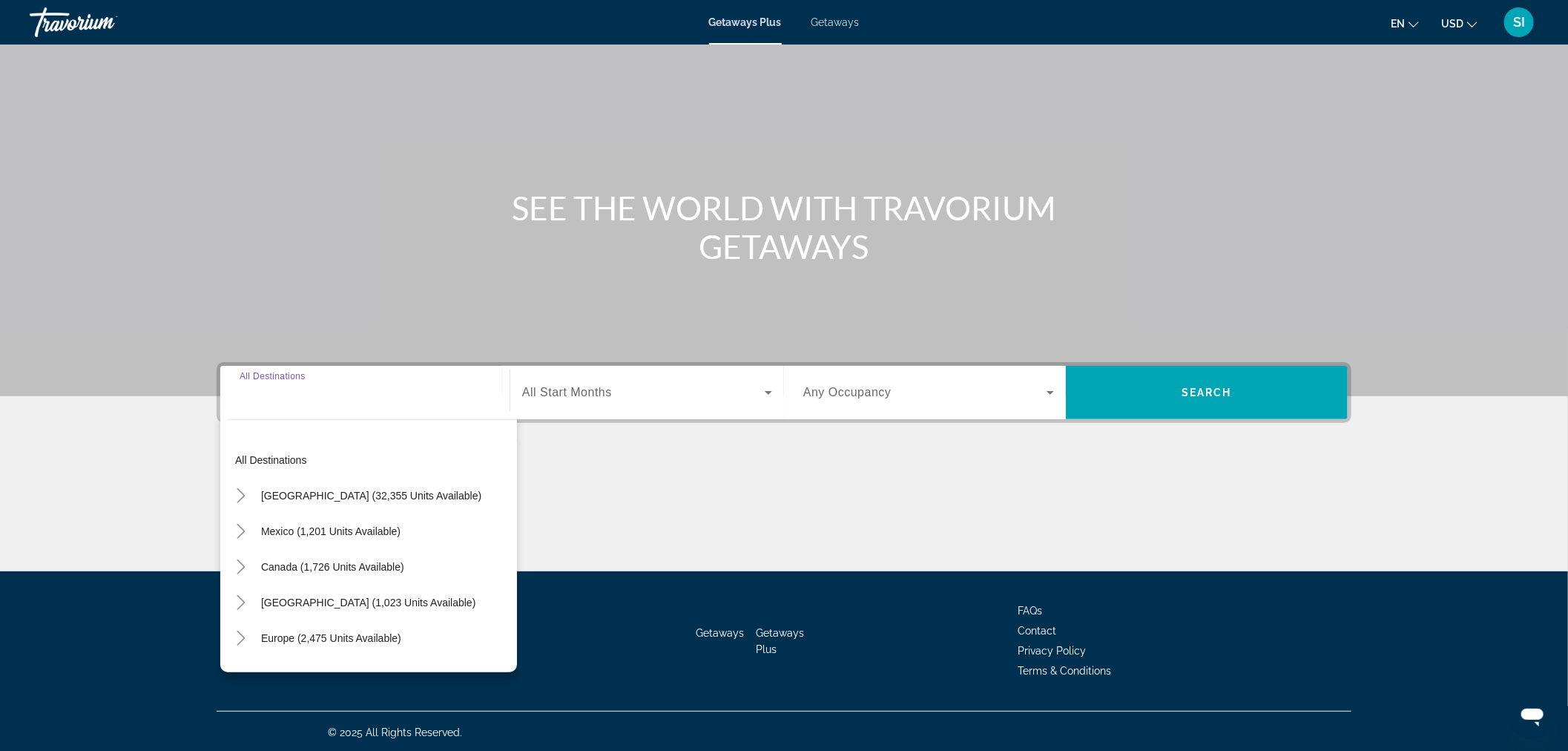
scroll to position [50, 0]
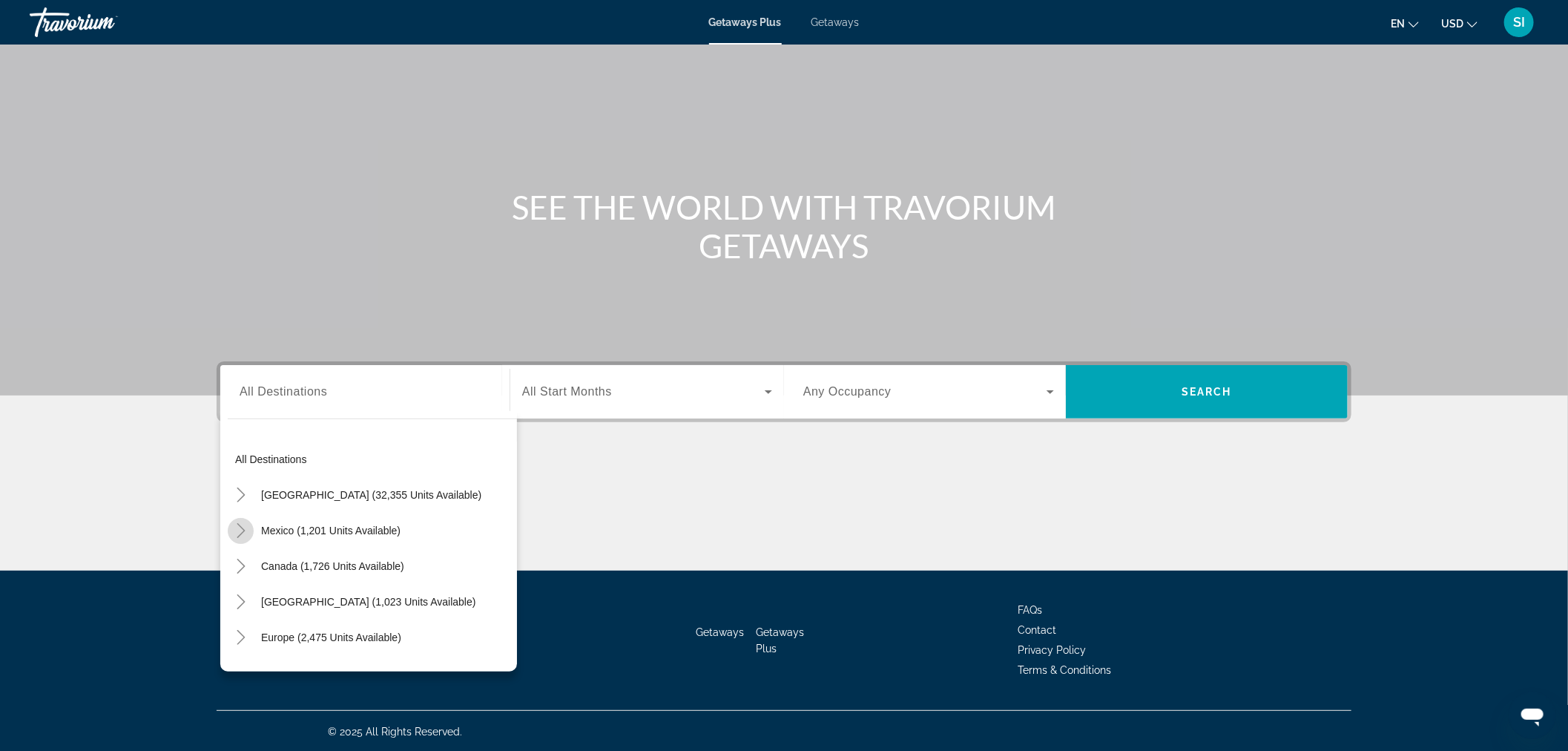
click at [235, 530] on icon "Toggle Mexico (1,201 units available)" at bounding box center [241, 530] width 15 height 15
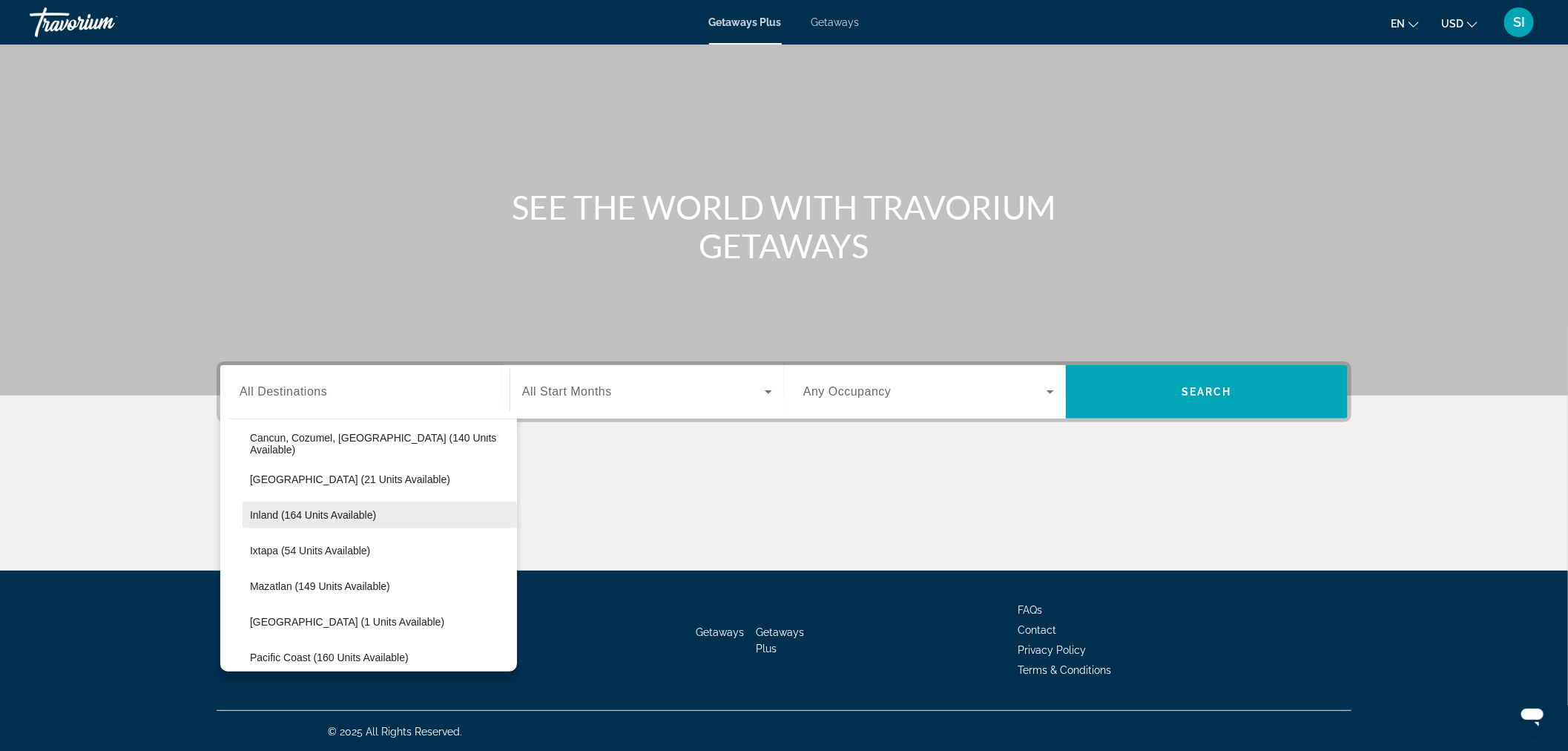
scroll to position [160, 0]
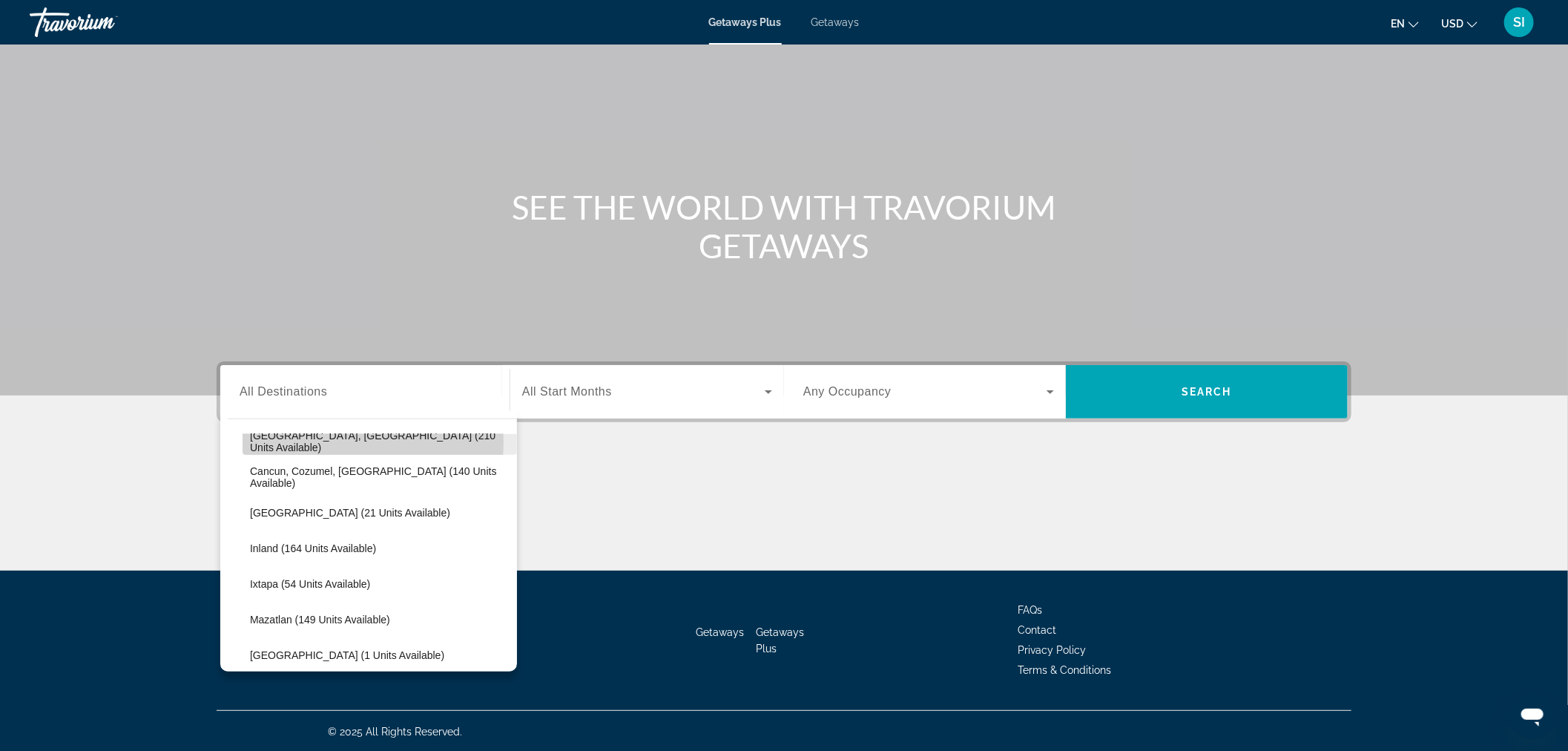
click at [320, 440] on span "Baja Peninsula, Los Cabos (210 units available)" at bounding box center [379, 442] width 259 height 24
type input "**********"
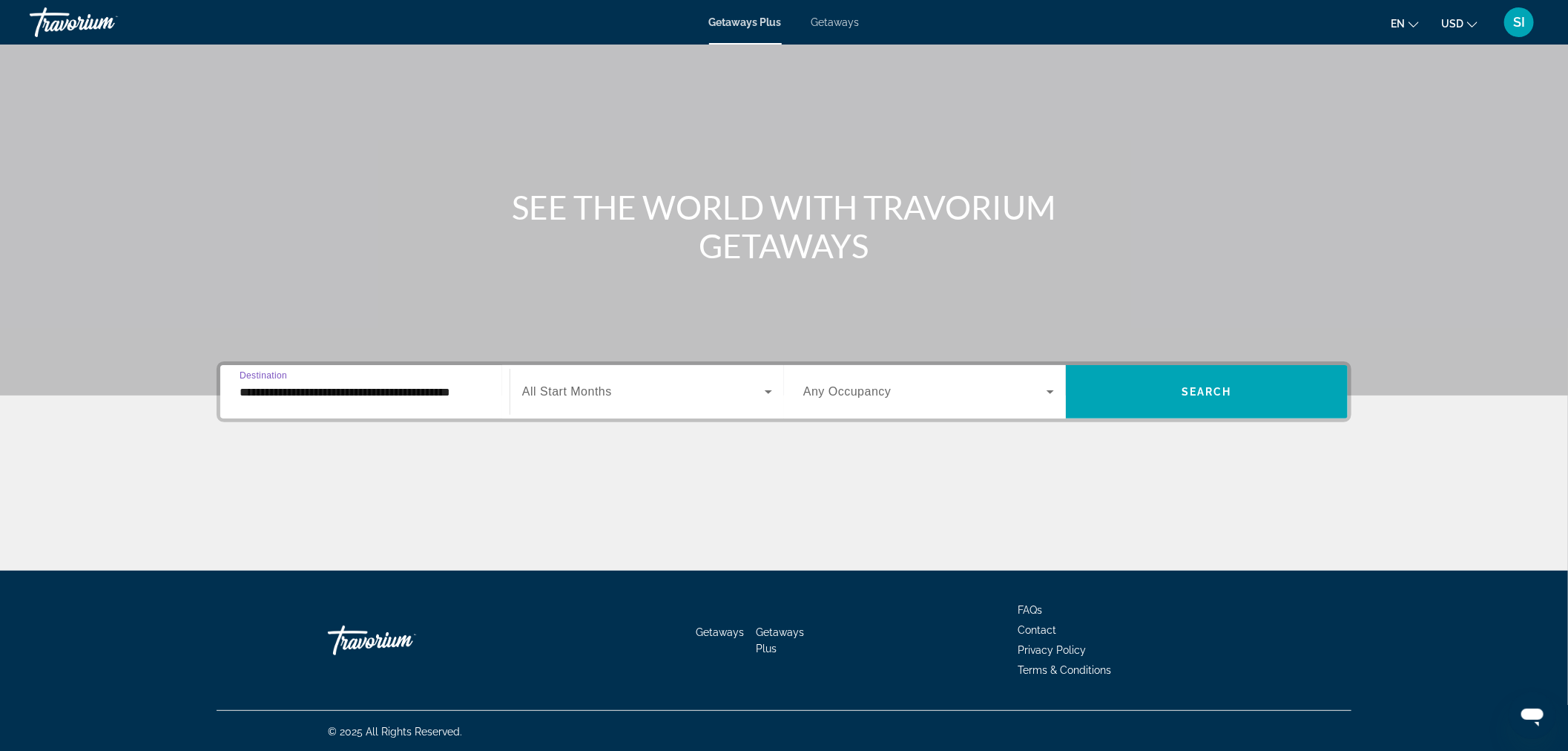
click at [602, 388] on span "All Start Months" at bounding box center [567, 391] width 90 height 13
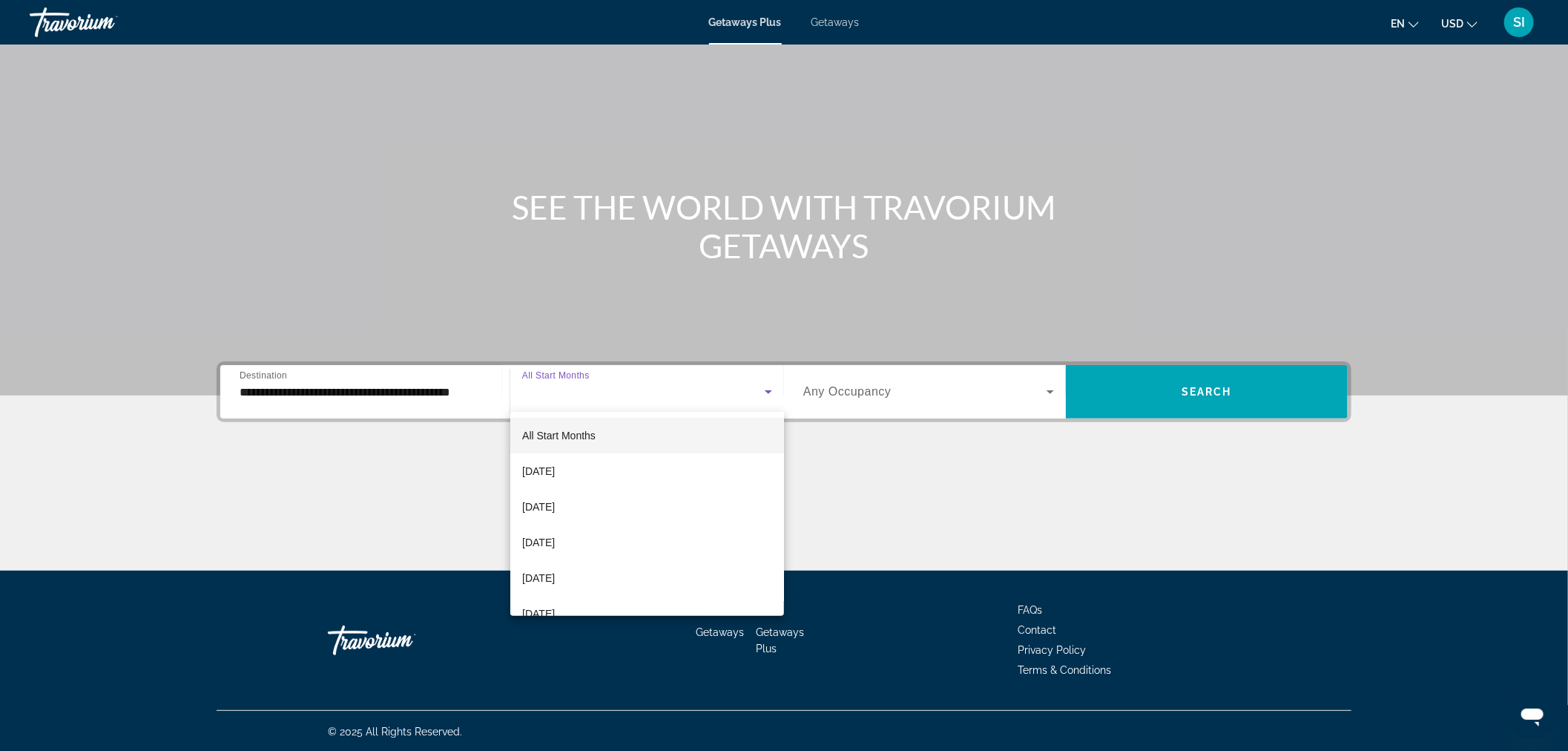
click at [576, 435] on span "All Start Months" at bounding box center [559, 436] width 74 height 12
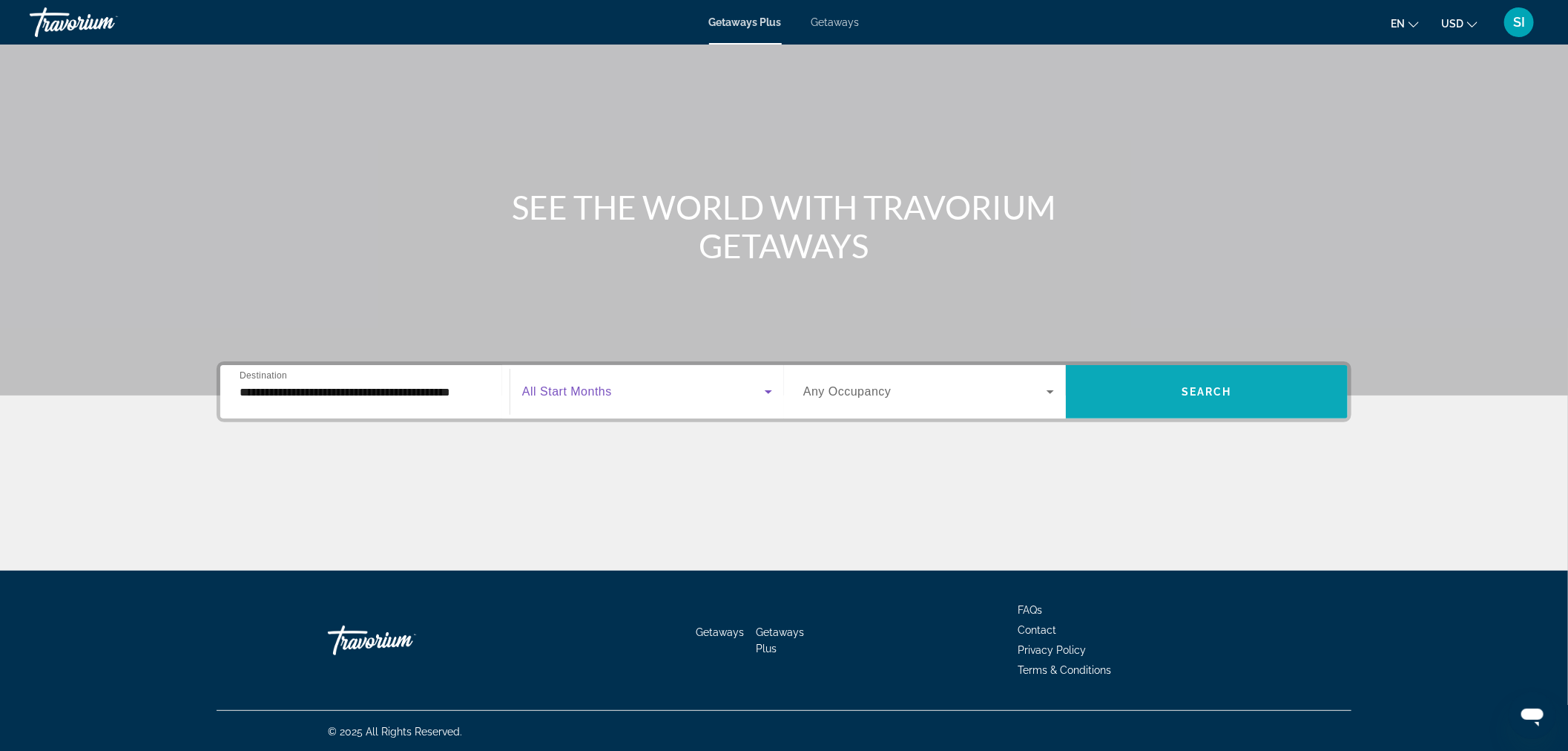
click at [1188, 390] on span "Search" at bounding box center [1207, 391] width 51 height 12
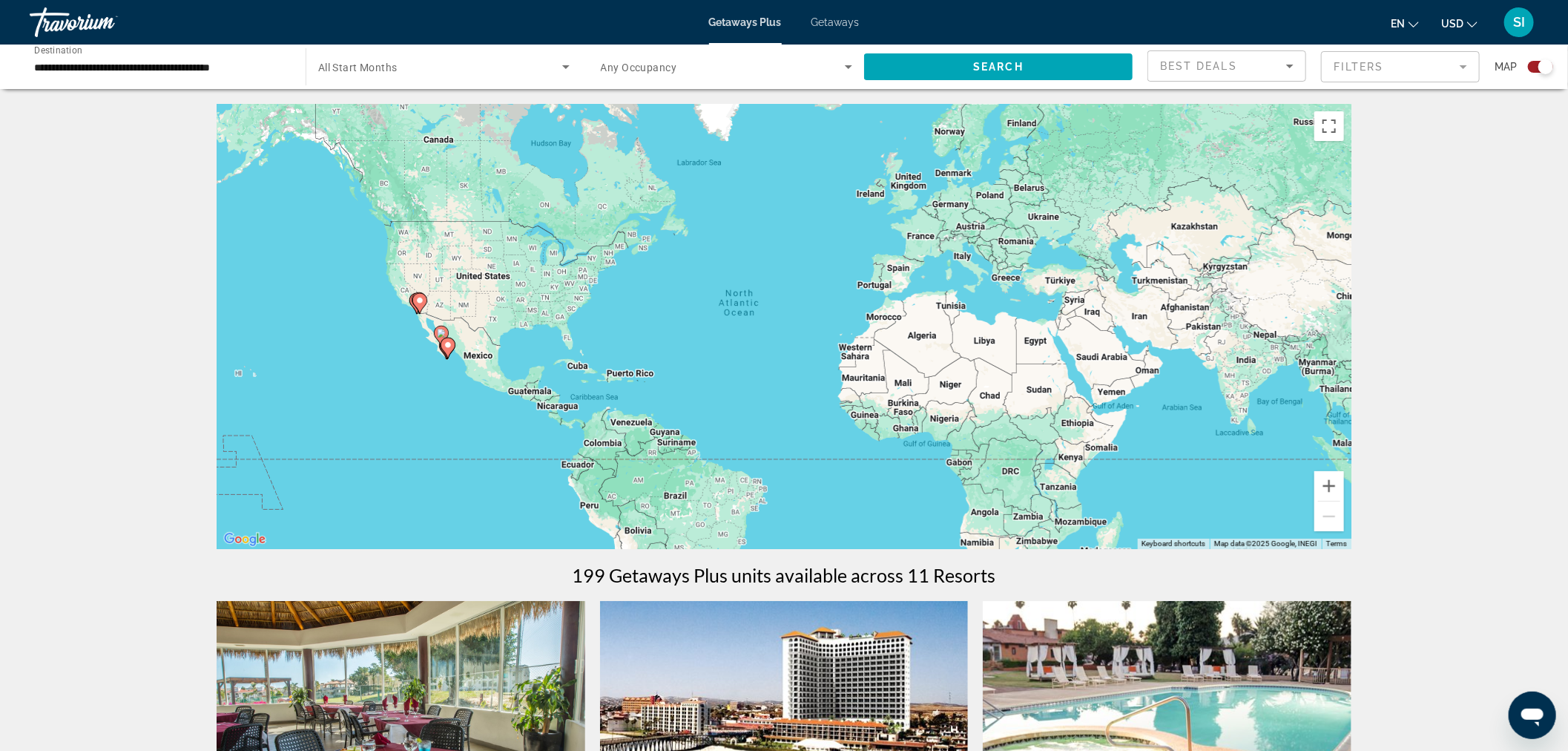
click at [451, 342] on image "Main content" at bounding box center [448, 345] width 9 height 9
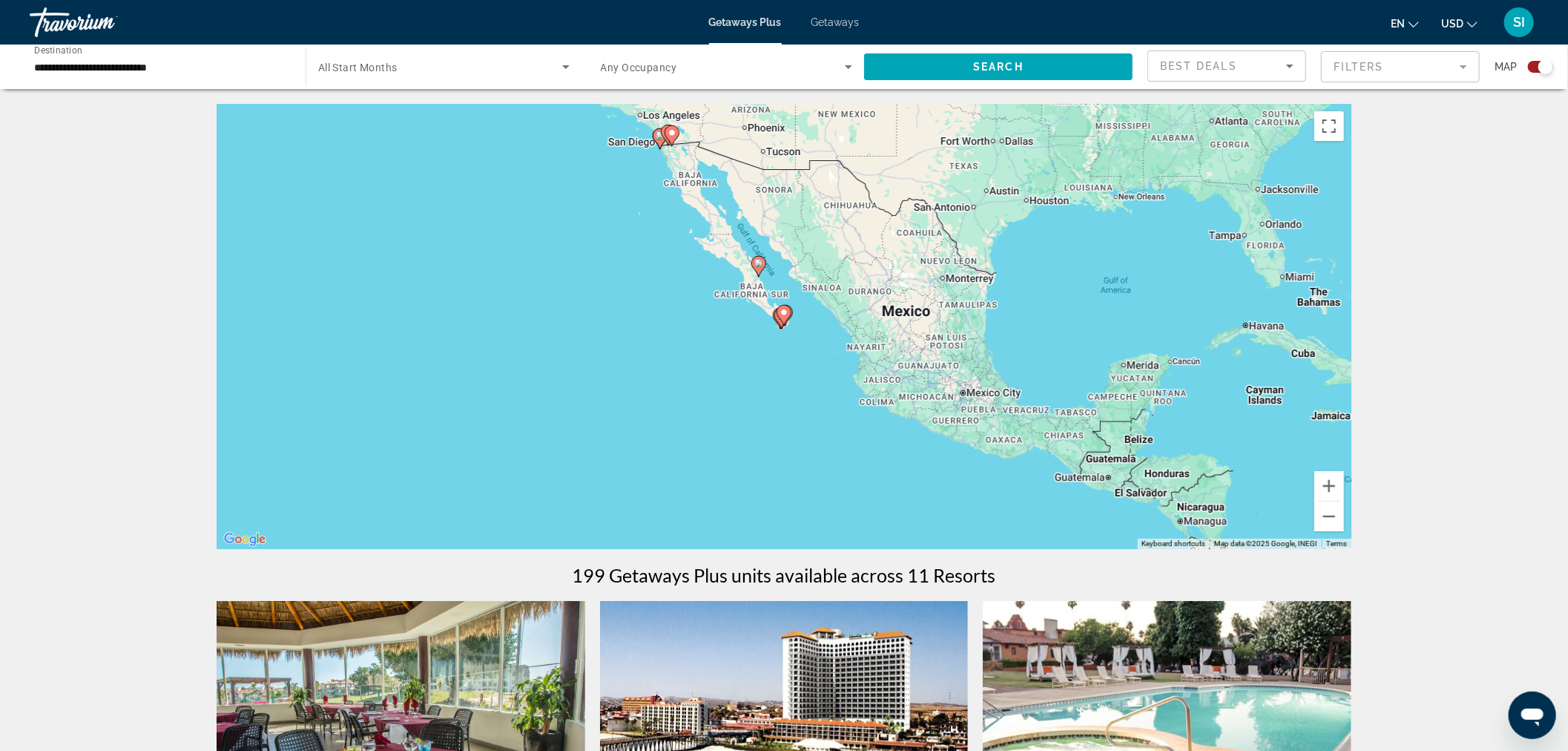
click at [787, 310] on image "Main content" at bounding box center [784, 312] width 9 height 9
type input "**********"
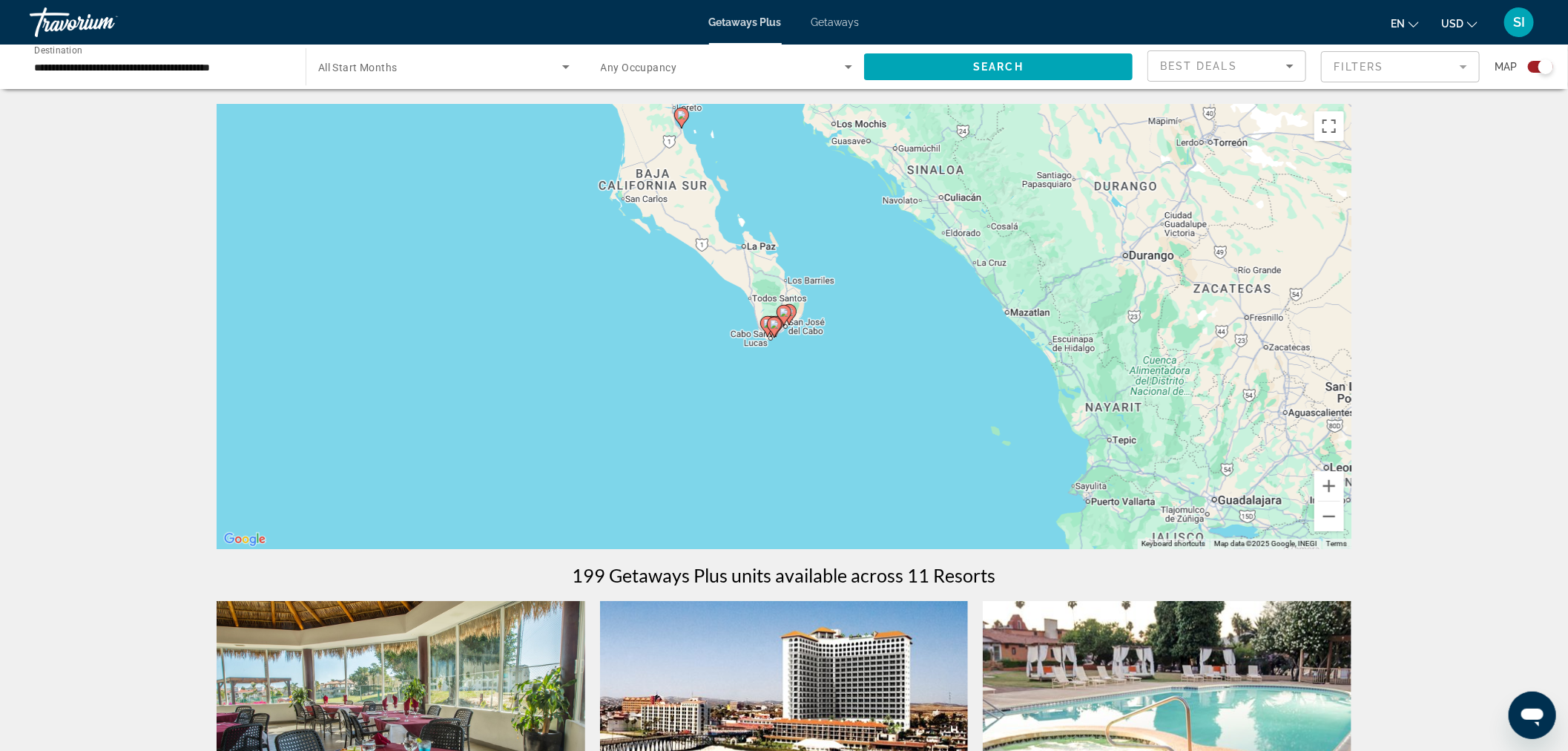
click at [783, 315] on image "Main content" at bounding box center [784, 312] width 9 height 9
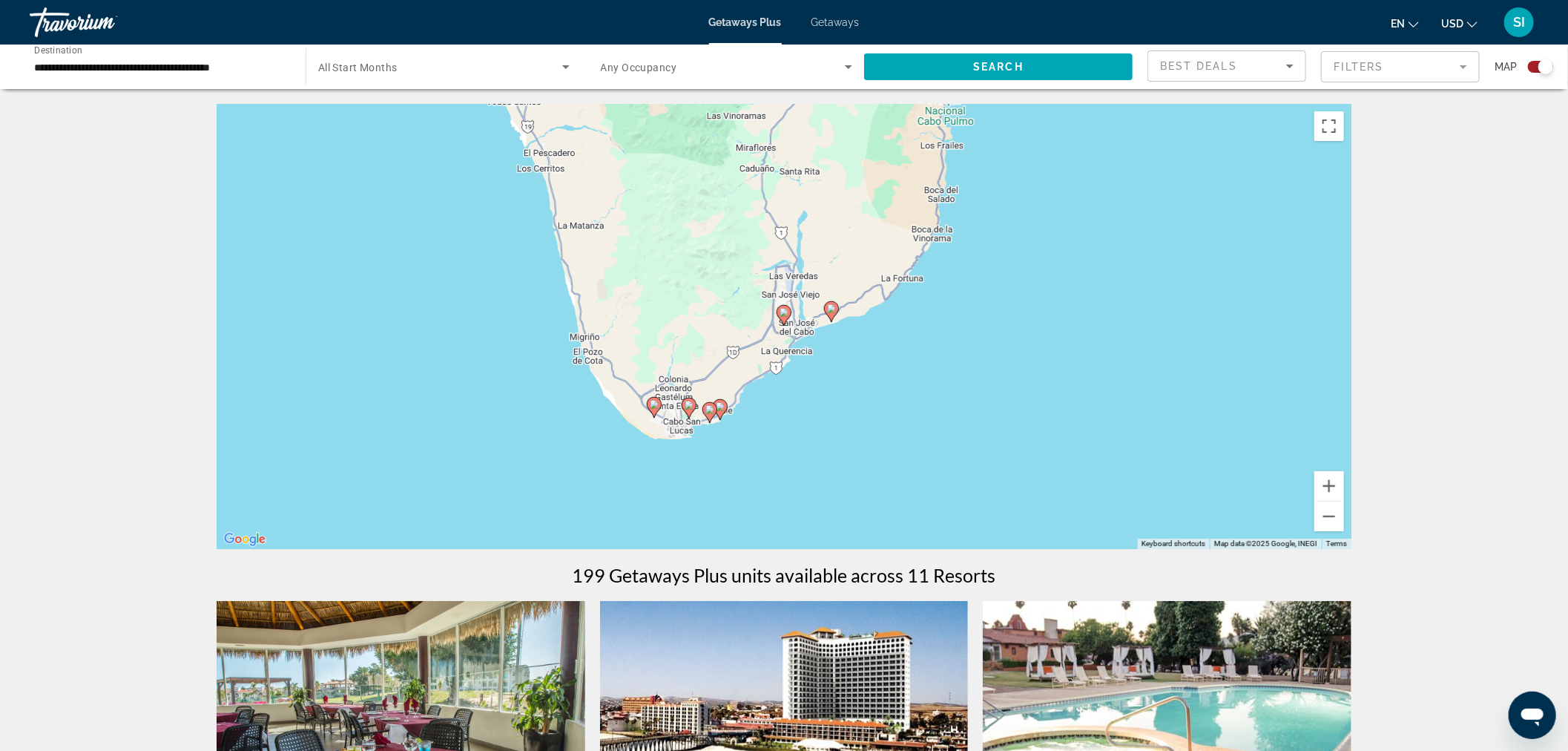
click at [783, 315] on image "Main content" at bounding box center [784, 312] width 9 height 9
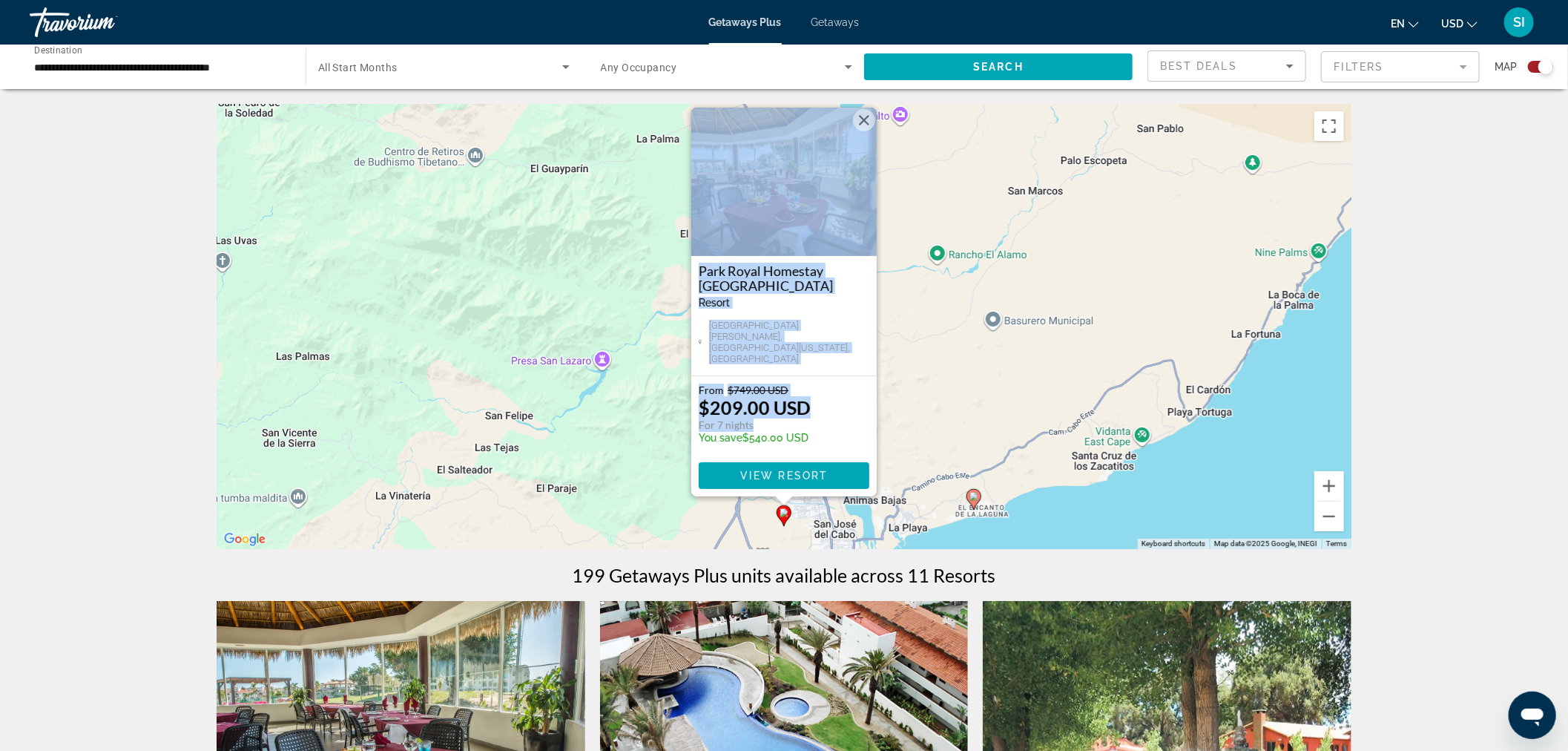
drag, startPoint x: 858, startPoint y: 418, endPoint x: 897, endPoint y: 247, distance: 175.4
click at [897, 247] on div "To activate drag with keyboard, press Alt + Enter. Once in keyboard drag state,…" at bounding box center [784, 326] width 1135 height 445
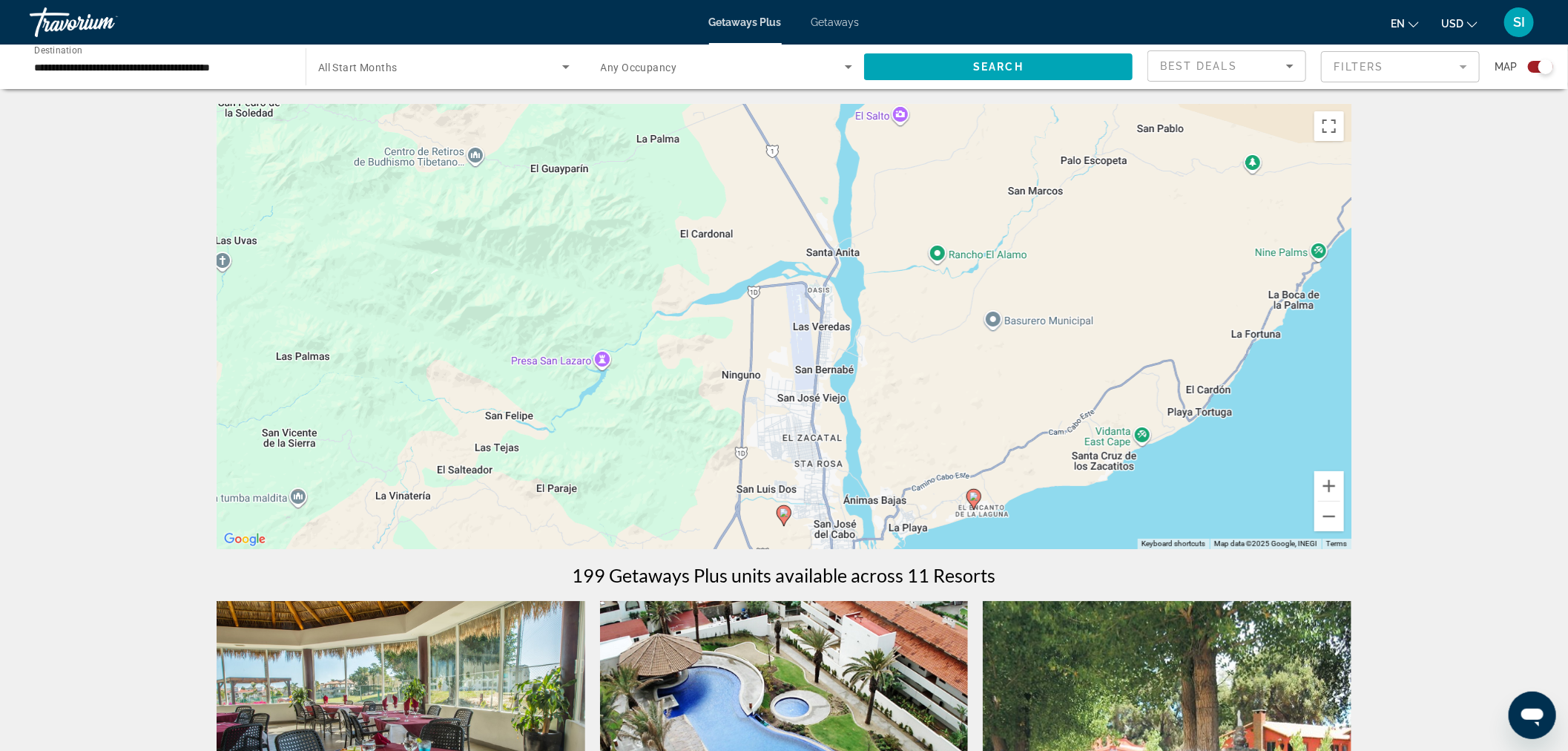
click at [981, 492] on gmp-advanced-marker "Main content" at bounding box center [974, 499] width 15 height 22
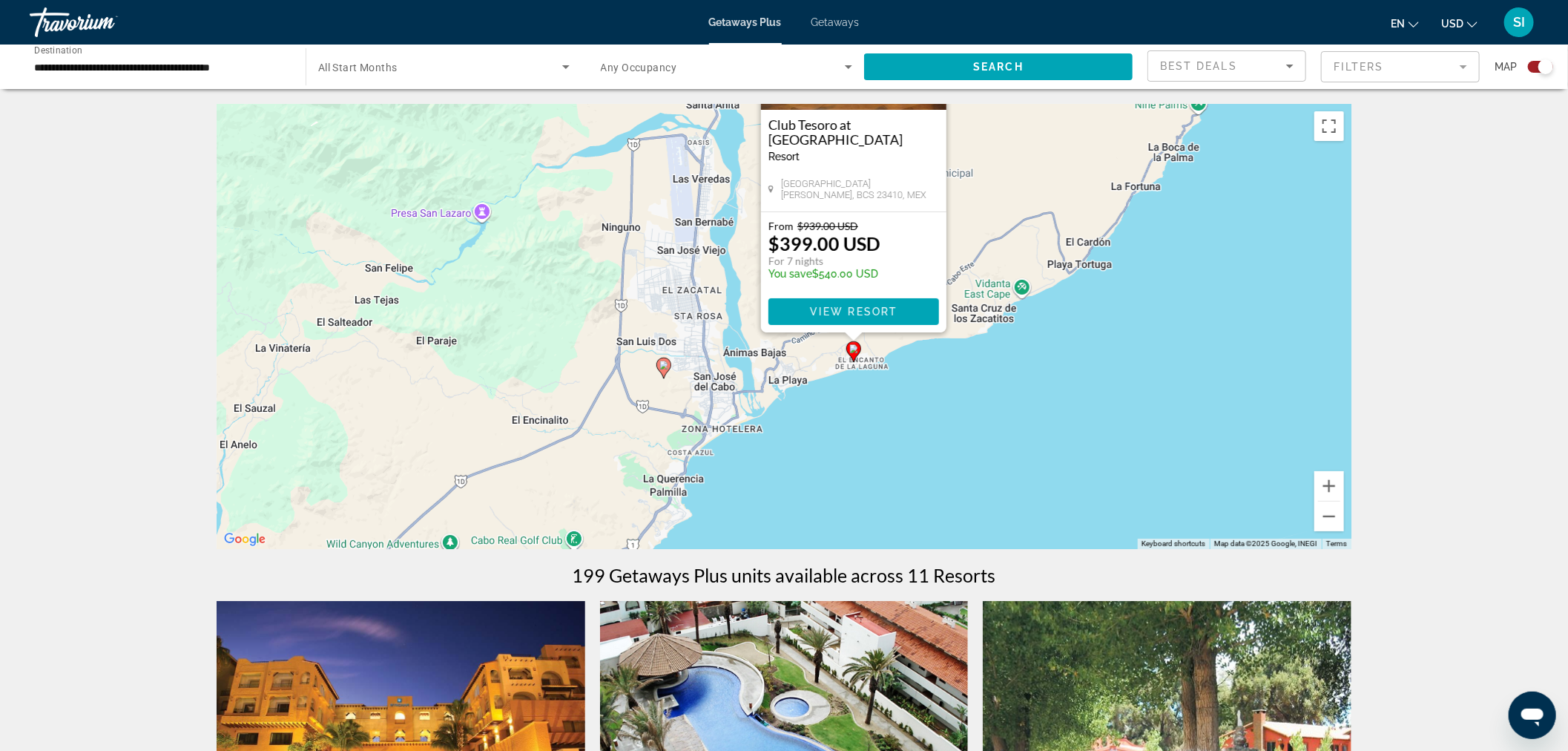
drag, startPoint x: 1051, startPoint y: 475, endPoint x: 1123, endPoint y: 312, distance: 178.2
click at [1123, 312] on div "To activate drag with keyboard, press Alt + Enter. Once in keyboard drag state,…" at bounding box center [784, 326] width 1135 height 445
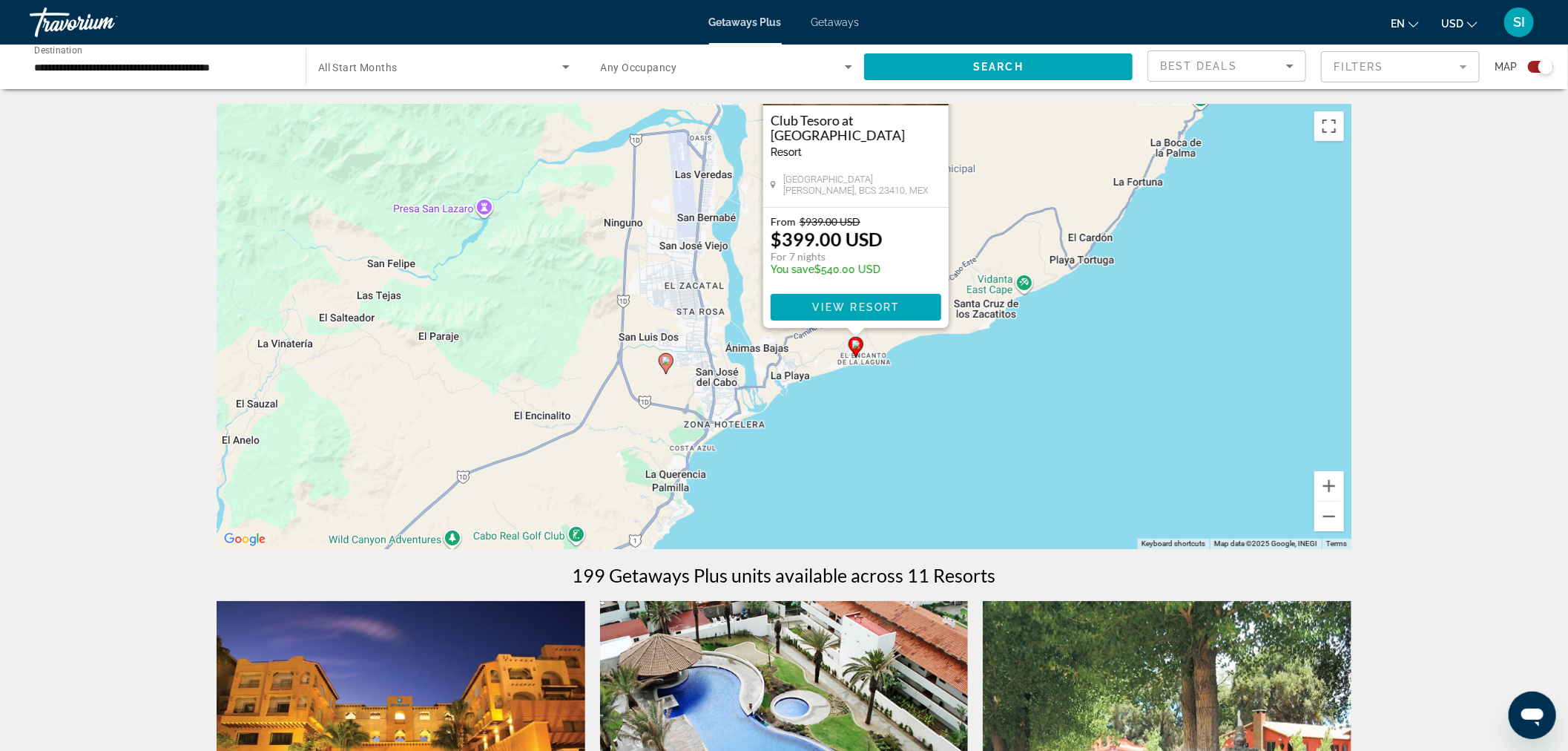
click at [835, 18] on span "Getaways" at bounding box center [836, 22] width 48 height 12
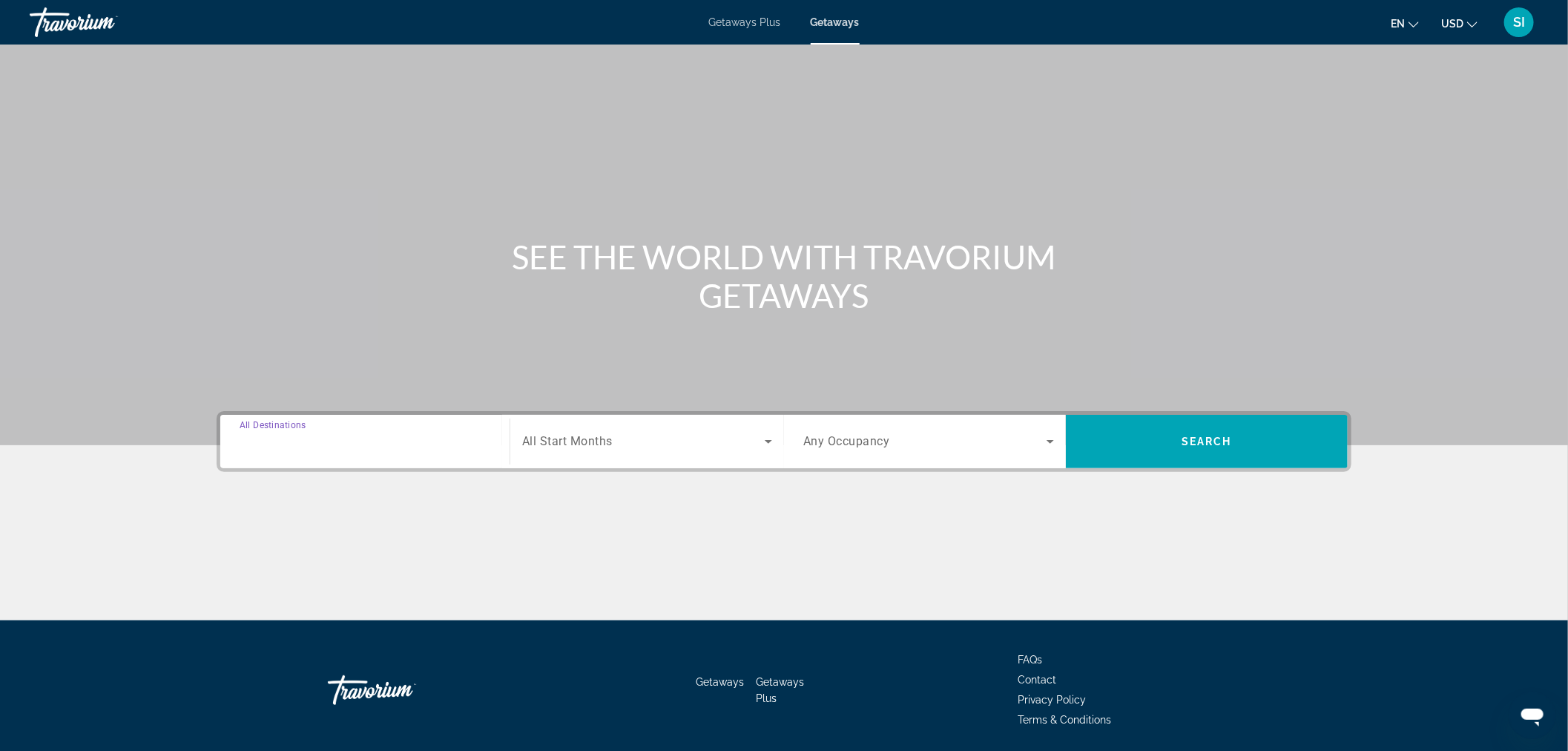
click at [302, 432] on div "Destination All Destinations" at bounding box center [365, 441] width 251 height 42
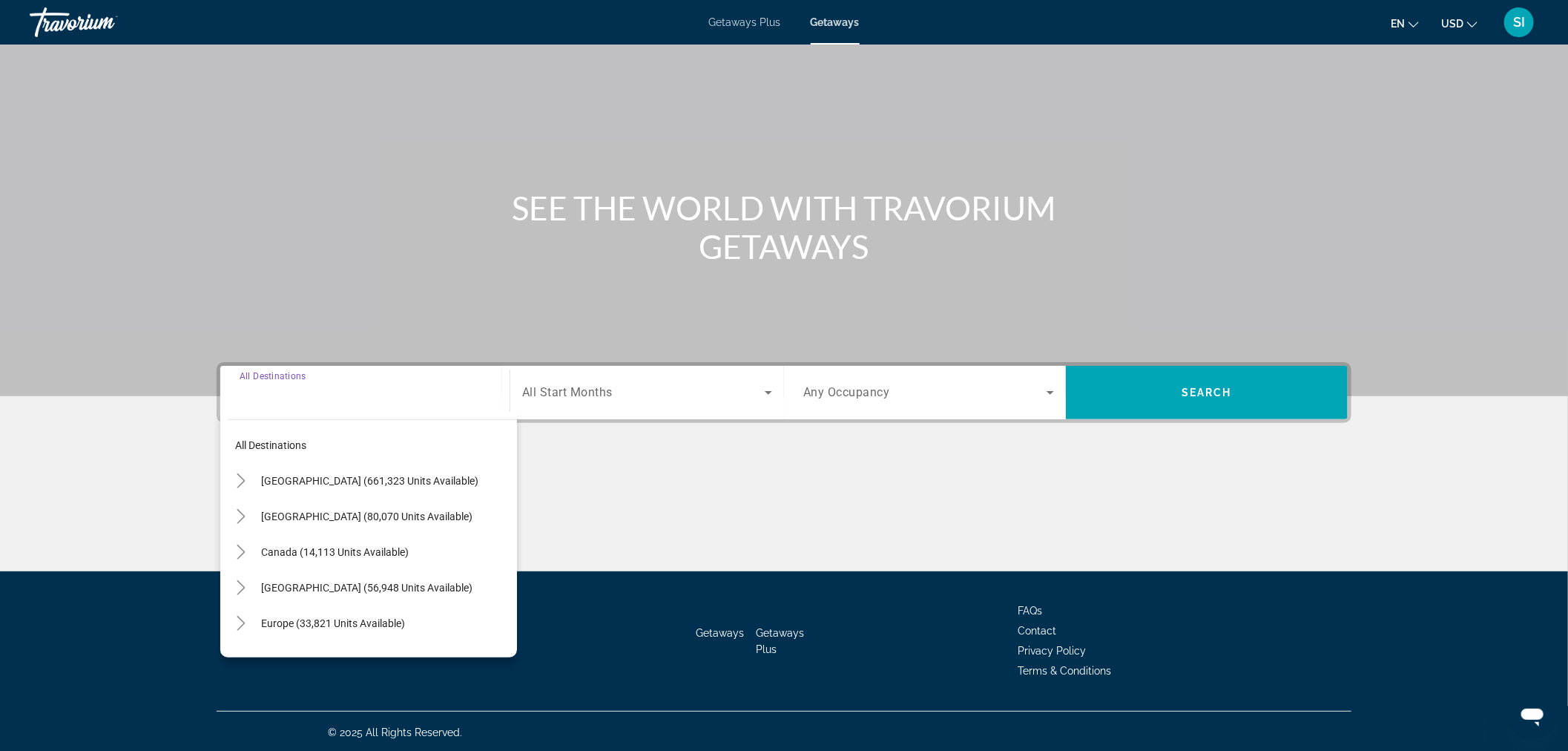
scroll to position [50, 0]
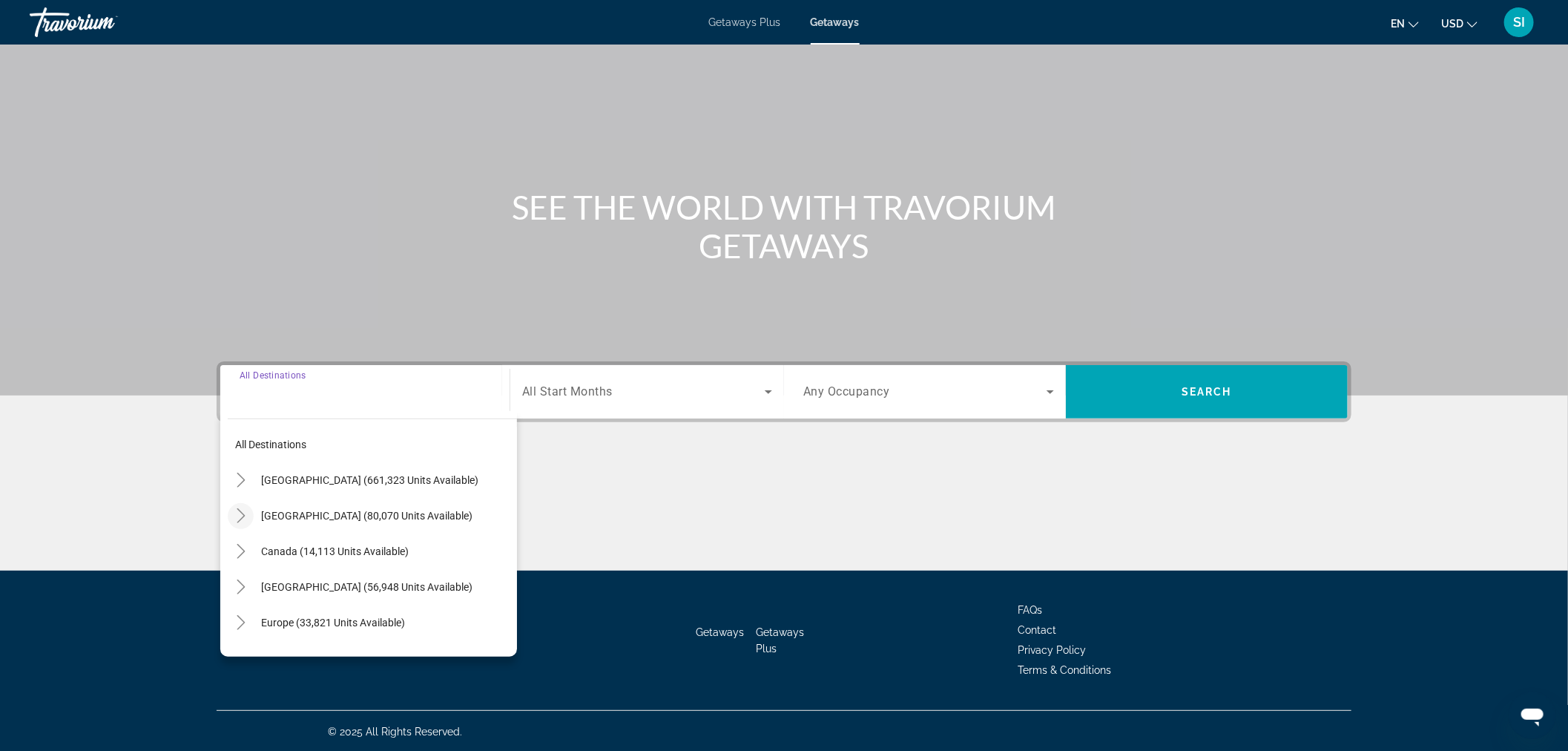
click at [240, 516] on icon "Toggle Mexico (80,070 units available)" at bounding box center [241, 515] width 15 height 15
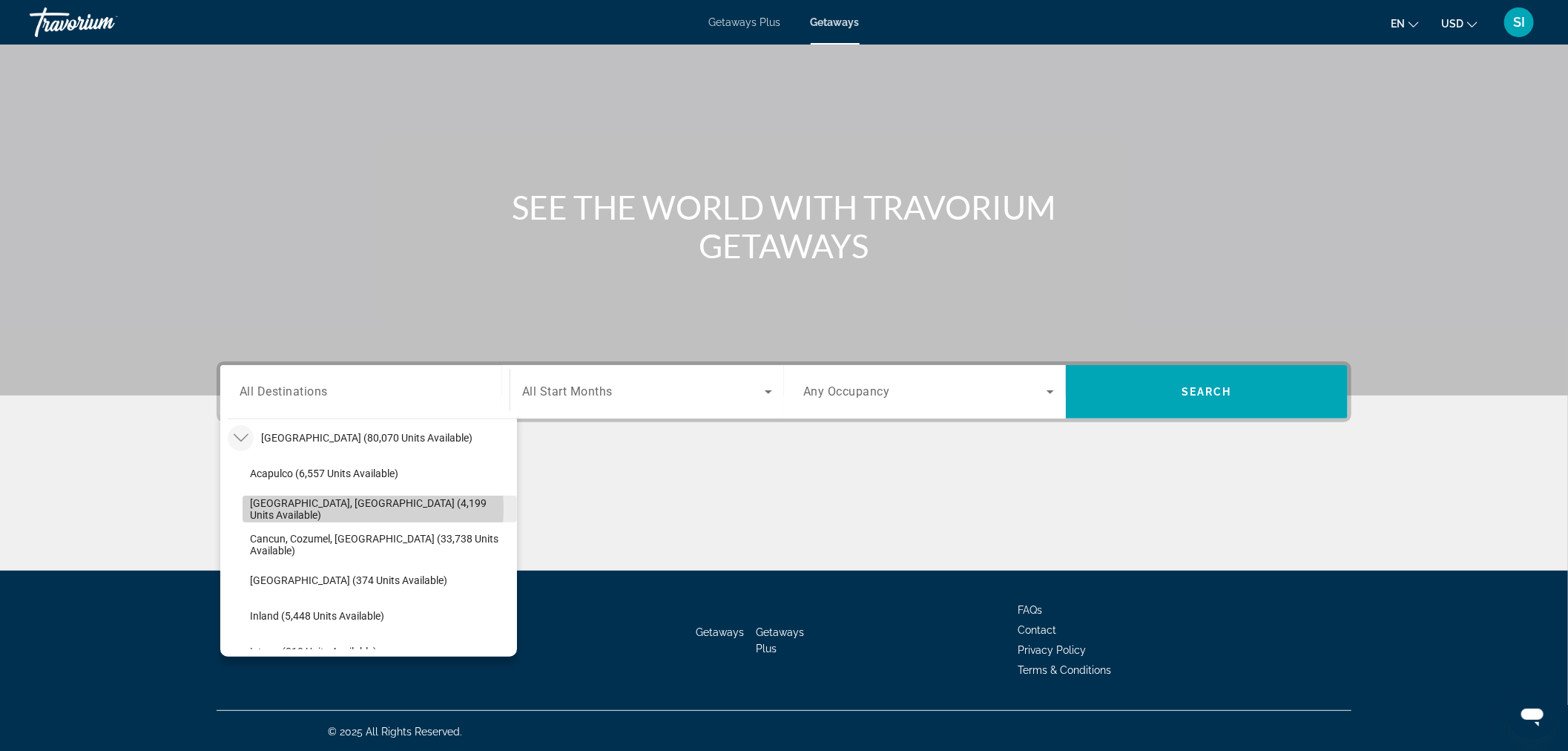
click at [349, 507] on span "Baja Peninsula, Los Cabos (4,199 units available)" at bounding box center [379, 509] width 259 height 24
type input "**********"
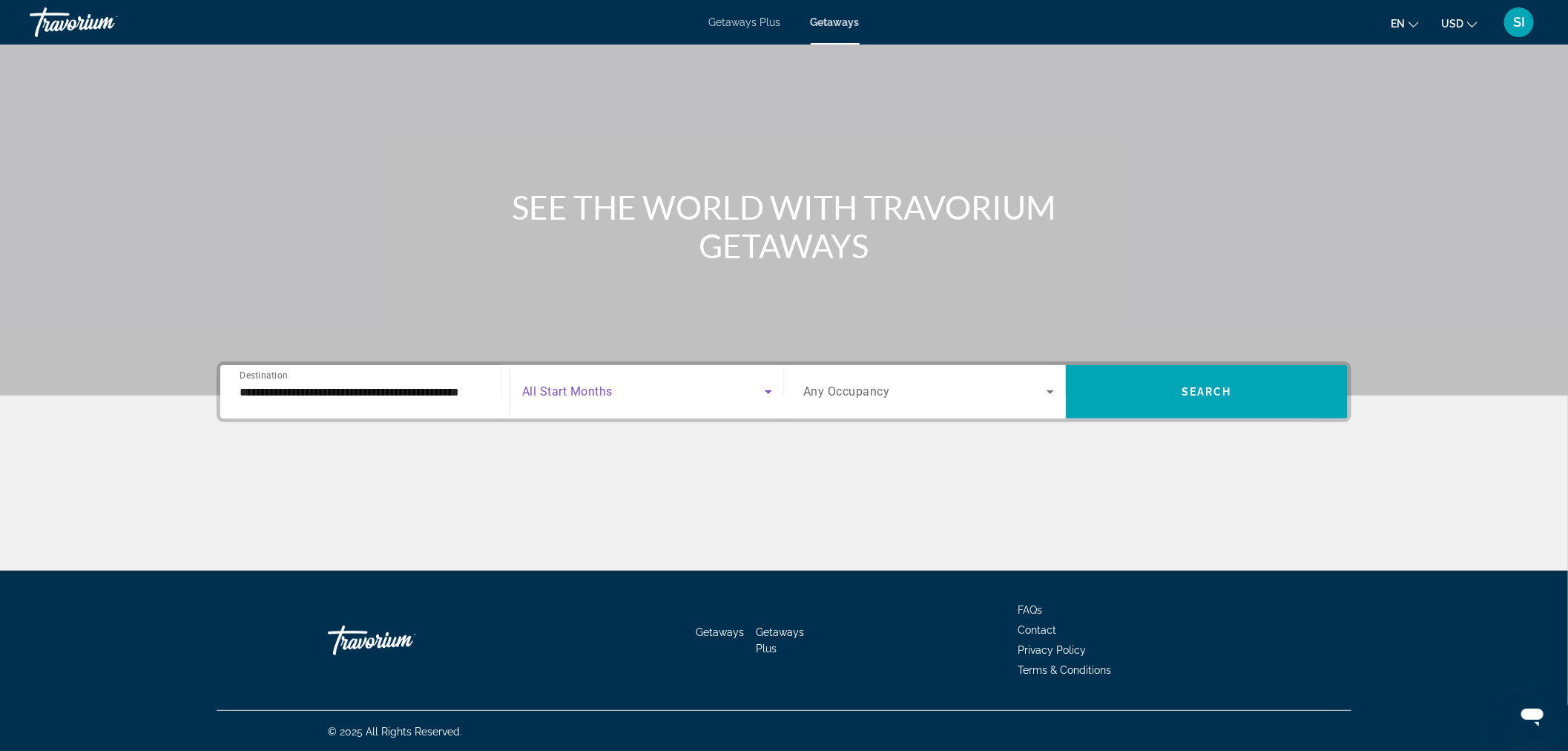
click at [618, 387] on span "Search widget" at bounding box center [643, 391] width 242 height 18
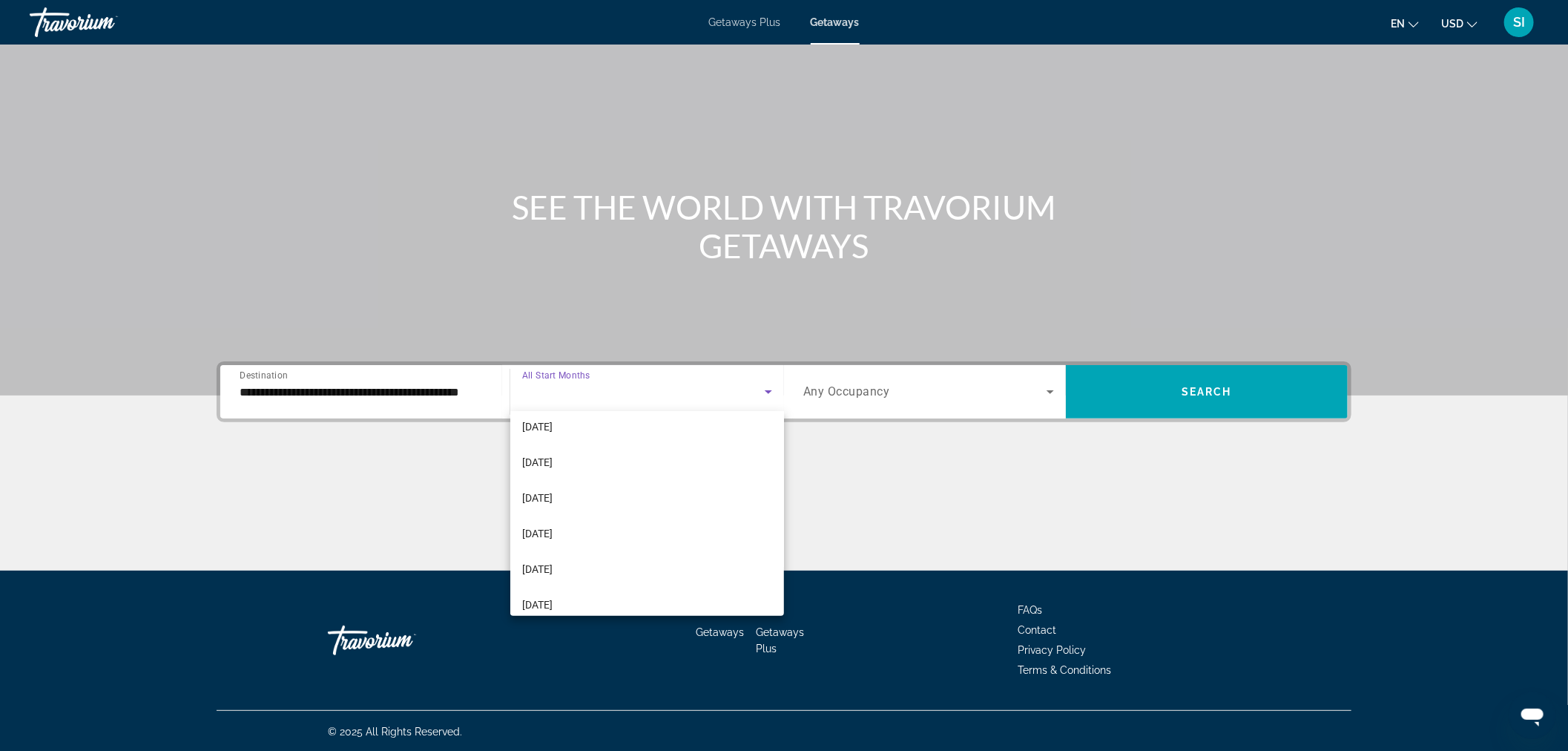
scroll to position [247, 0]
click at [544, 435] on span "March 2026" at bounding box center [538, 438] width 31 height 18
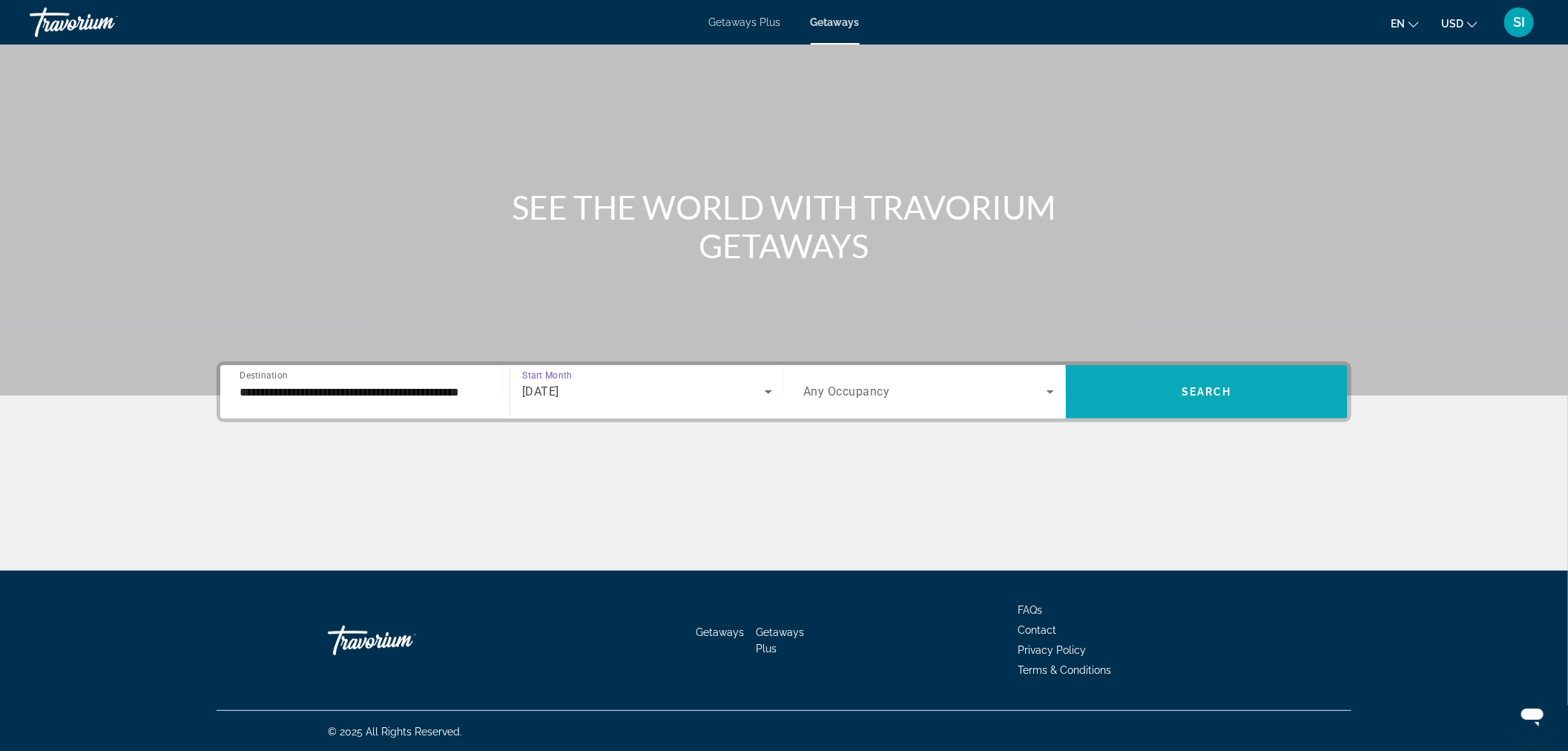
click at [1183, 387] on span "Search" at bounding box center [1207, 391] width 51 height 12
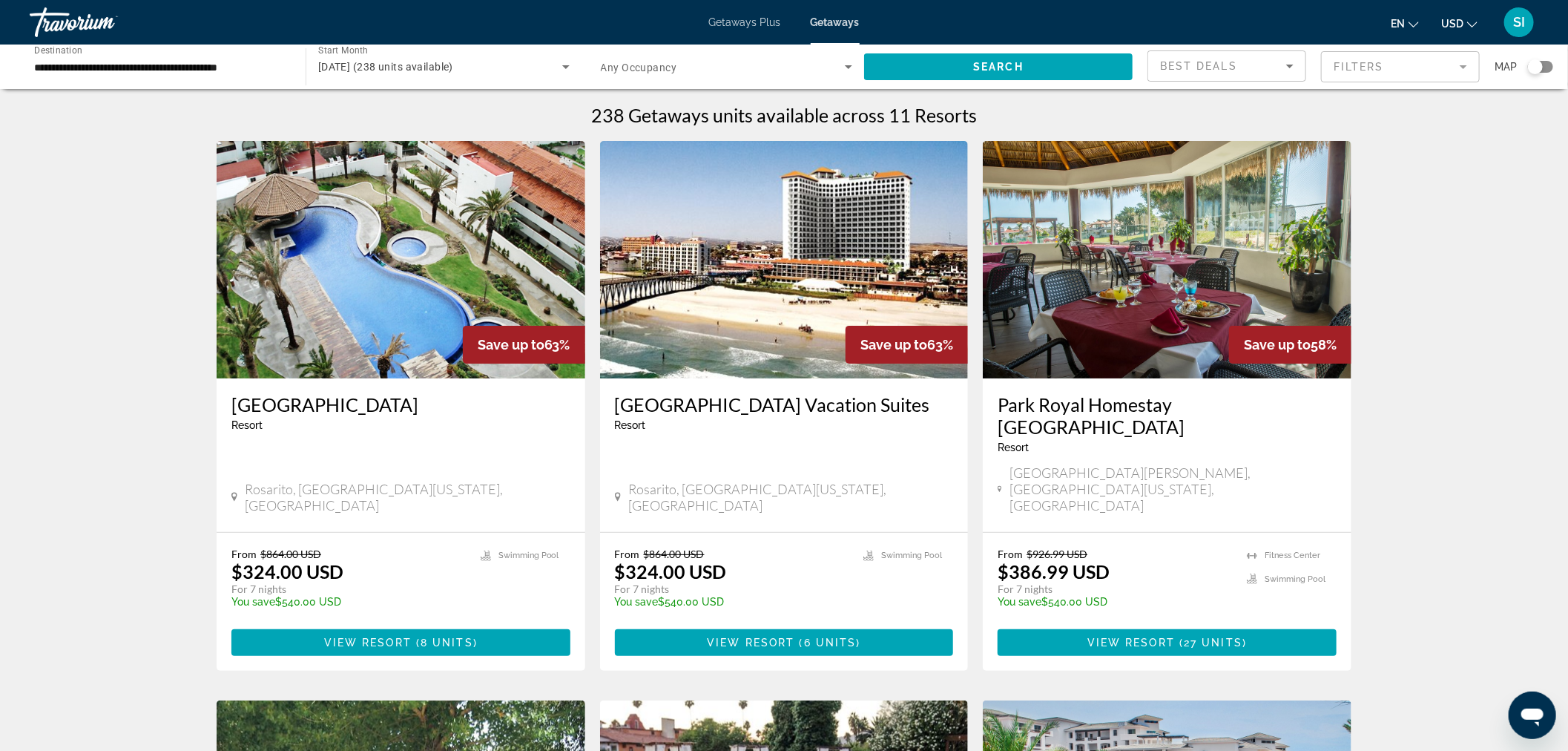
click at [1536, 63] on div "Search widget" at bounding box center [1535, 66] width 15 height 15
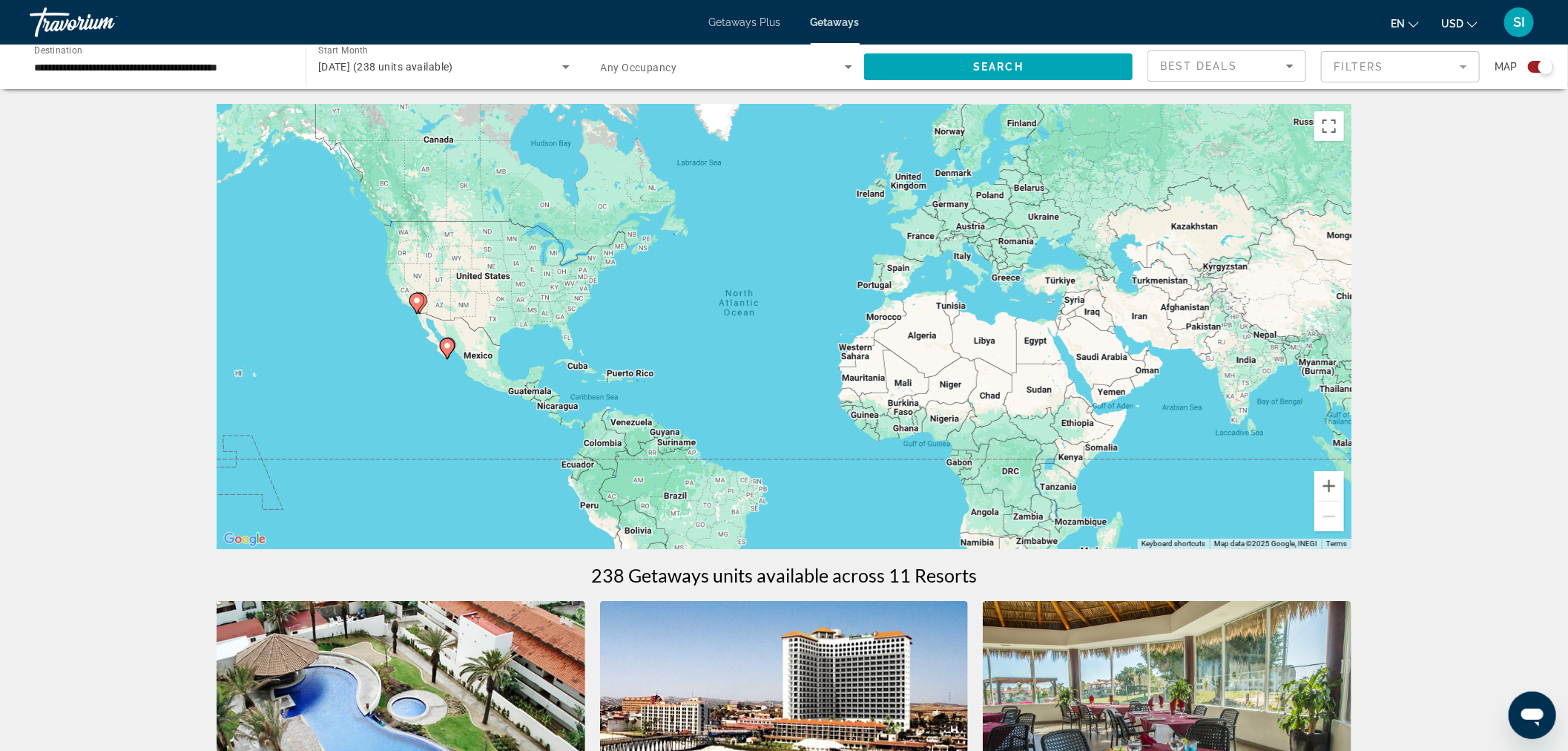
click at [446, 343] on image "Main content" at bounding box center [447, 345] width 9 height 9
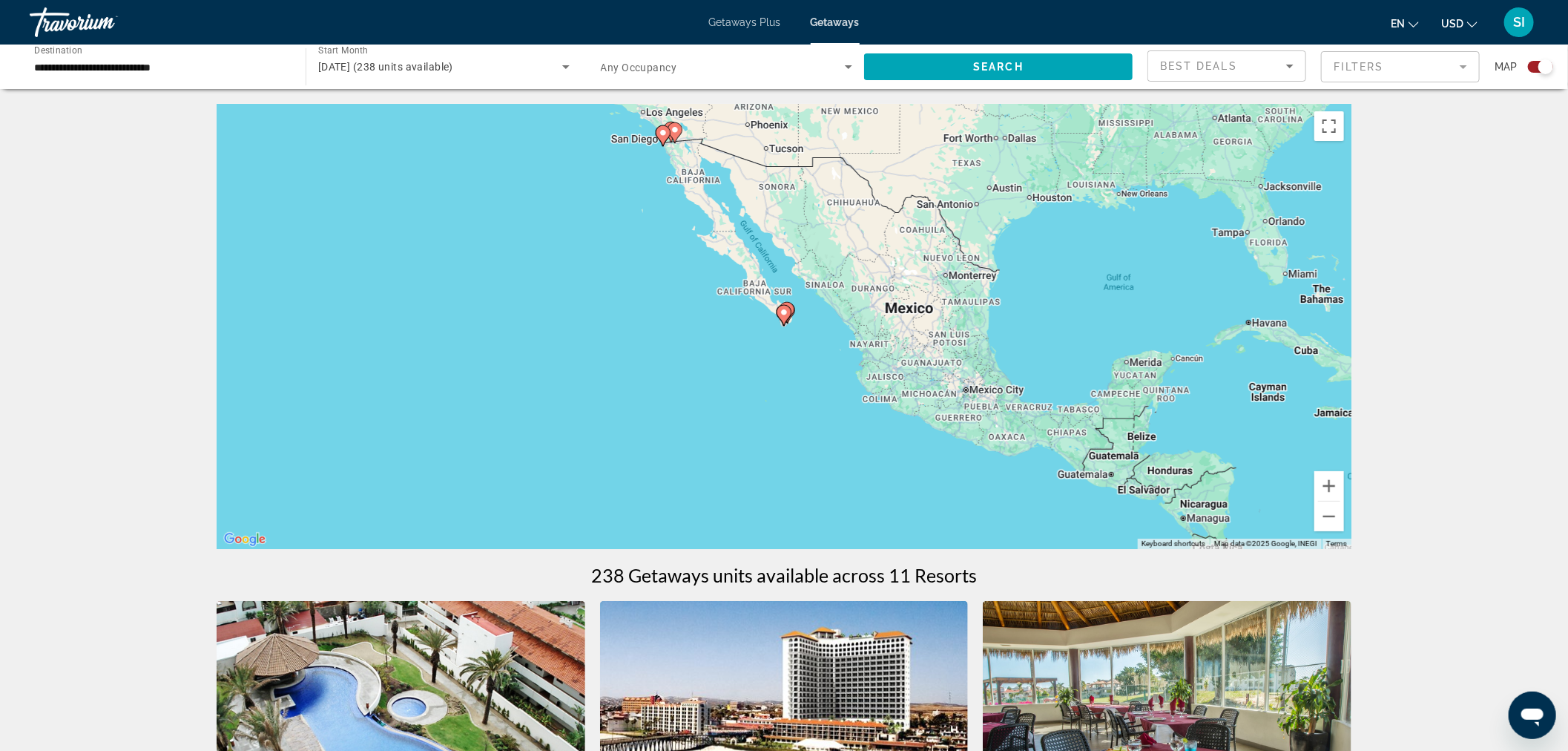
click at [779, 309] on icon "Main content" at bounding box center [784, 315] width 14 height 20
type input "**********"
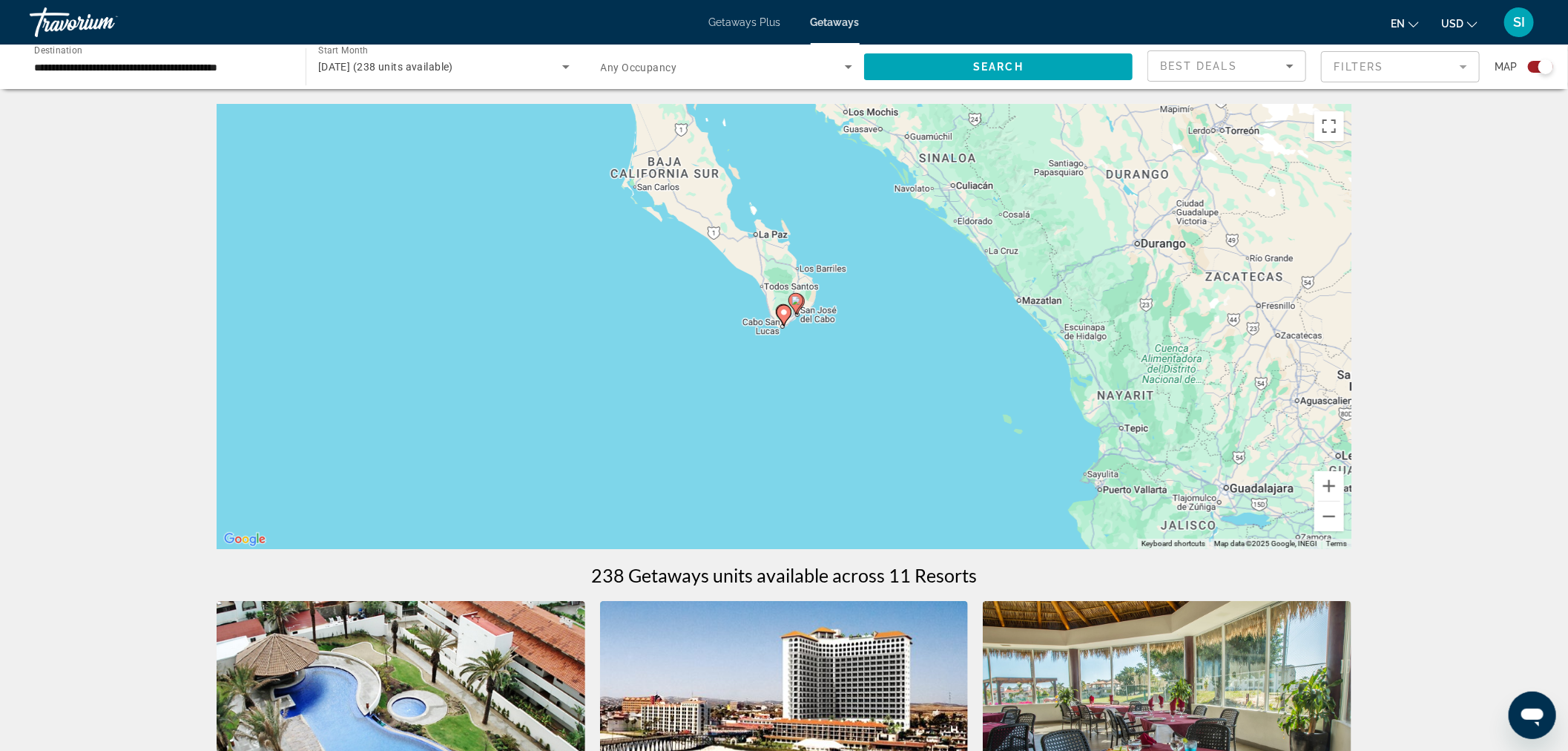
click at [799, 307] on icon "Main content" at bounding box center [796, 303] width 15 height 21
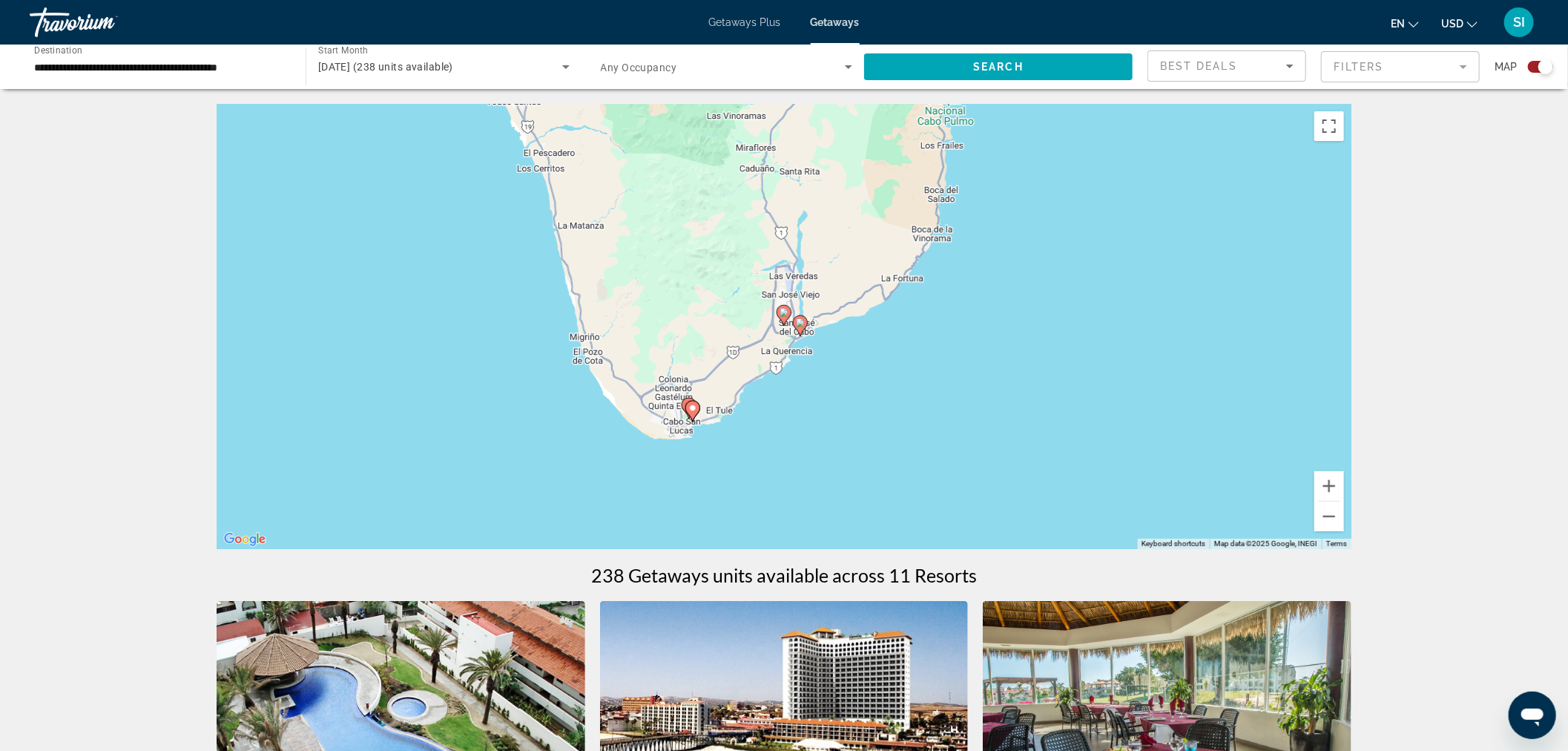
click at [799, 313] on div "To navigate, press the arrow keys. To activate drag with keyboard, press Alt + …" at bounding box center [784, 326] width 1135 height 445
click at [796, 324] on icon "Main content" at bounding box center [801, 325] width 14 height 20
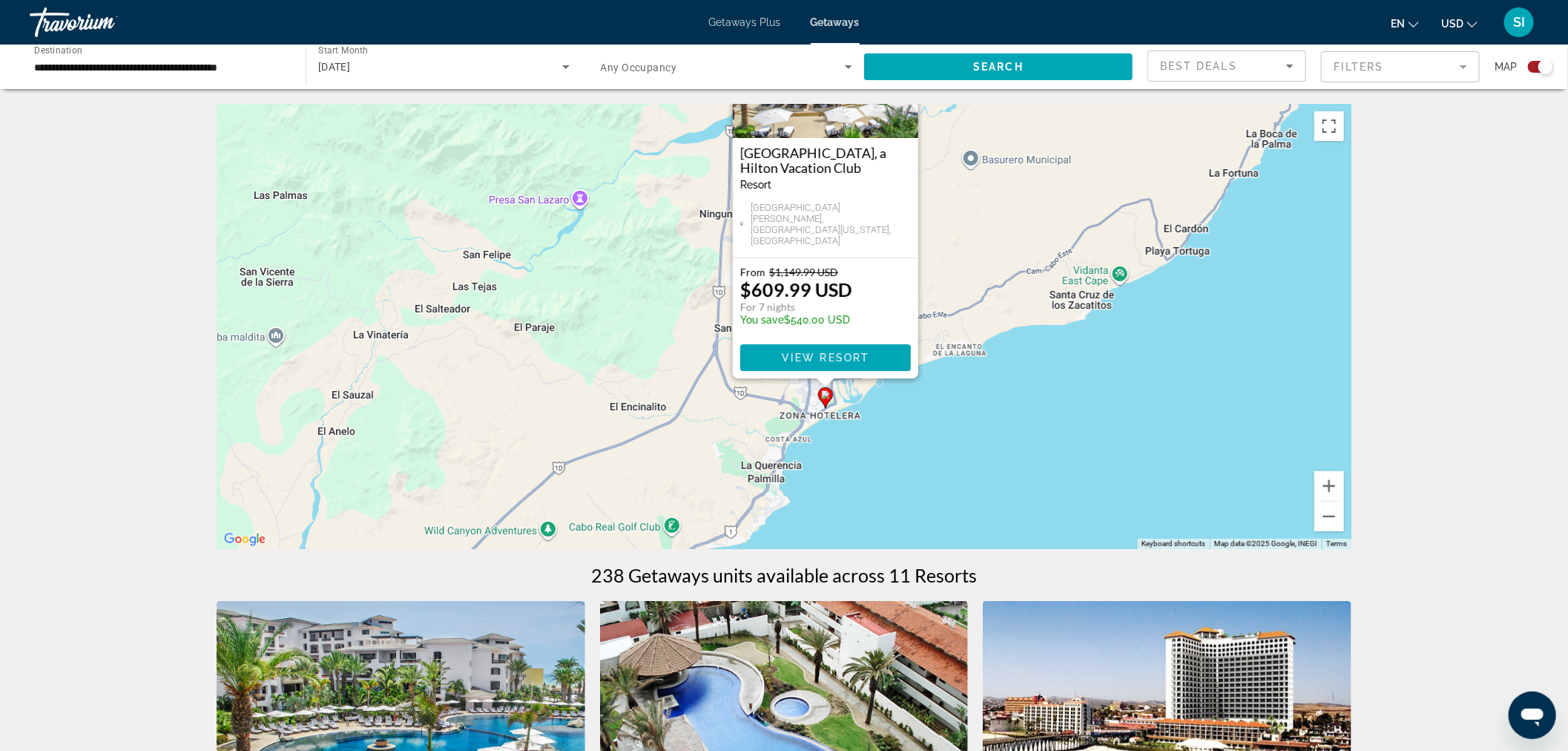
drag, startPoint x: 966, startPoint y: 438, endPoint x: 1007, endPoint y: 319, distance: 125.9
click at [1007, 319] on div "To activate drag with keyboard, press Alt + Enter. Once in keyboard drag state,…" at bounding box center [784, 326] width 1135 height 445
click at [826, 396] on image "Main content" at bounding box center [826, 395] width 9 height 9
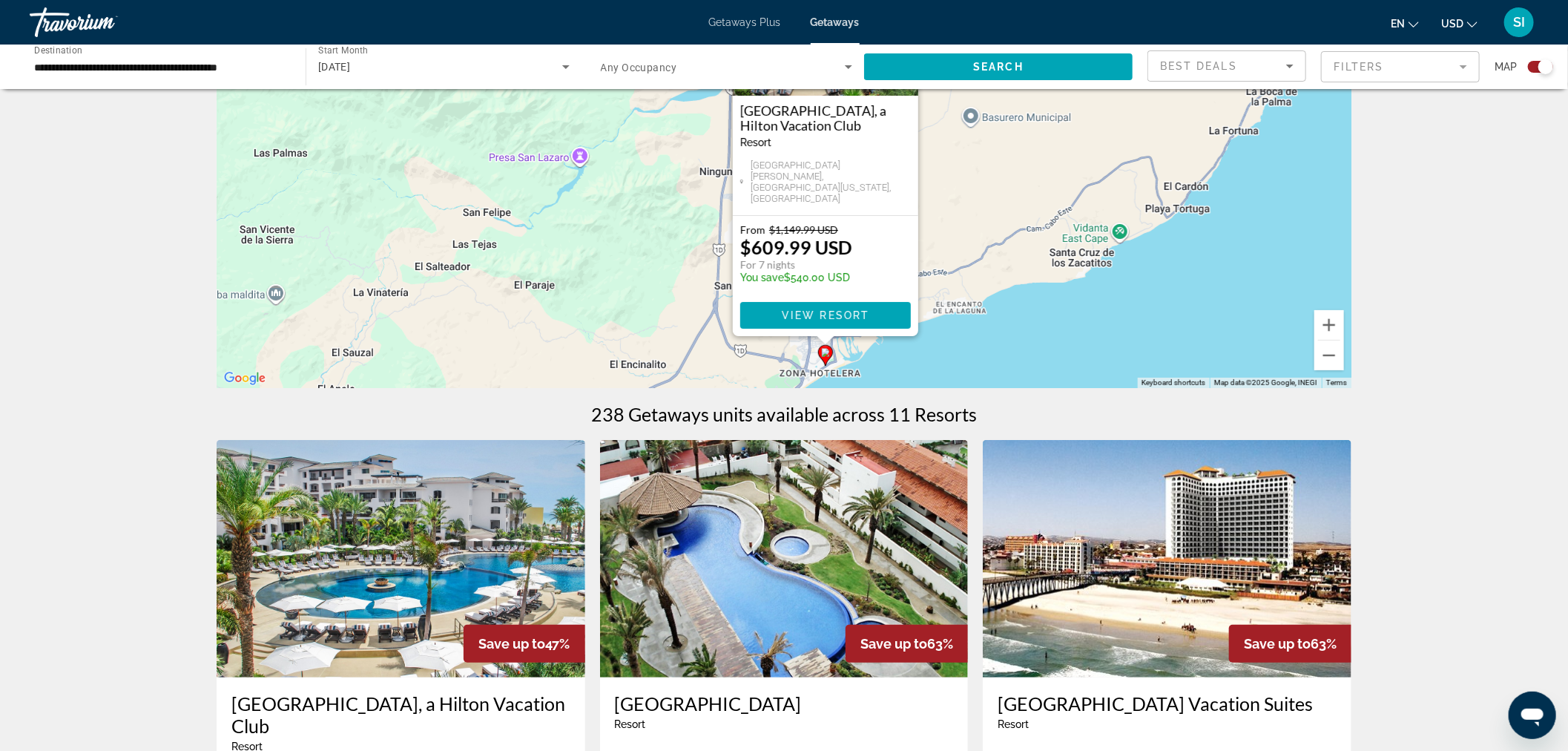
scroll to position [164, 0]
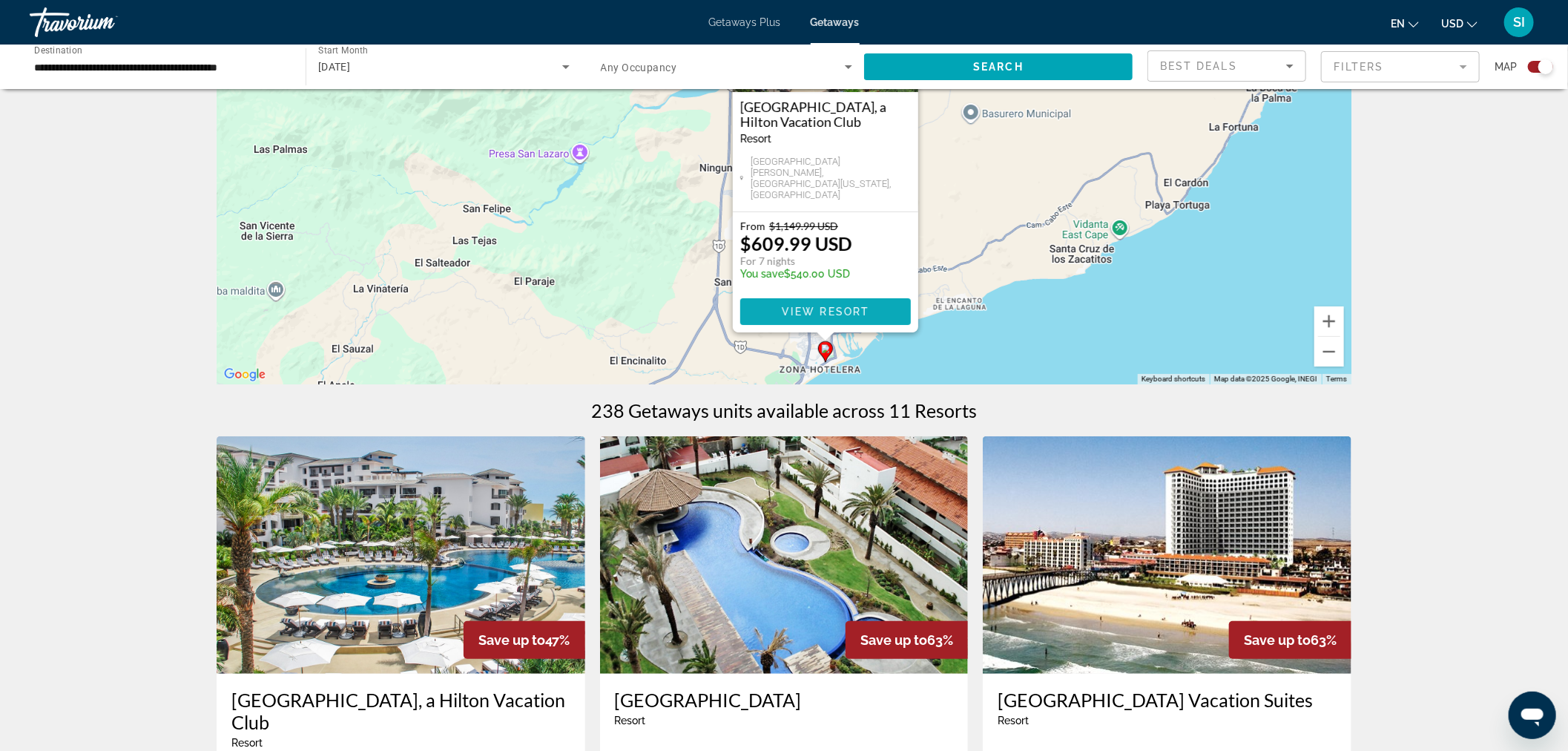
click at [826, 308] on span "View Resort" at bounding box center [826, 312] width 87 height 12
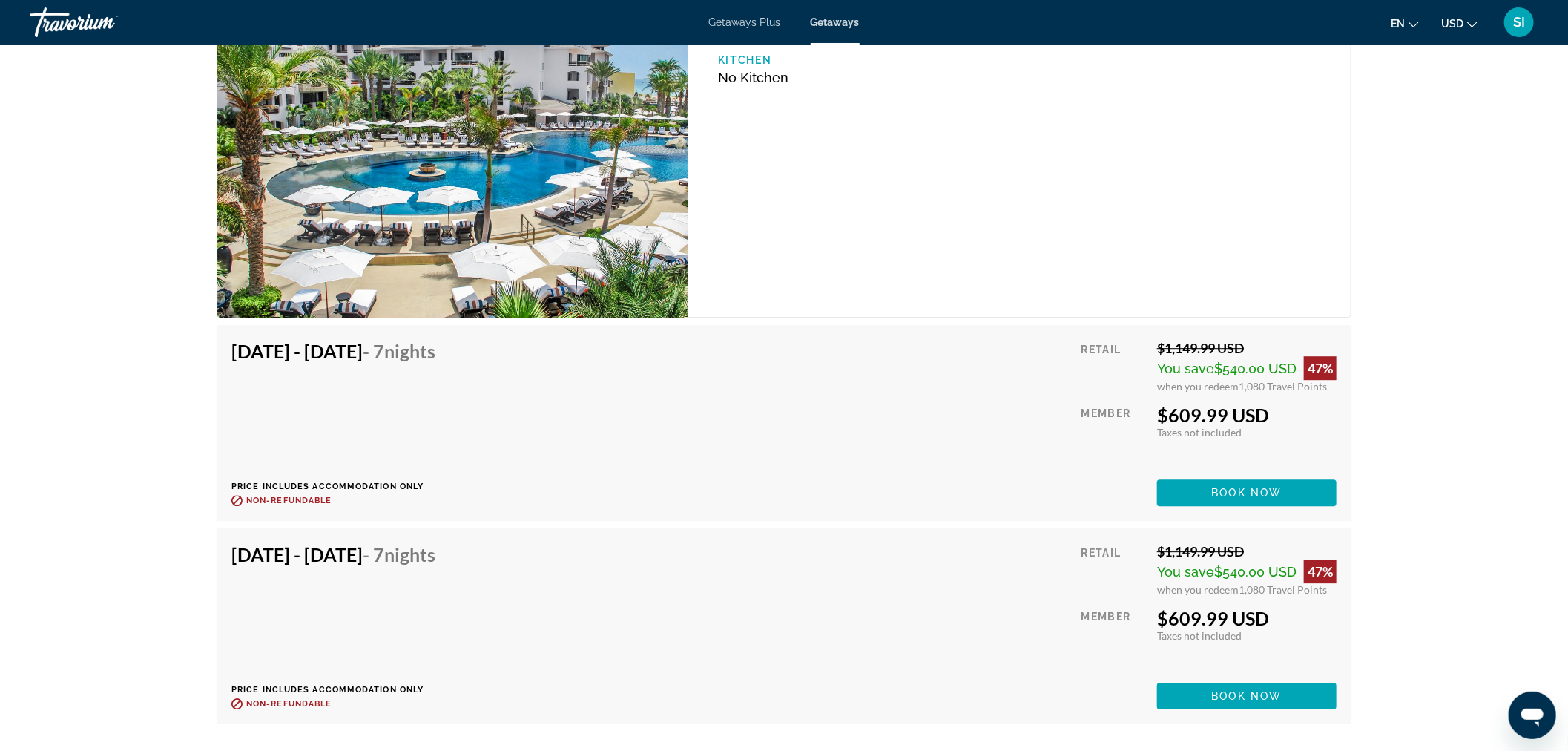
scroll to position [2554, 0]
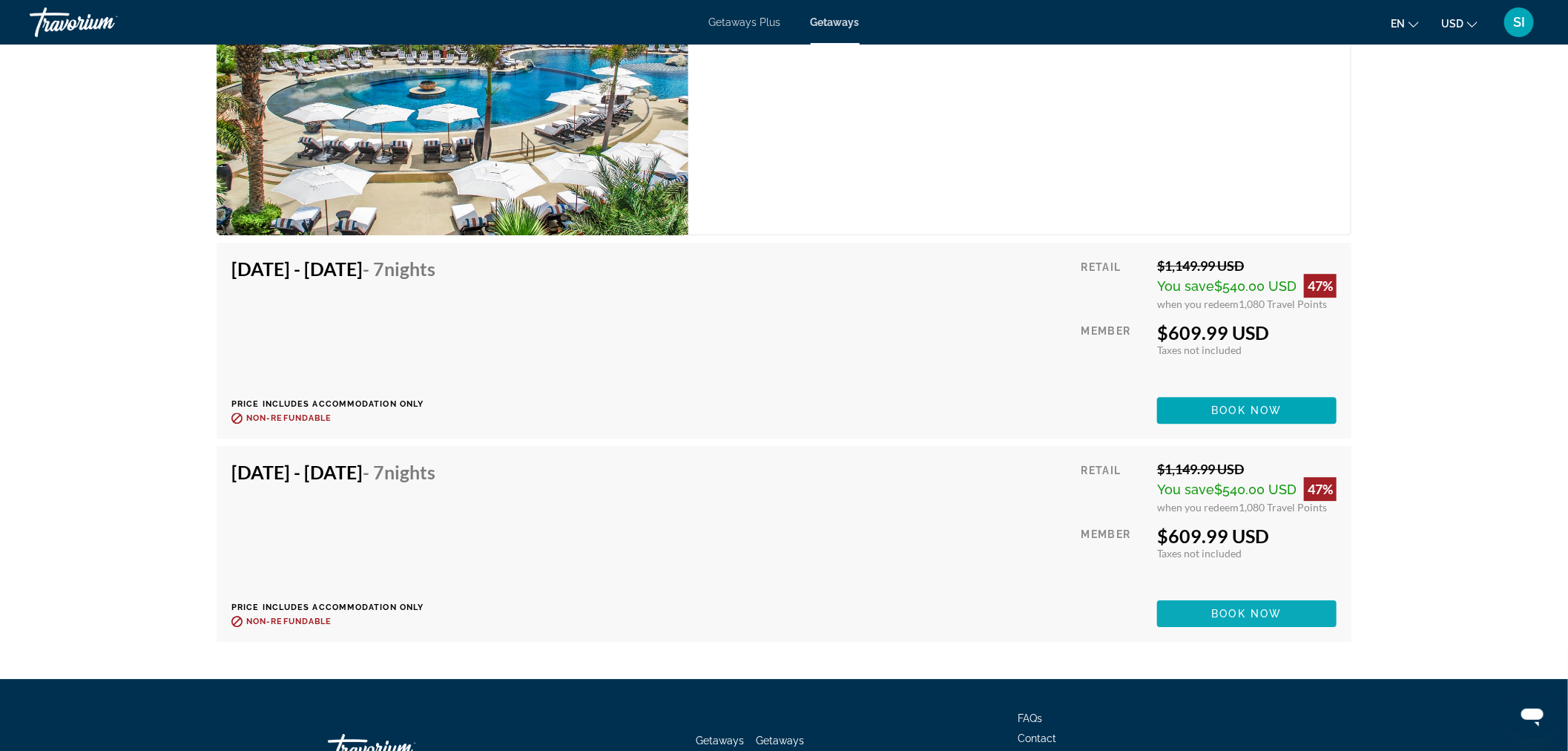
click at [1249, 614] on span "Book now" at bounding box center [1247, 613] width 70 height 12
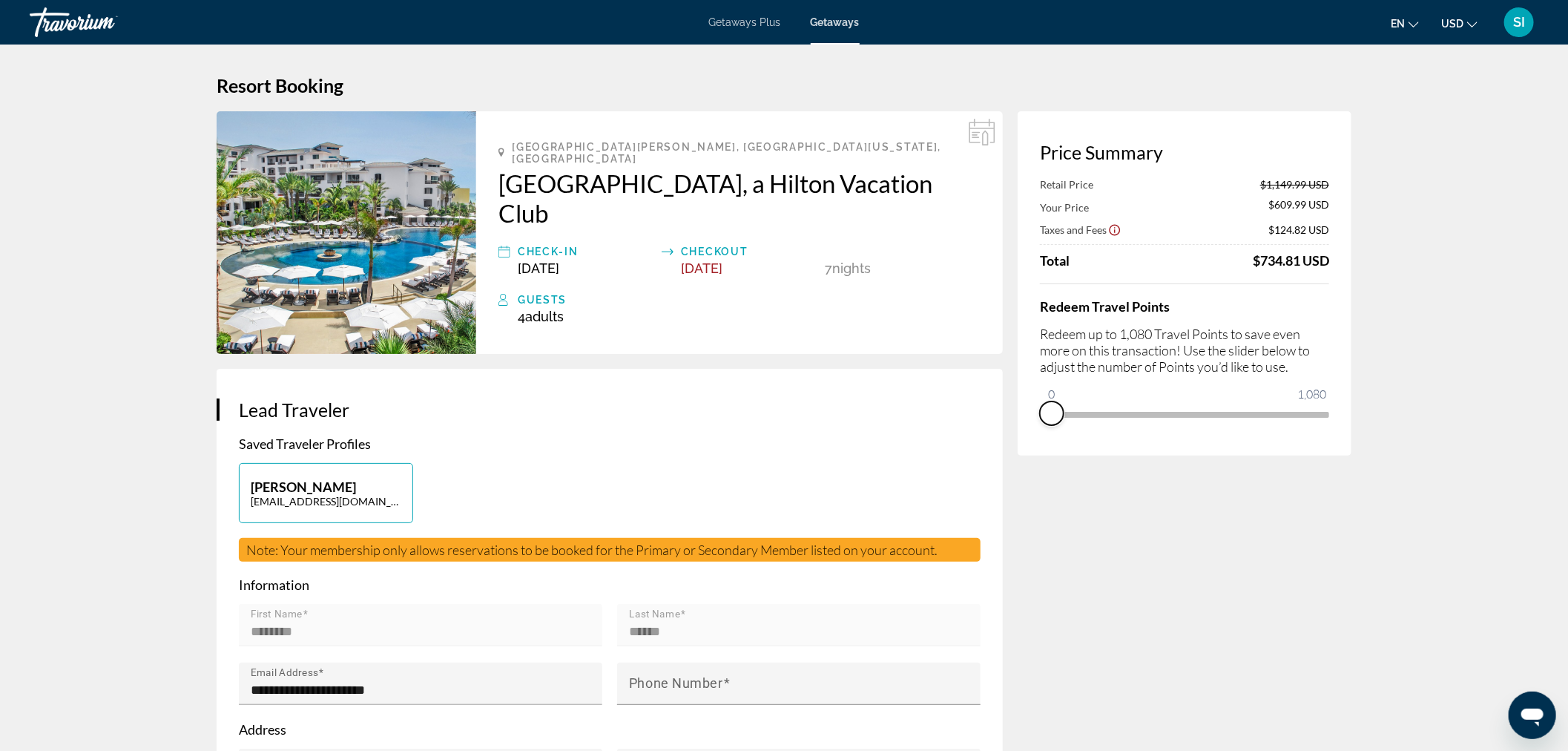
drag, startPoint x: 1316, startPoint y: 431, endPoint x: 998, endPoint y: 418, distance: 318.3
drag, startPoint x: 1056, startPoint y: 393, endPoint x: 1484, endPoint y: 384, distance: 428.1
